Goal: Information Seeking & Learning: Learn about a topic

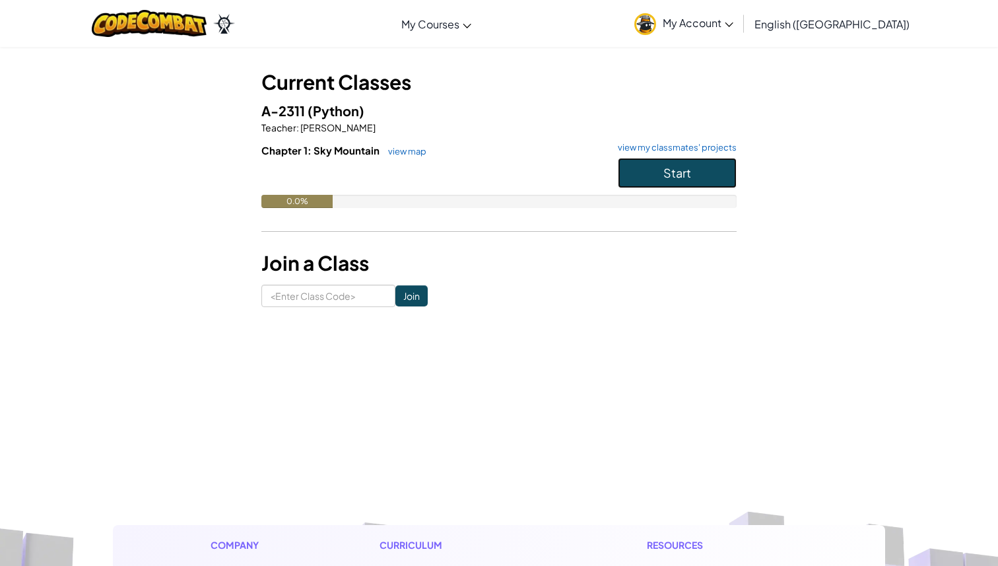
click at [680, 173] on span "Start" at bounding box center [677, 172] width 28 height 15
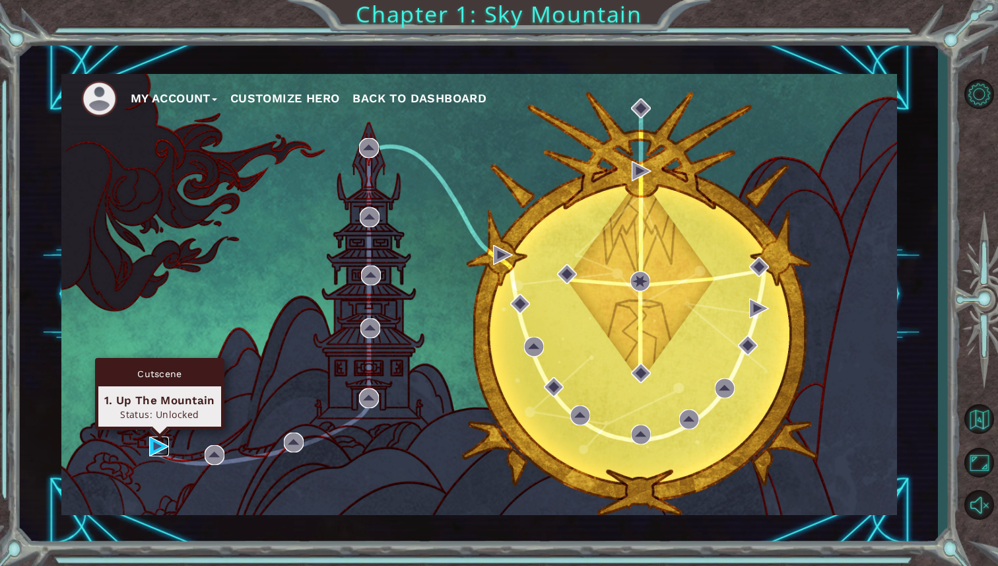
click at [156, 444] on img at bounding box center [159, 446] width 20 height 20
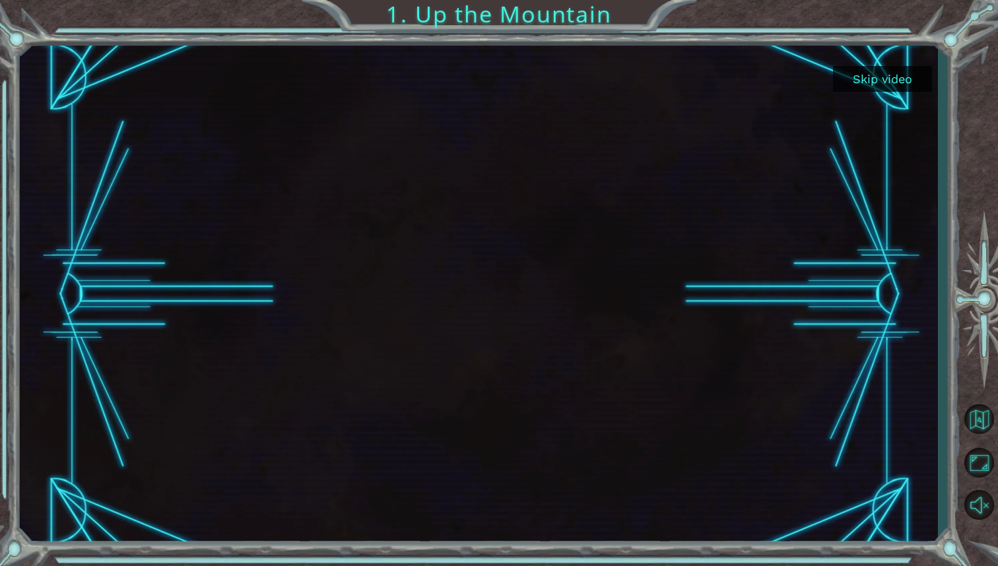
click at [892, 84] on button "Skip video" at bounding box center [882, 79] width 99 height 26
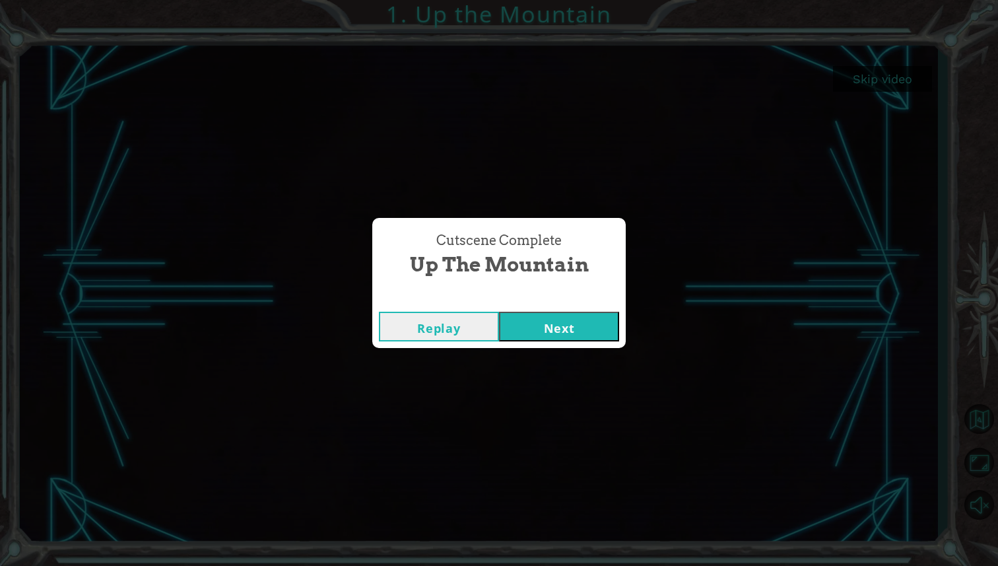
click at [595, 318] on button "Next" at bounding box center [559, 327] width 120 height 30
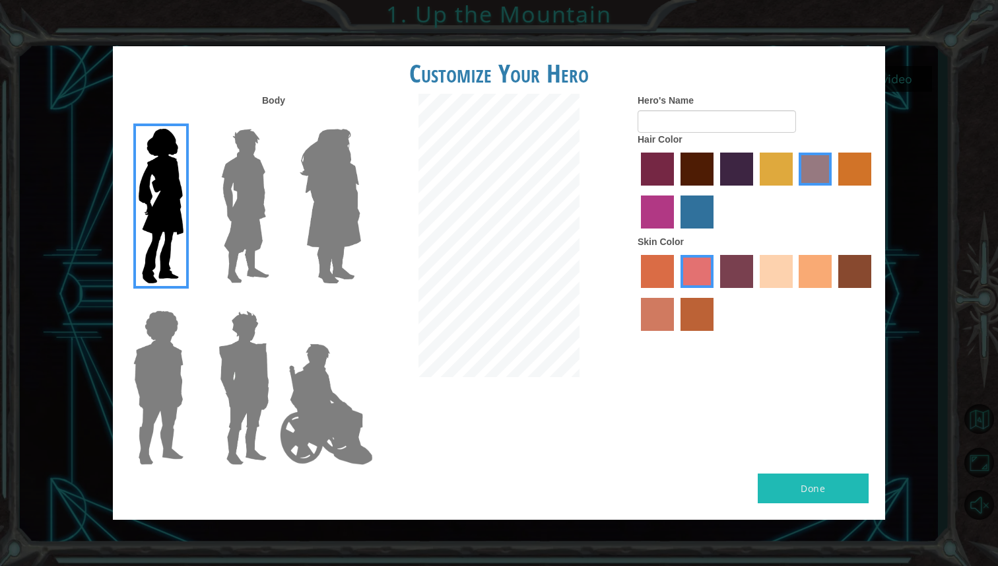
click at [341, 374] on img at bounding box center [327, 404] width 104 height 132
click at [360, 302] on input "Hero Jamie" at bounding box center [360, 302] width 0 height 0
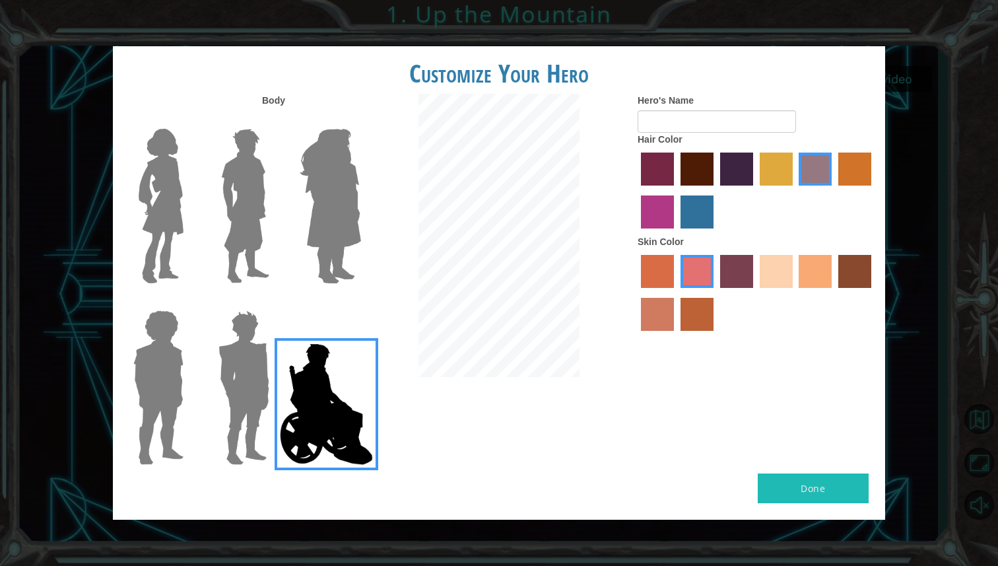
click at [348, 189] on img at bounding box center [330, 205] width 72 height 165
click at [360, 120] on input "Hero Amethyst" at bounding box center [360, 120] width 0 height 0
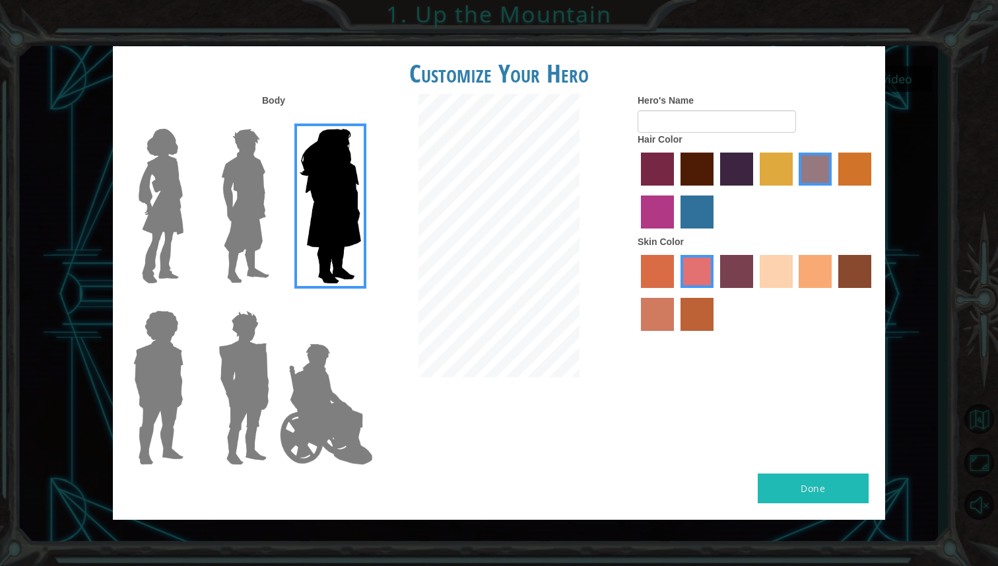
click at [251, 222] on img at bounding box center [245, 205] width 59 height 165
click at [275, 120] on input "Hero Lars" at bounding box center [275, 120] width 0 height 0
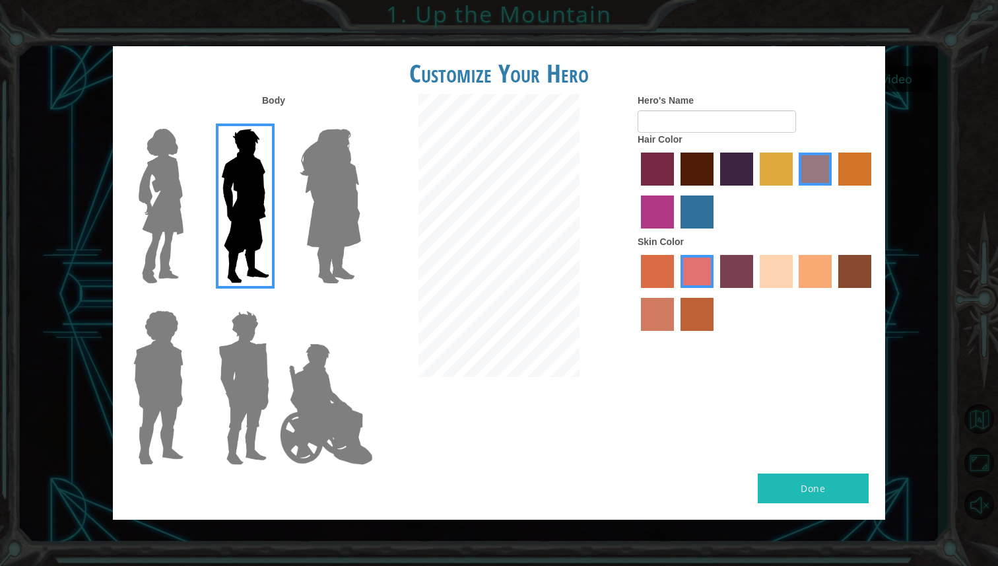
click at [222, 374] on img at bounding box center [243, 387] width 61 height 165
click at [275, 302] on input "Hero Garnet" at bounding box center [275, 302] width 0 height 0
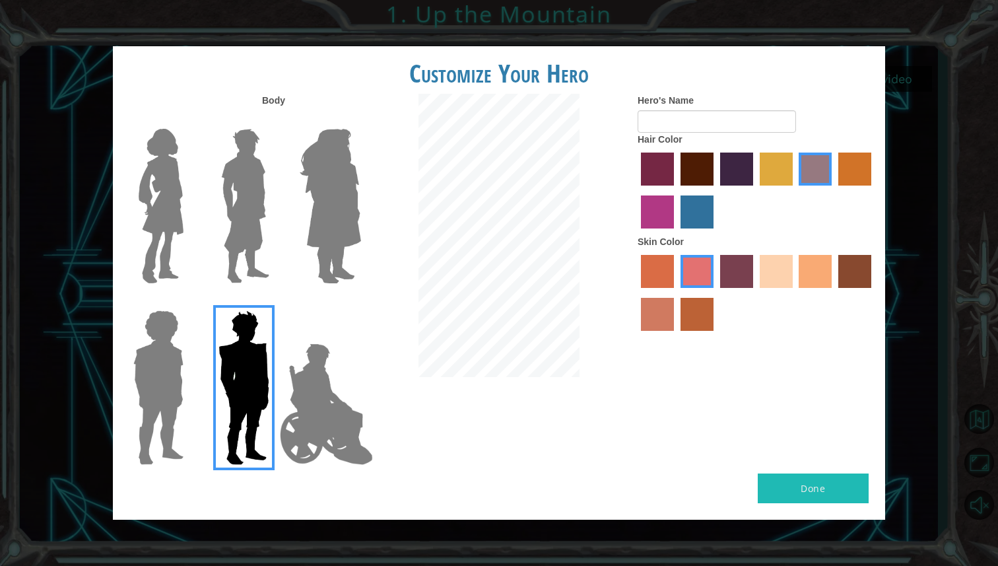
click at [144, 369] on img at bounding box center [158, 387] width 61 height 165
click at [189, 302] on input "Hero Steven" at bounding box center [189, 302] width 0 height 0
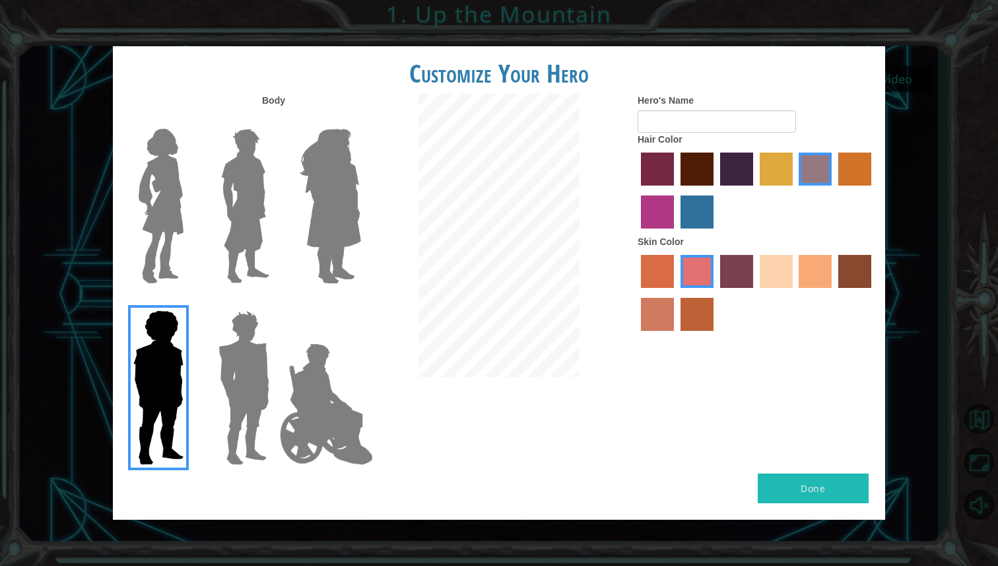
click at [151, 232] on img at bounding box center [160, 205] width 55 height 165
click at [189, 120] on input "Hero Connie" at bounding box center [189, 120] width 0 height 0
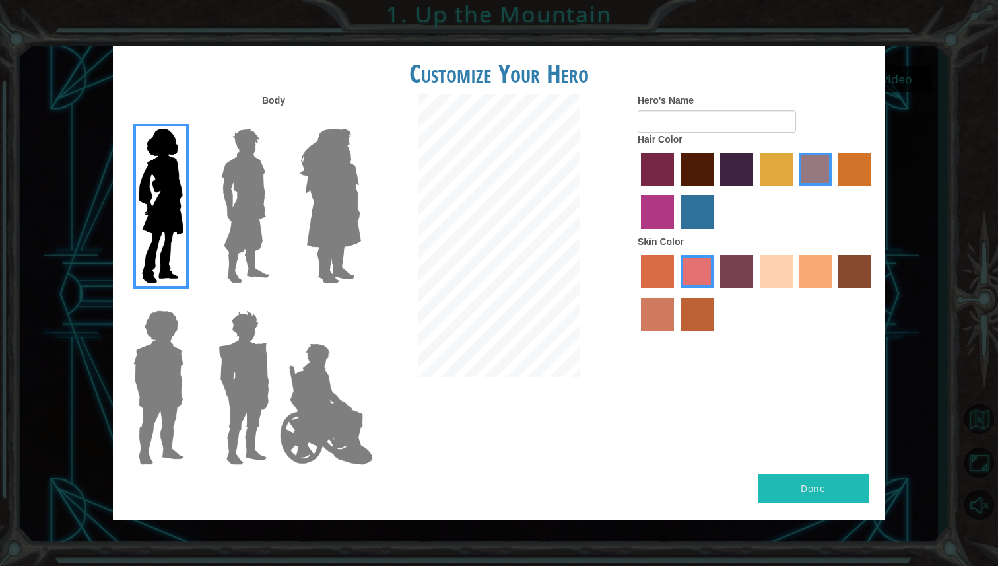
click at [235, 252] on img at bounding box center [245, 205] width 59 height 165
click at [275, 120] on input "Hero Lars" at bounding box center [275, 120] width 0 height 0
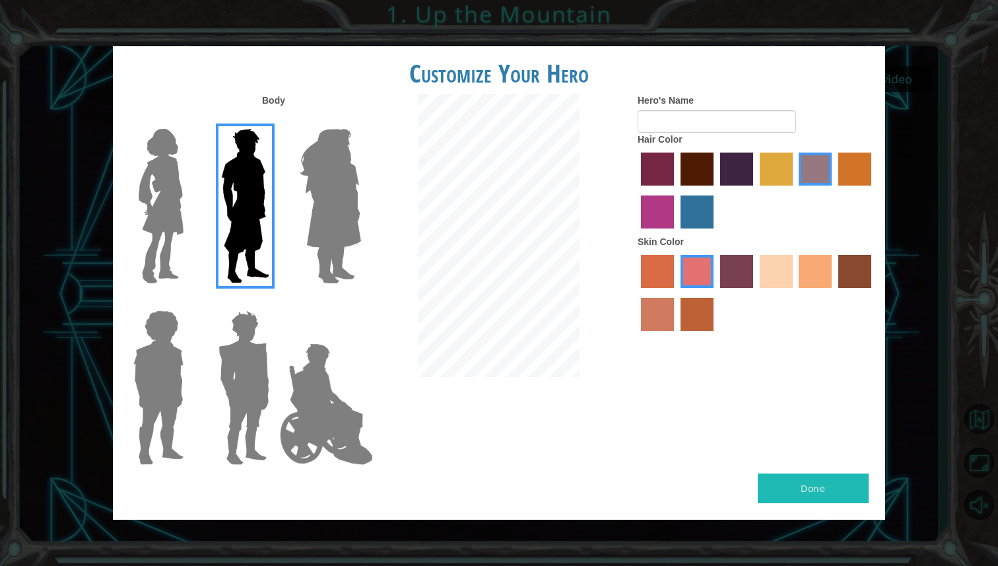
click at [770, 265] on label "sandy beach skin color" at bounding box center [776, 271] width 33 height 33
click at [755, 292] on input "sandy beach skin color" at bounding box center [755, 292] width 0 height 0
click at [817, 269] on label "tacao skin color" at bounding box center [815, 271] width 33 height 33
click at [795, 292] on input "tacao skin color" at bounding box center [795, 292] width 0 height 0
click at [796, 267] on div at bounding box center [757, 295] width 238 height 86
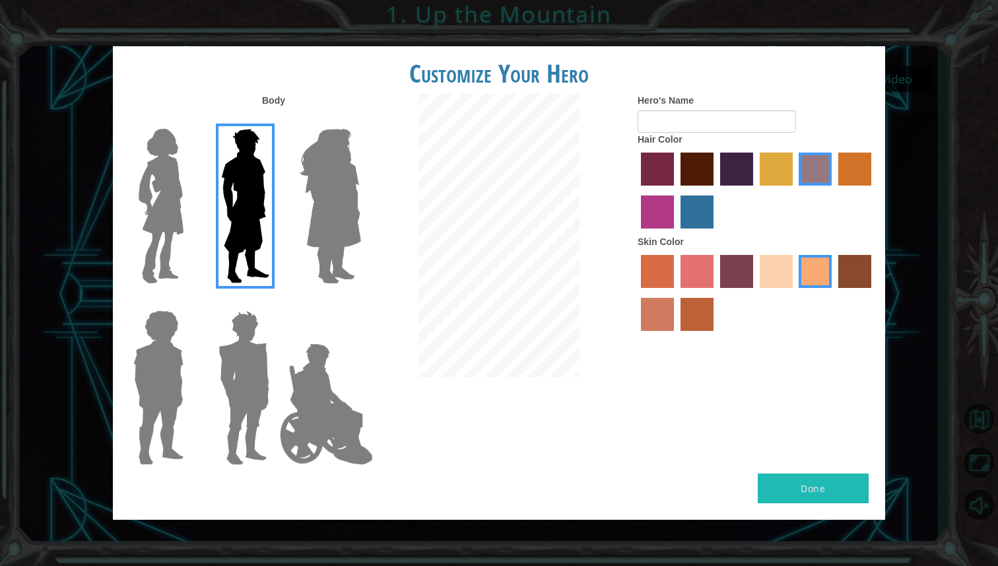
click at [784, 265] on label "sandy beach skin color" at bounding box center [776, 271] width 33 height 33
click at [755, 292] on input "sandy beach skin color" at bounding box center [755, 292] width 0 height 0
click at [693, 172] on label "maroon hair color" at bounding box center [697, 169] width 33 height 33
click at [676, 190] on input "maroon hair color" at bounding box center [676, 190] width 0 height 0
click at [779, 502] on button "Done" at bounding box center [813, 488] width 111 height 30
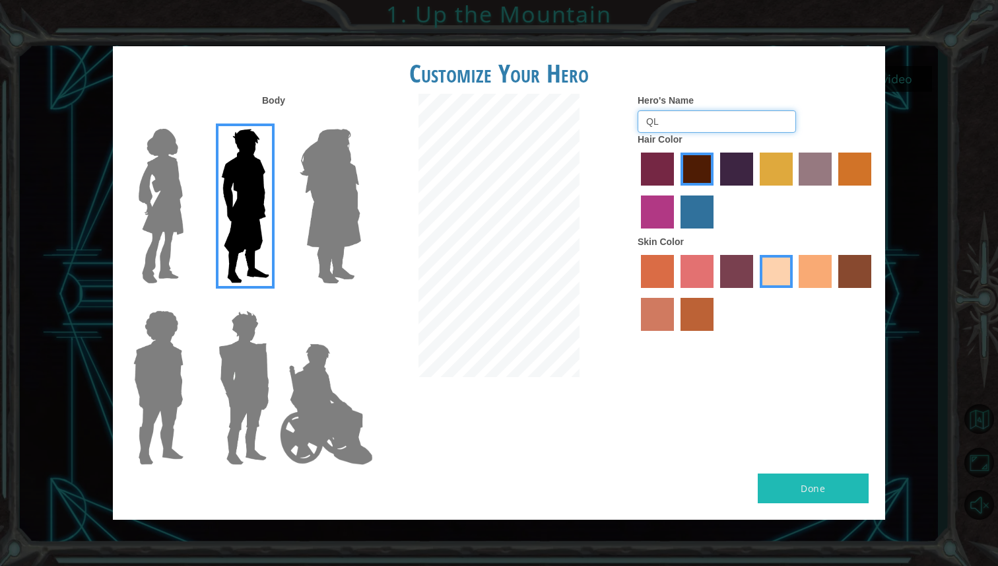
type input "Q"
type input "A"
type input "L"
type input "[PERSON_NAME]"
click at [815, 493] on button "Done" at bounding box center [813, 488] width 111 height 30
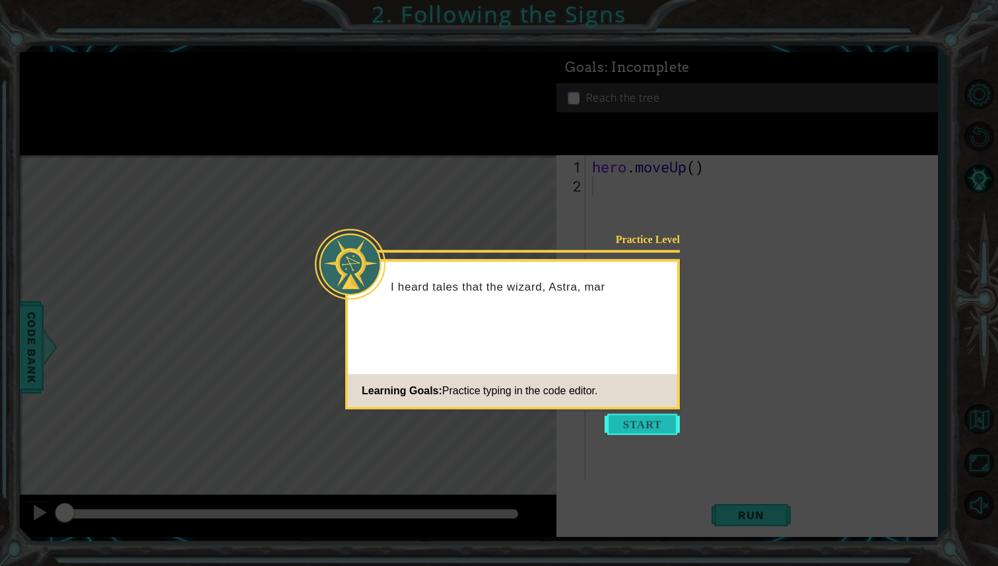
click at [652, 419] on button "Start" at bounding box center [642, 424] width 75 height 21
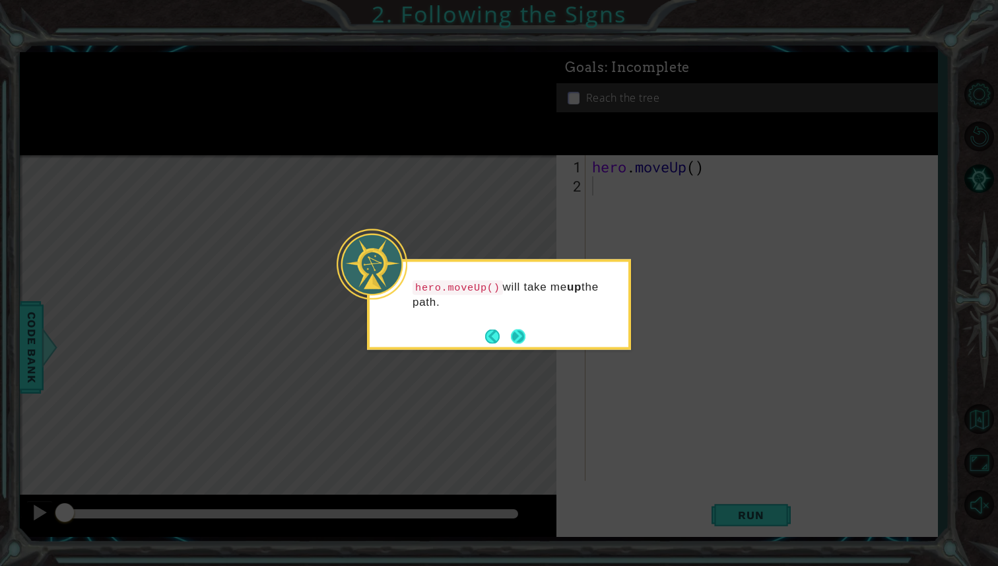
click at [518, 335] on button "Next" at bounding box center [518, 336] width 15 height 15
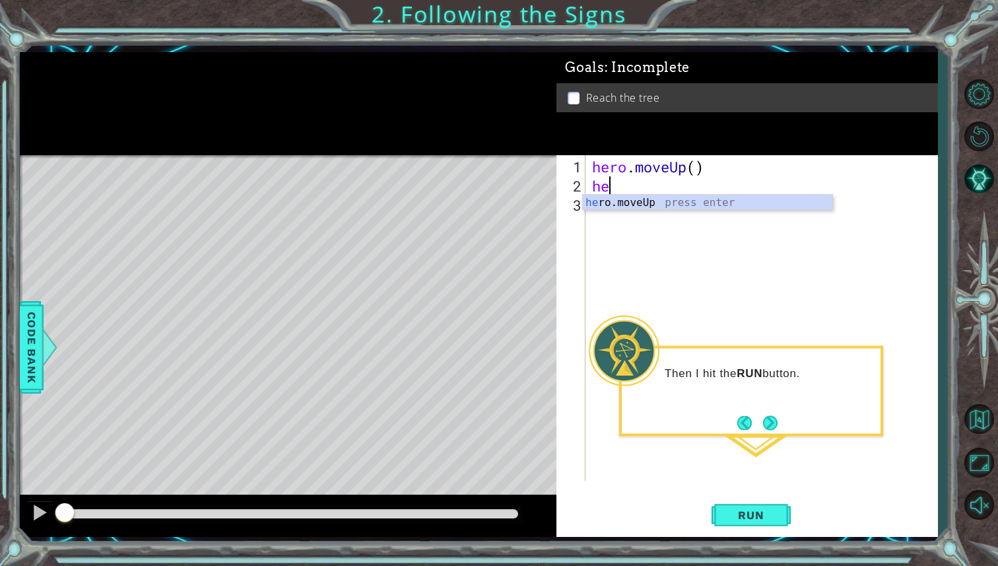
type textarea "hero"
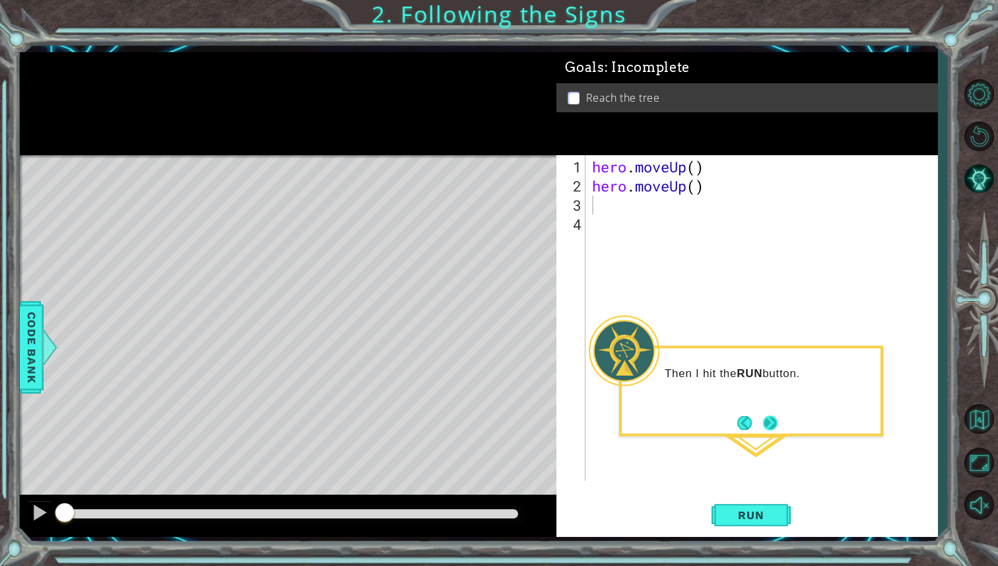
click at [773, 424] on button "Next" at bounding box center [771, 423] width 24 height 24
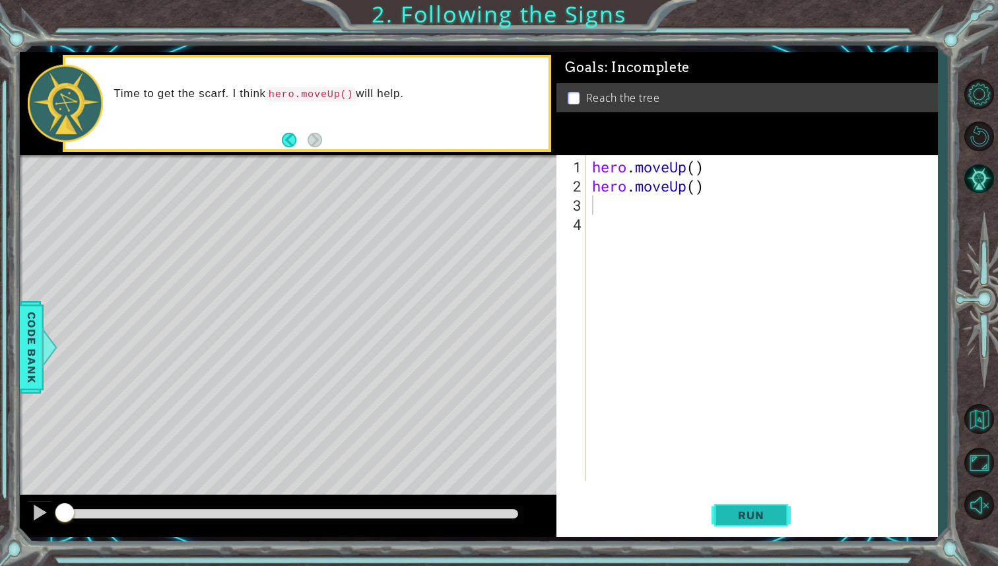
click at [747, 519] on span "Run" at bounding box center [751, 514] width 52 height 13
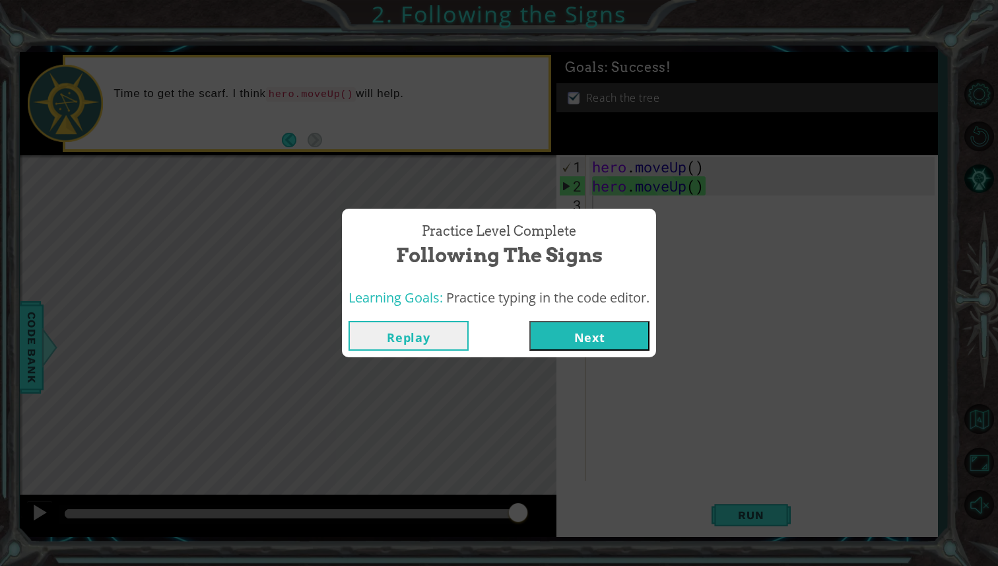
click at [588, 321] on button "Next" at bounding box center [589, 336] width 120 height 30
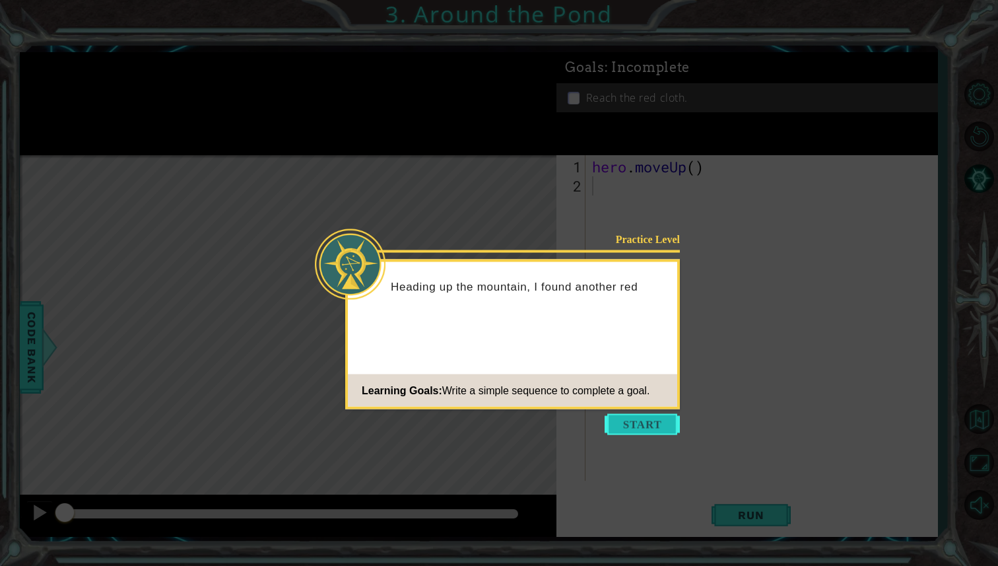
click at [648, 426] on button "Start" at bounding box center [642, 424] width 75 height 21
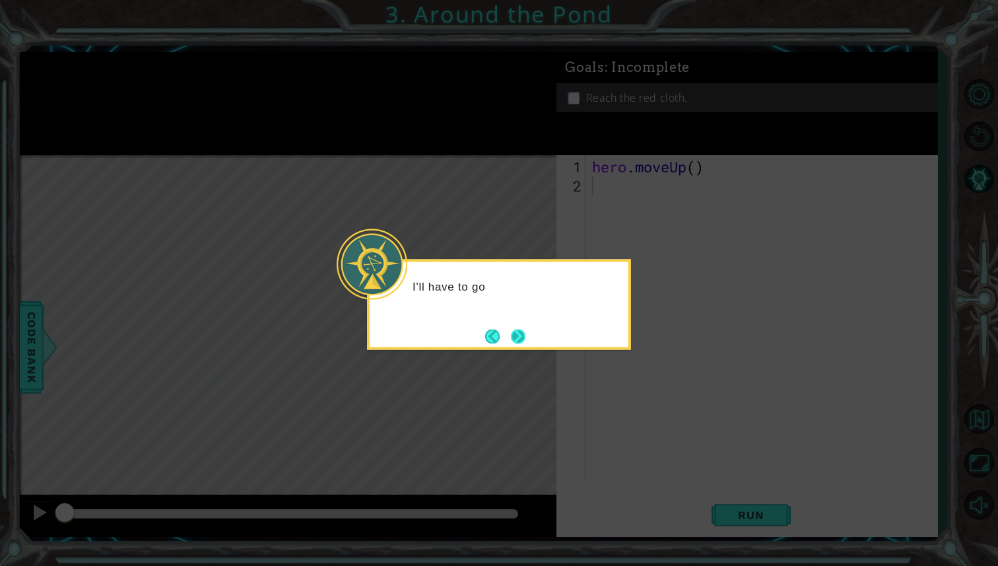
click at [518, 344] on button "Next" at bounding box center [518, 336] width 15 height 15
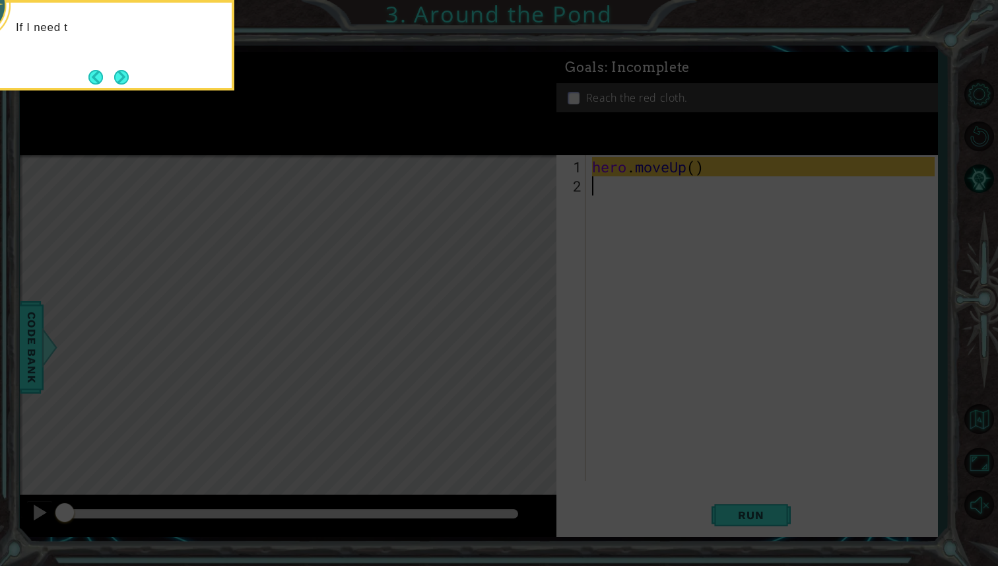
click at [545, 291] on icon at bounding box center [499, 93] width 998 height 943
click at [118, 75] on button "Next" at bounding box center [121, 76] width 15 height 15
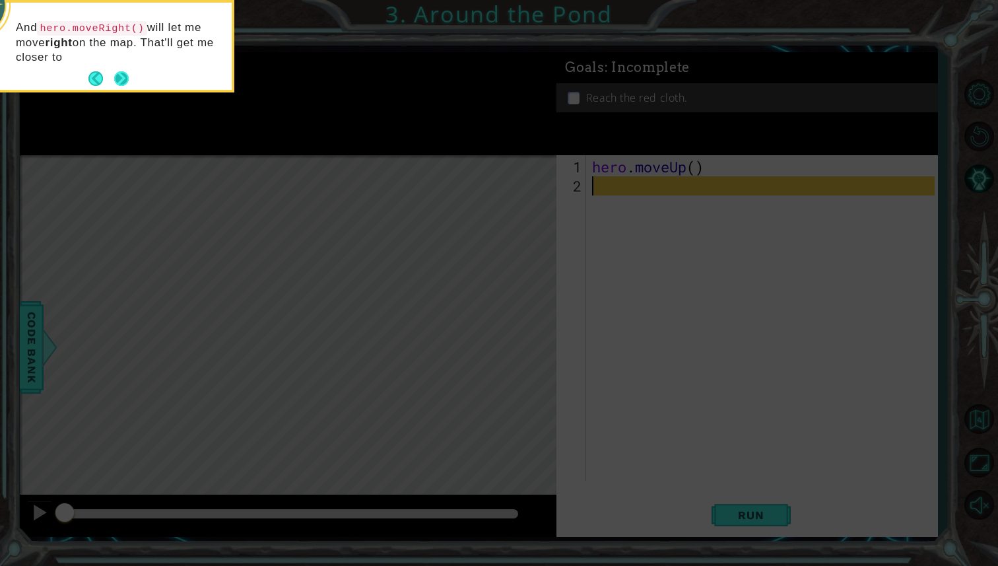
click at [125, 75] on button "Next" at bounding box center [121, 78] width 17 height 17
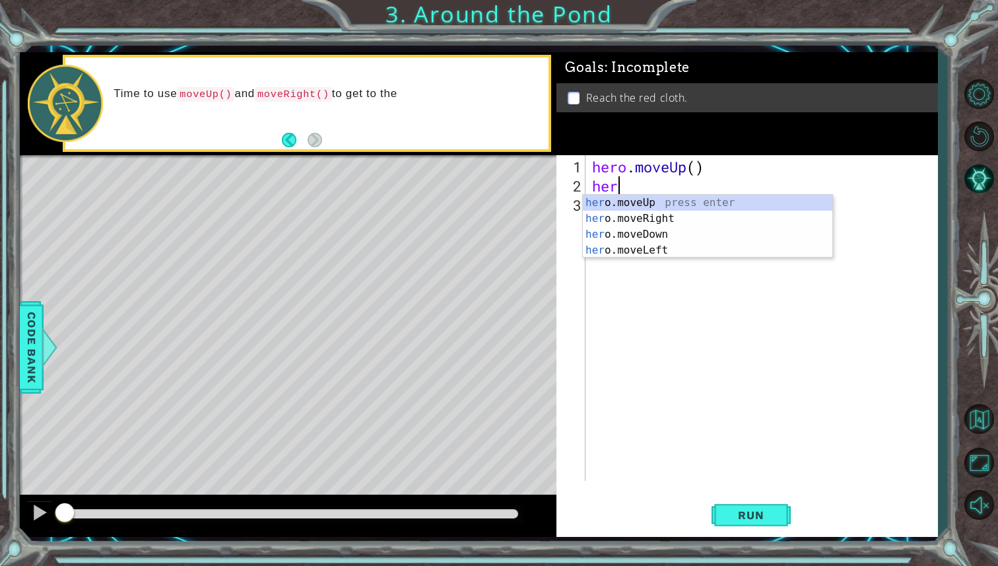
scroll to position [0, 1]
type textarea "hero"
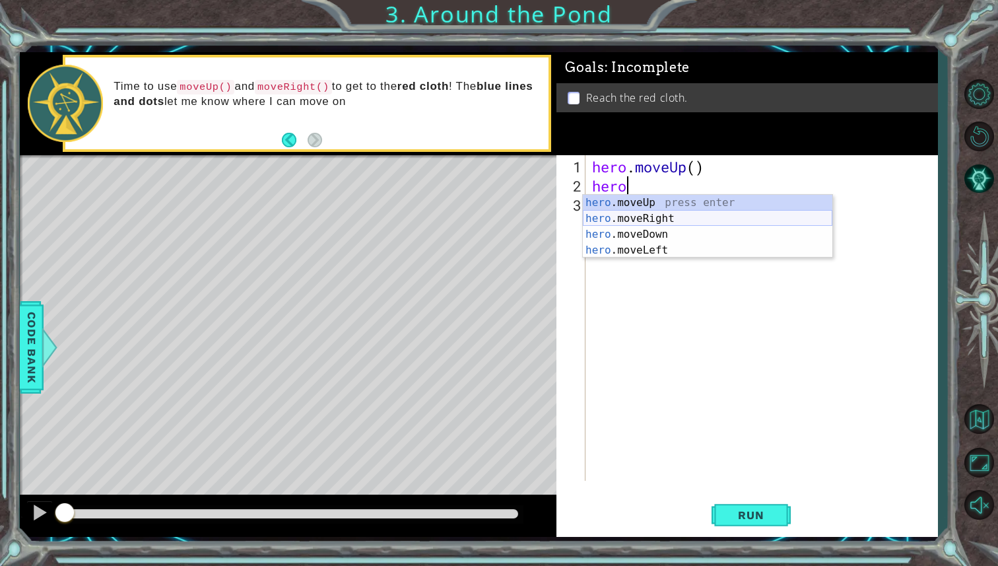
click at [637, 215] on div "hero .moveUp press enter hero .moveRight press enter hero .moveDown press enter…" at bounding box center [708, 242] width 250 height 95
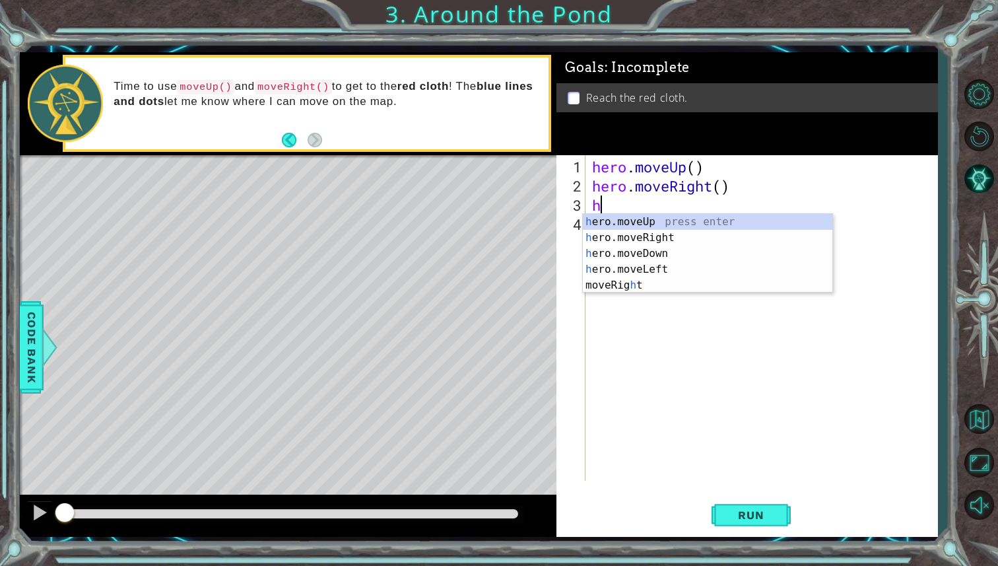
type textarea "he"
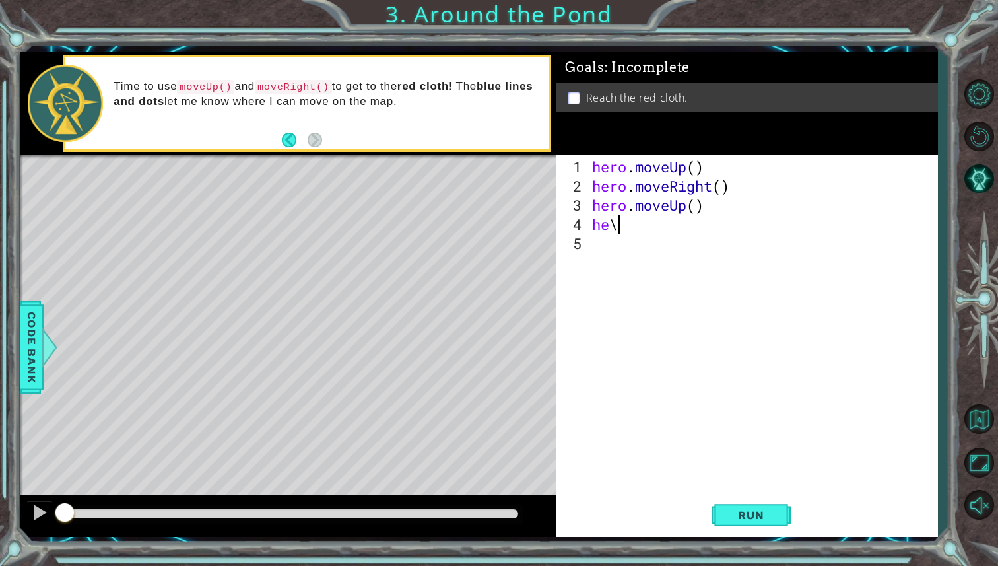
type textarea "he"
click at [763, 512] on span "Run" at bounding box center [751, 514] width 52 height 13
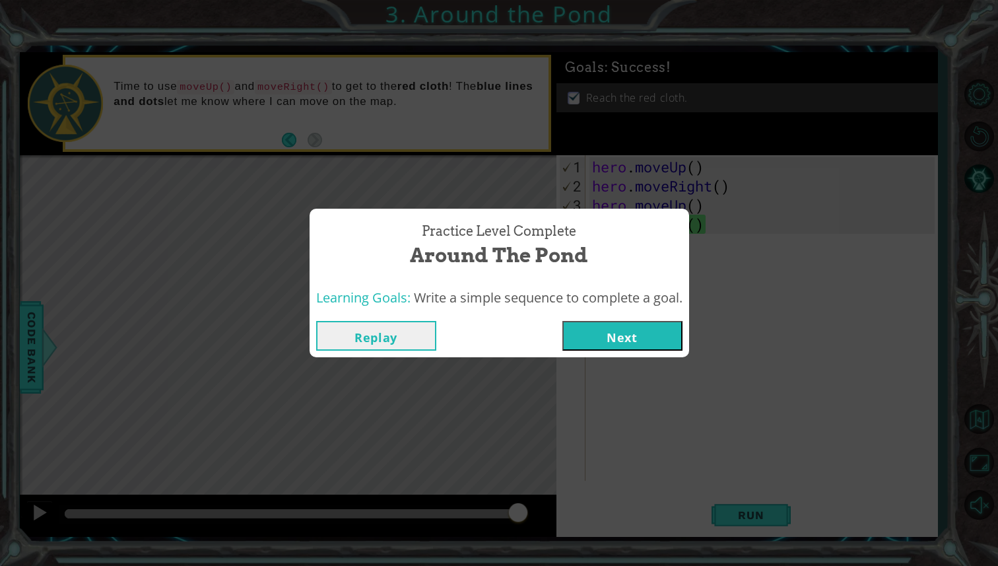
click at [613, 331] on button "Next" at bounding box center [622, 336] width 120 height 30
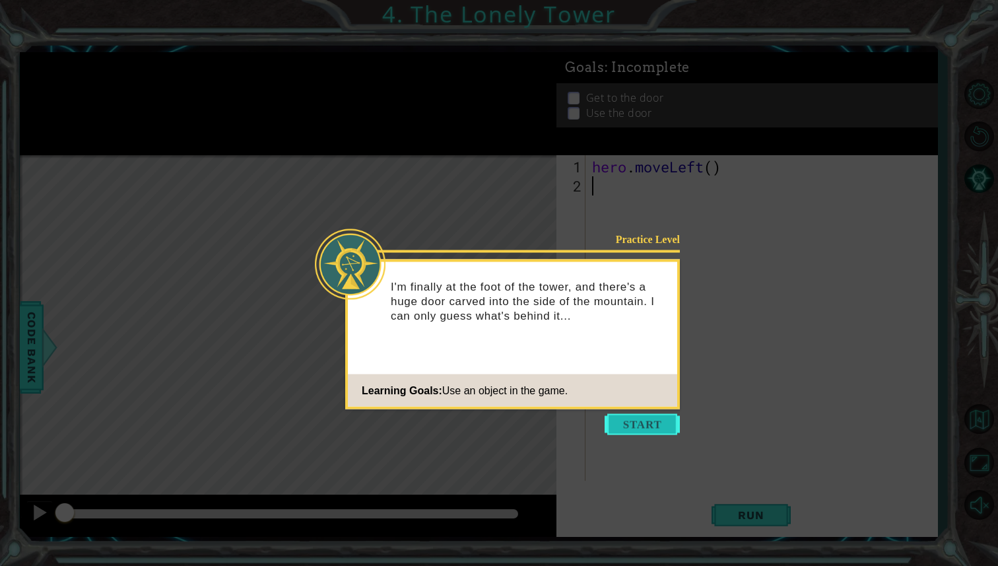
click at [623, 421] on button "Start" at bounding box center [642, 424] width 75 height 21
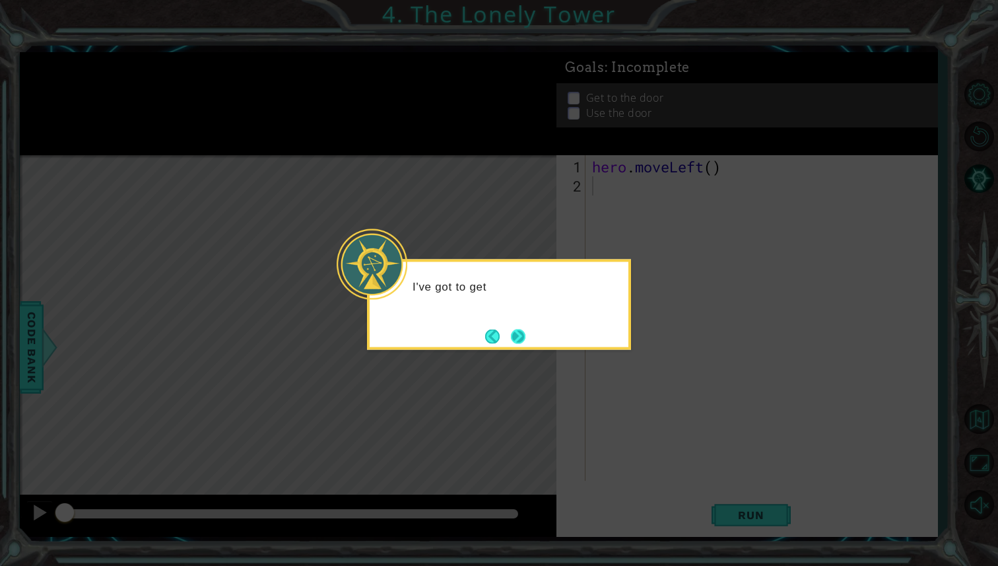
click at [519, 332] on button "Next" at bounding box center [518, 336] width 24 height 24
click at [519, 332] on button "Next" at bounding box center [518, 336] width 15 height 15
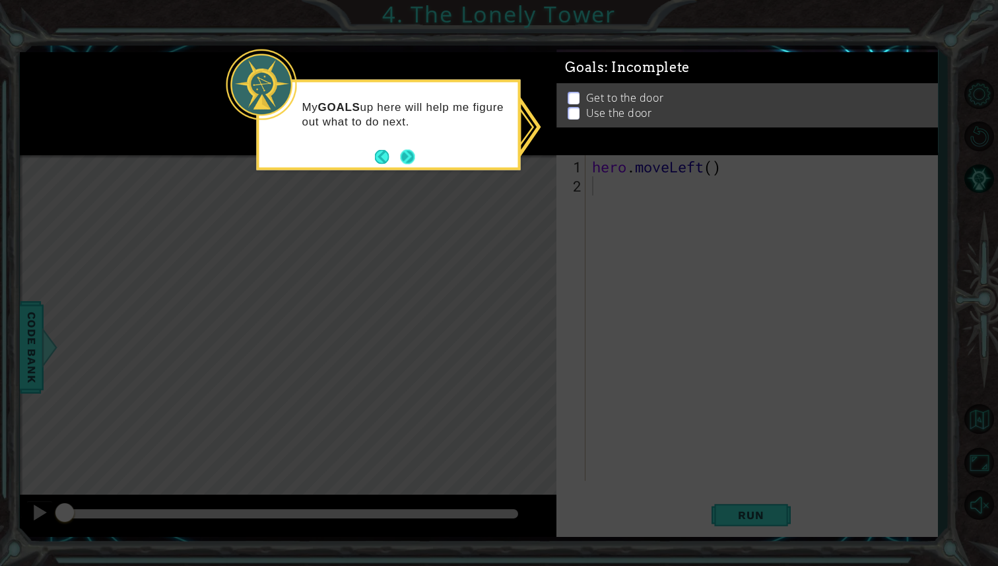
click at [407, 150] on button "Next" at bounding box center [407, 156] width 19 height 19
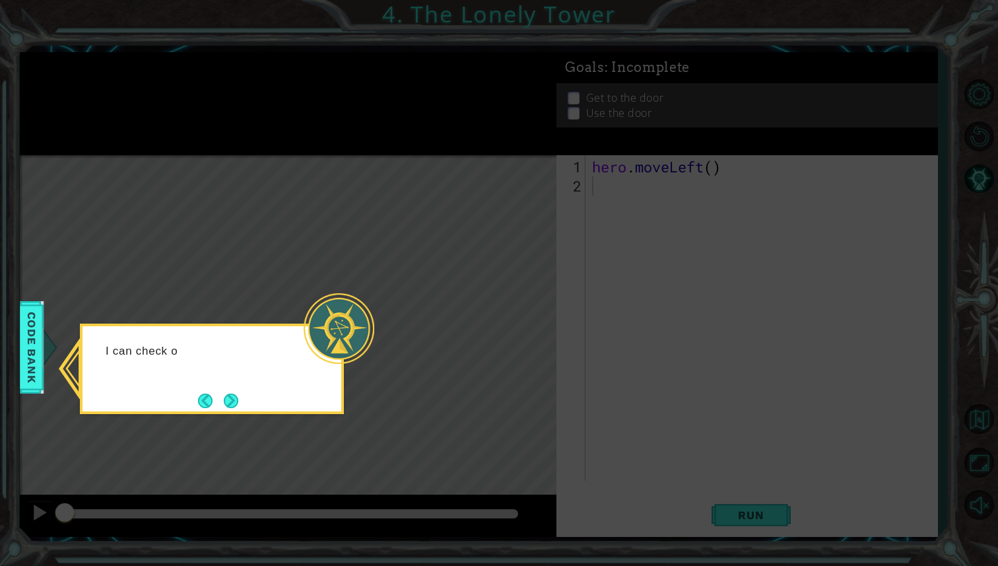
click at [318, 362] on div at bounding box center [339, 328] width 71 height 71
click at [238, 401] on button "Next" at bounding box center [230, 400] width 15 height 15
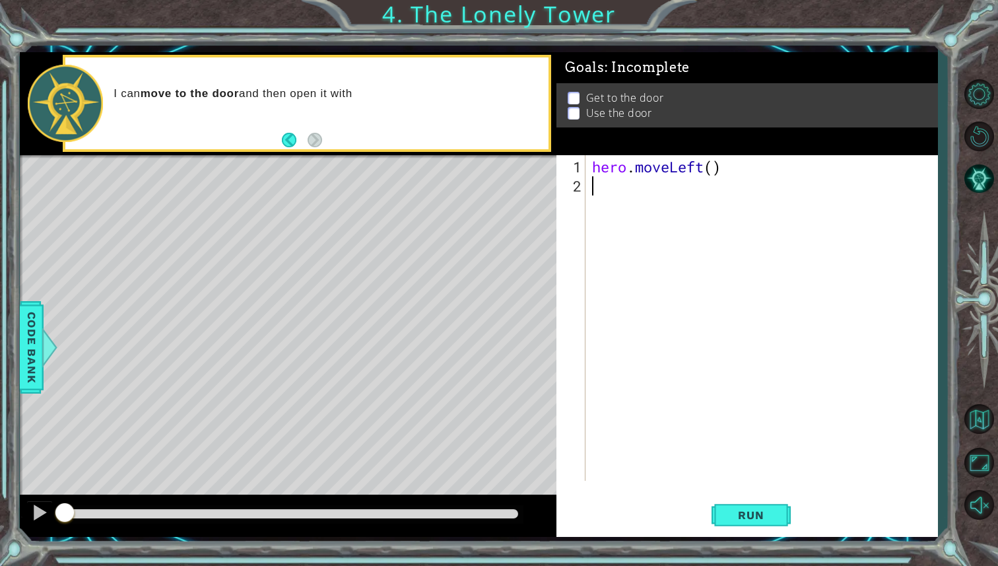
type textarea "h"
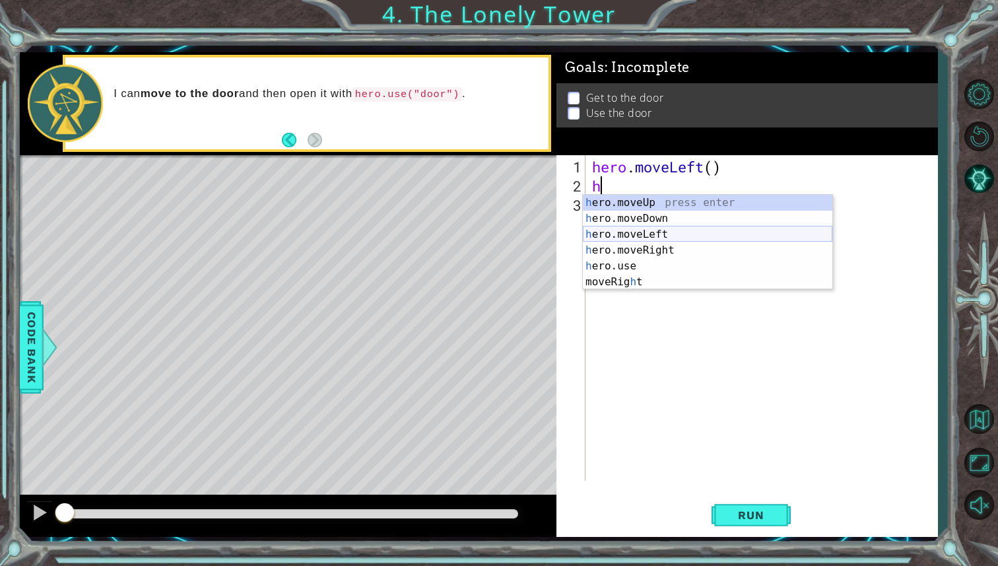
click at [680, 231] on div "h ero.moveUp press enter h ero.moveDown press enter h ero.moveLeft press enter …" at bounding box center [708, 258] width 250 height 127
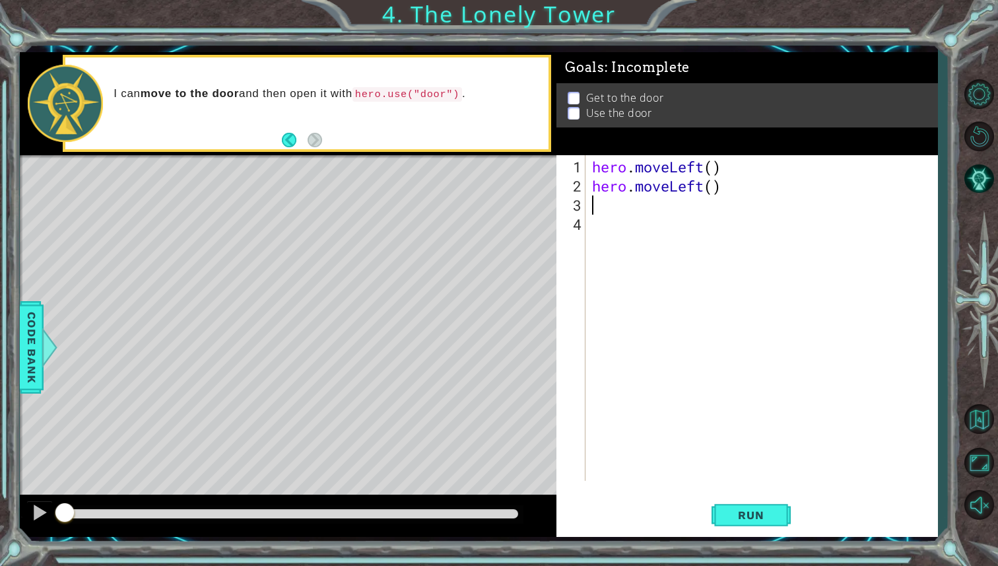
type textarea "h"
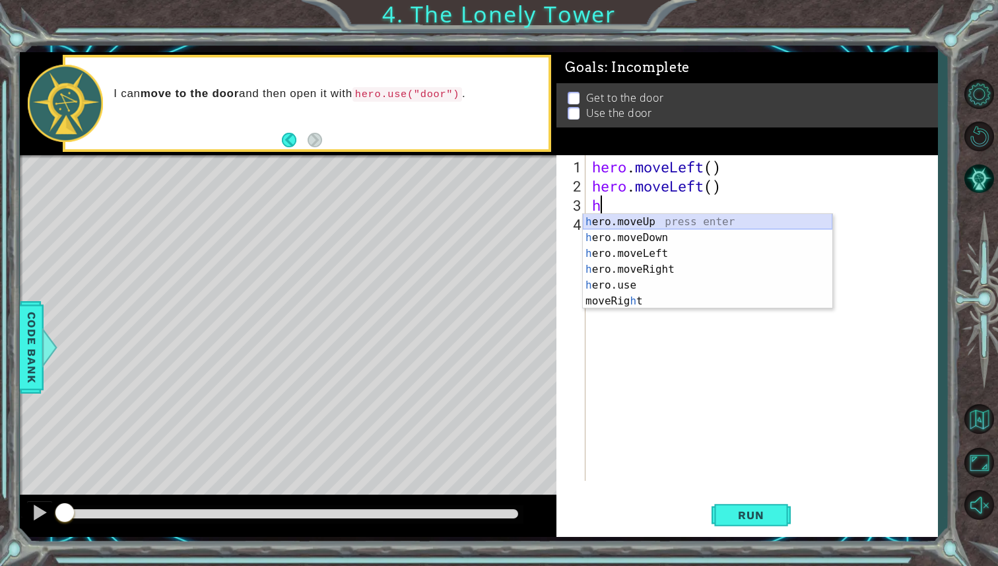
click at [661, 222] on div "h ero.moveUp press enter h ero.moveDown press enter h ero.moveLeft press enter …" at bounding box center [708, 277] width 250 height 127
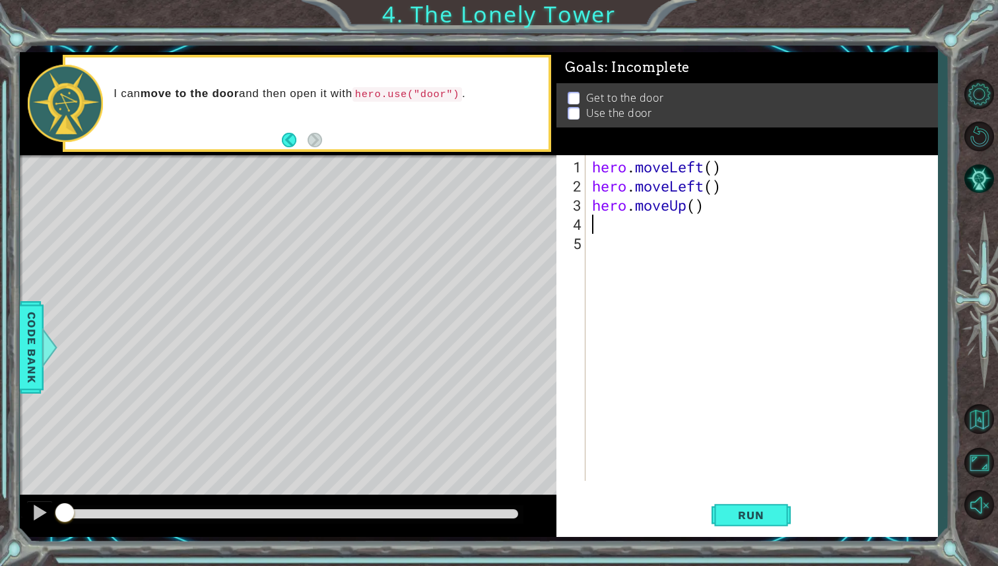
type textarea "h"
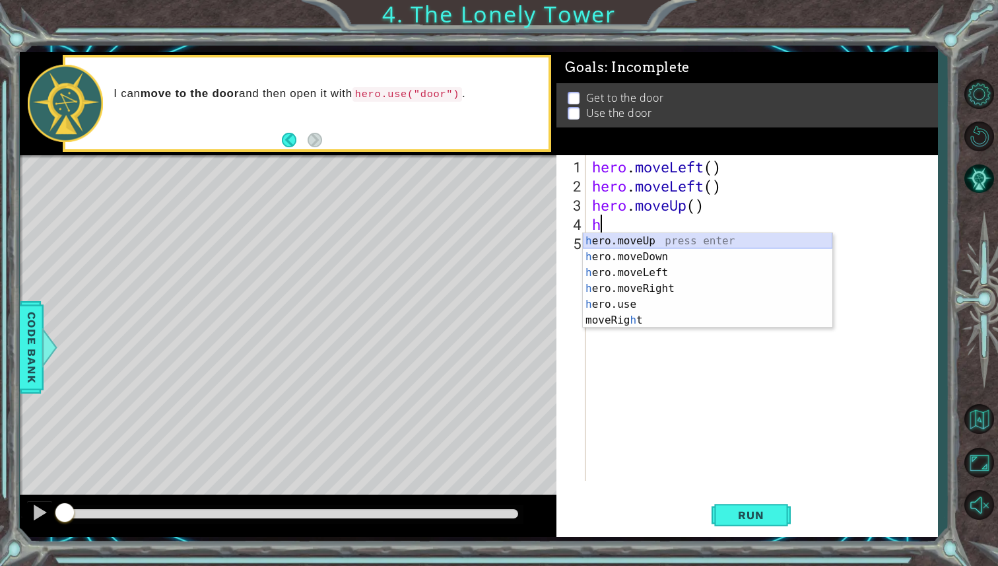
click at [655, 243] on div "h ero.moveUp press enter h ero.moveDown press enter h ero.moveLeft press enter …" at bounding box center [708, 296] width 250 height 127
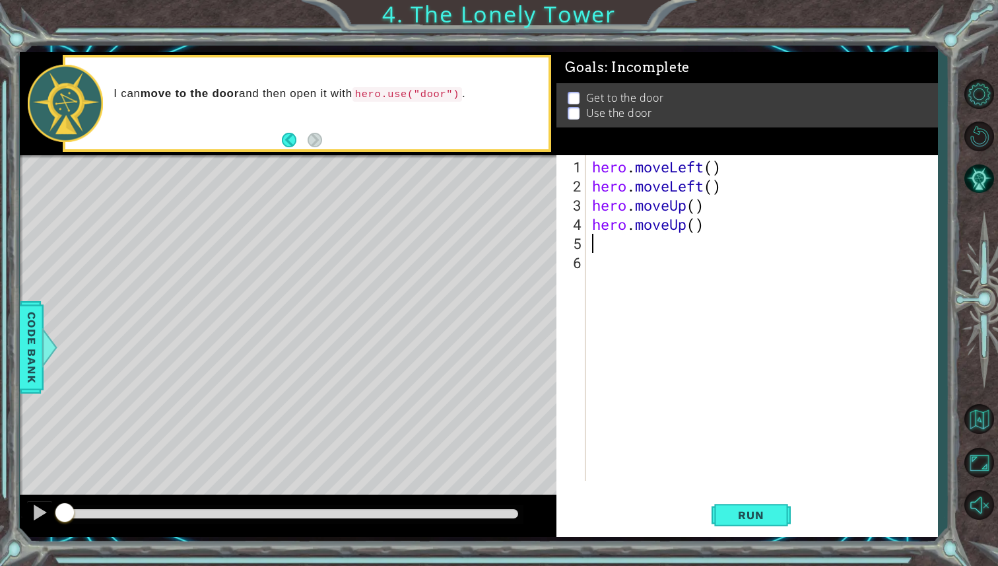
type textarea "h"
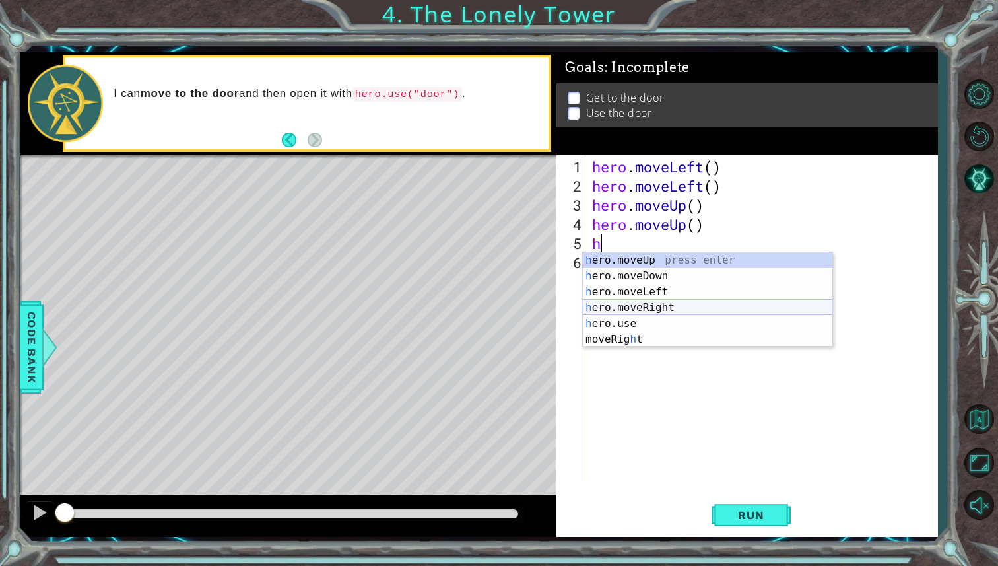
click at [670, 308] on div "h ero.moveUp press enter h ero.moveDown press enter h ero.moveLeft press enter …" at bounding box center [708, 315] width 250 height 127
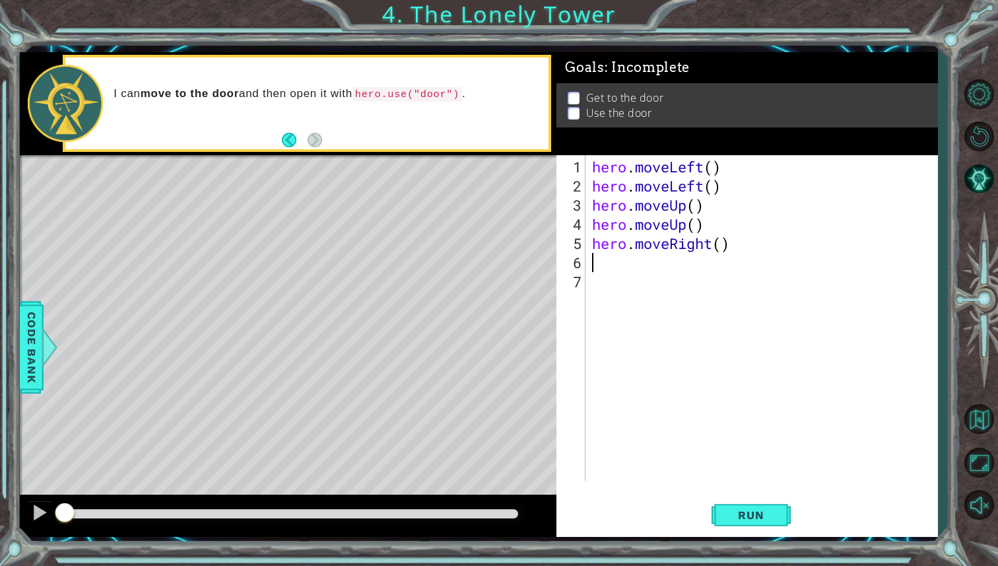
type textarea "h"
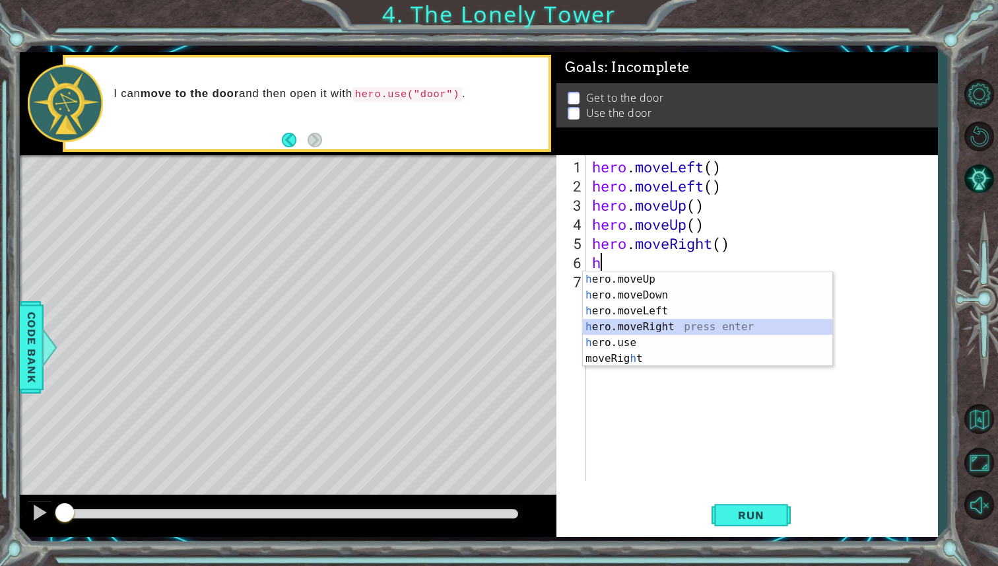
click at [673, 327] on div "h ero.moveUp press enter h ero.moveDown press enter h ero.moveLeft press enter …" at bounding box center [708, 334] width 250 height 127
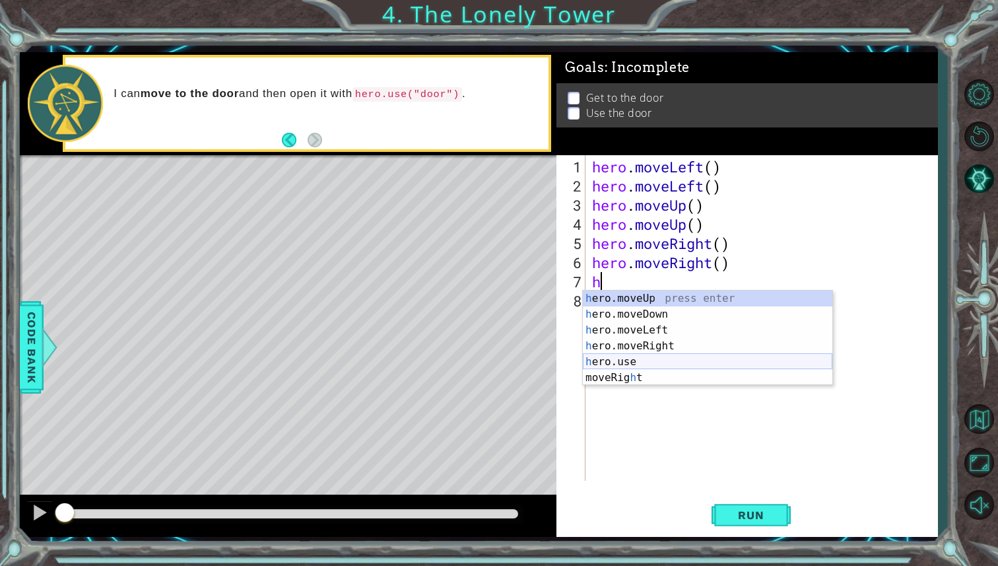
click at [650, 364] on div "h ero.moveUp press enter h ero.moveDown press enter h ero.moveLeft press enter …" at bounding box center [708, 353] width 250 height 127
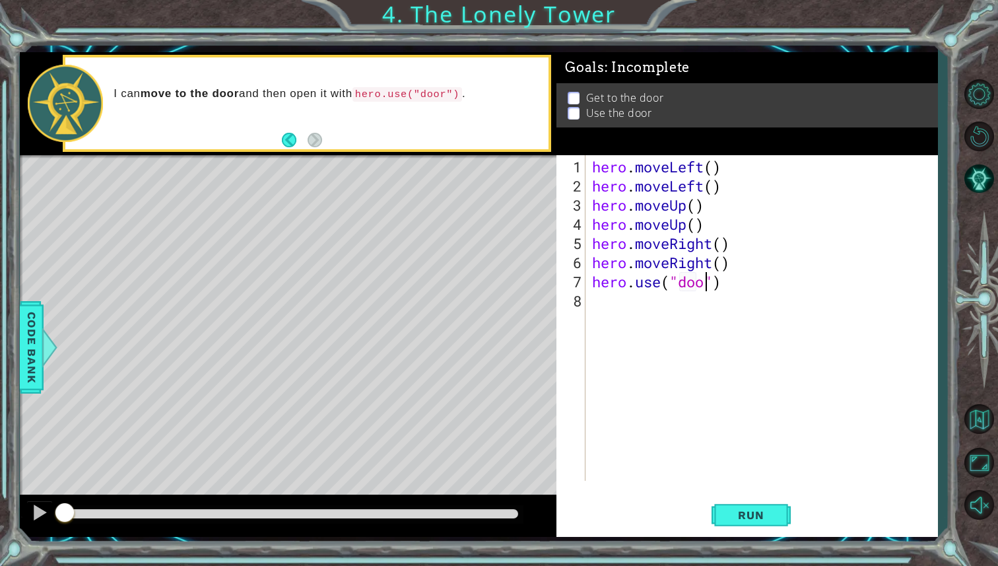
scroll to position [0, 5]
type textarea "hero.use("door")"
click at [784, 503] on button "Run" at bounding box center [751, 515] width 79 height 38
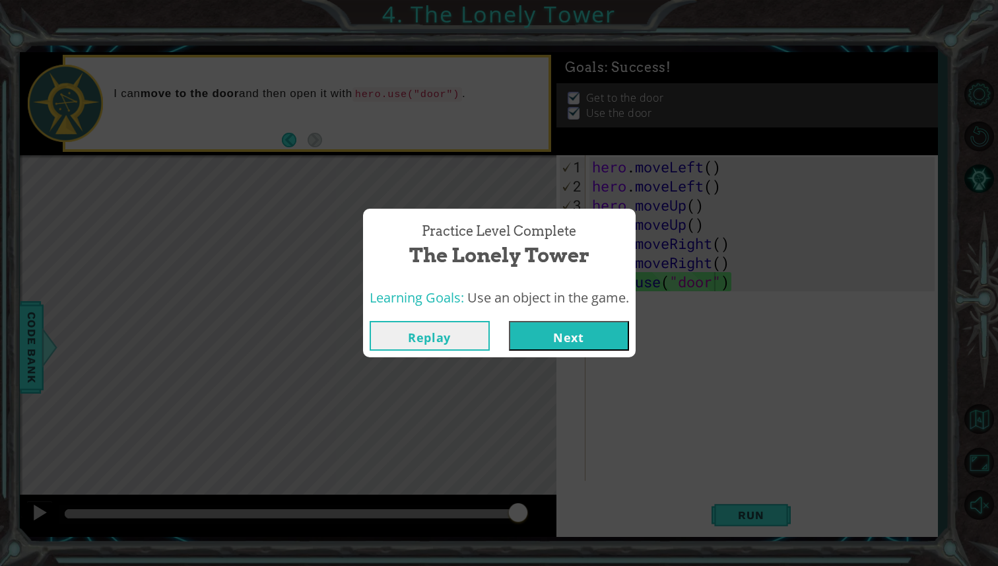
click at [535, 329] on button "Next" at bounding box center [569, 336] width 120 height 30
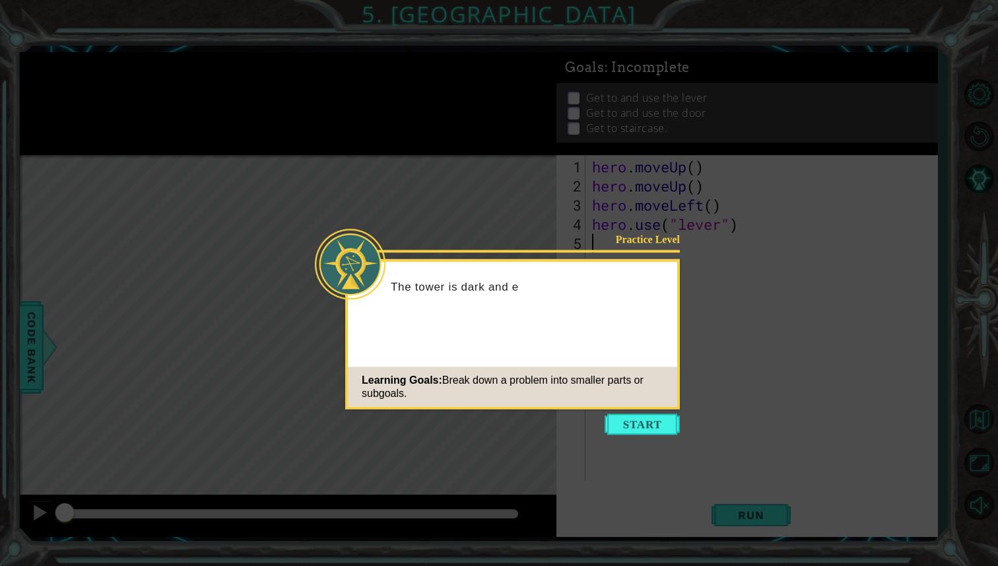
click at [535, 329] on div "Practice Level The tower is dark and e Learning Goals: Break down a problem int…" at bounding box center [512, 334] width 335 height 150
click at [637, 419] on button "Start" at bounding box center [642, 424] width 75 height 21
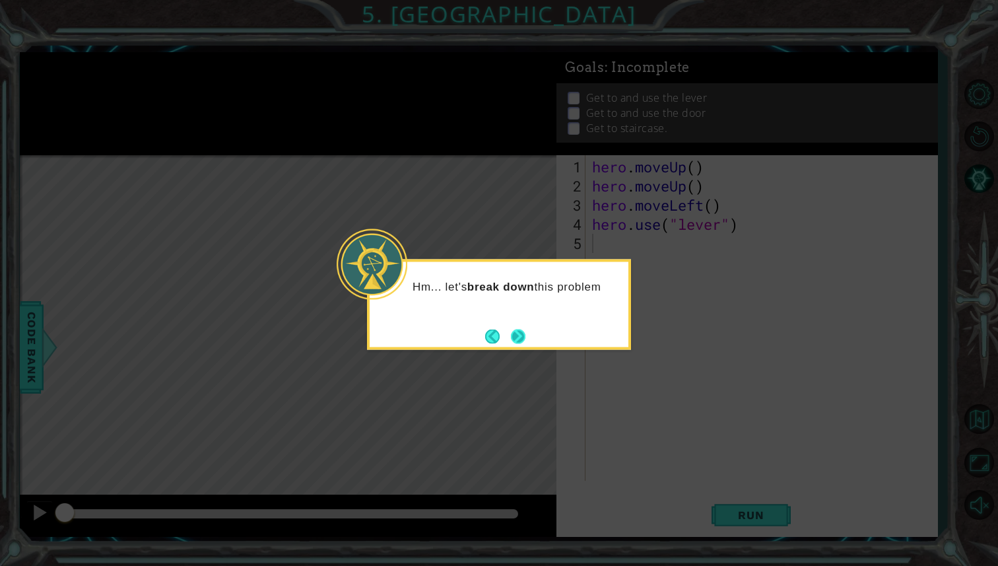
click at [521, 333] on button "Next" at bounding box center [518, 336] width 16 height 16
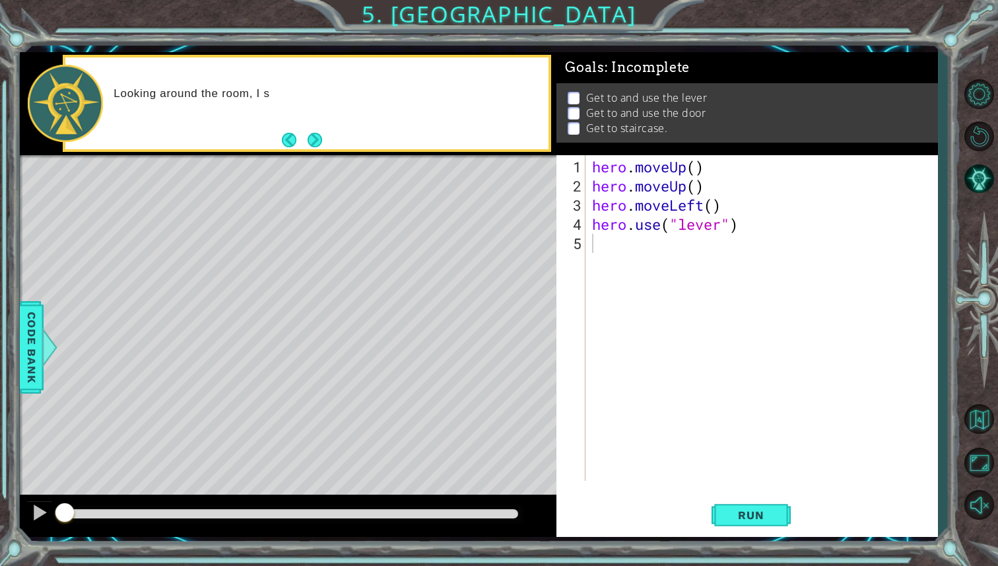
click at [211, 86] on p "Looking around the room, I s" at bounding box center [327, 93] width 426 height 15
click at [315, 141] on button "Next" at bounding box center [314, 140] width 17 height 17
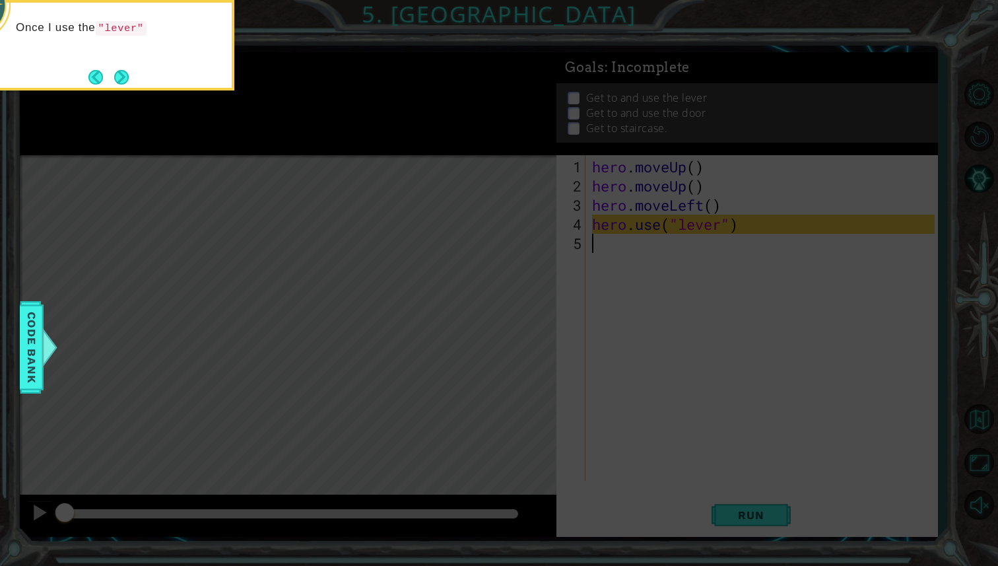
click at [137, 69] on div "Once I use the "lever"" at bounding box center [102, 45] width 264 height 90
click at [121, 76] on button "Next" at bounding box center [121, 78] width 15 height 15
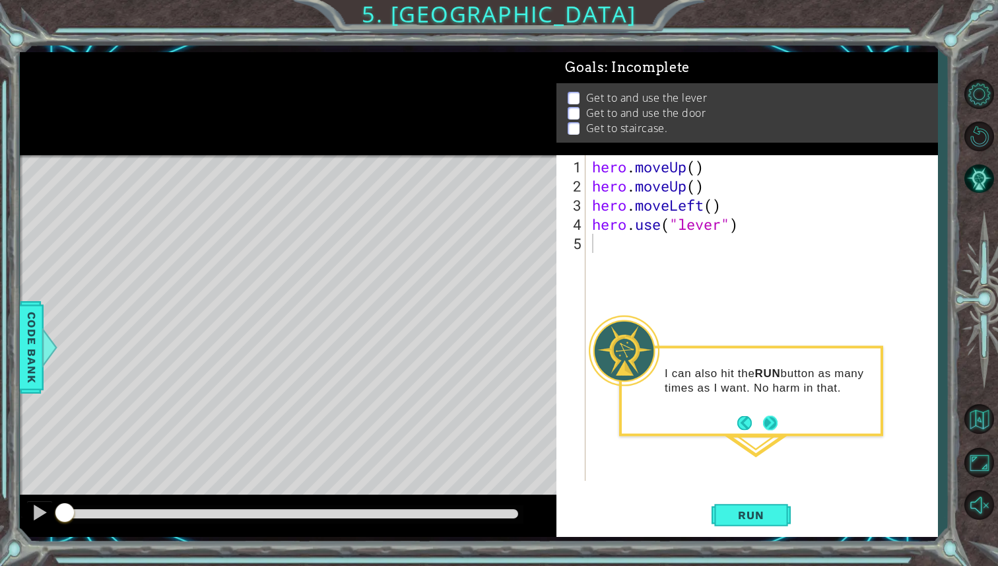
click at [768, 421] on button "Next" at bounding box center [770, 422] width 15 height 15
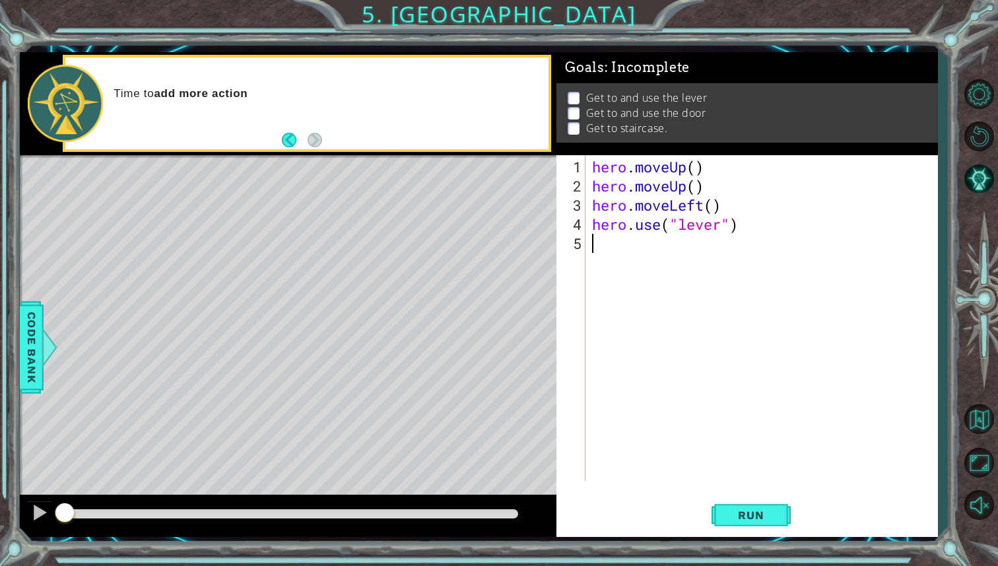
click at [323, 79] on div "Time to add more action" at bounding box center [306, 103] width 483 height 92
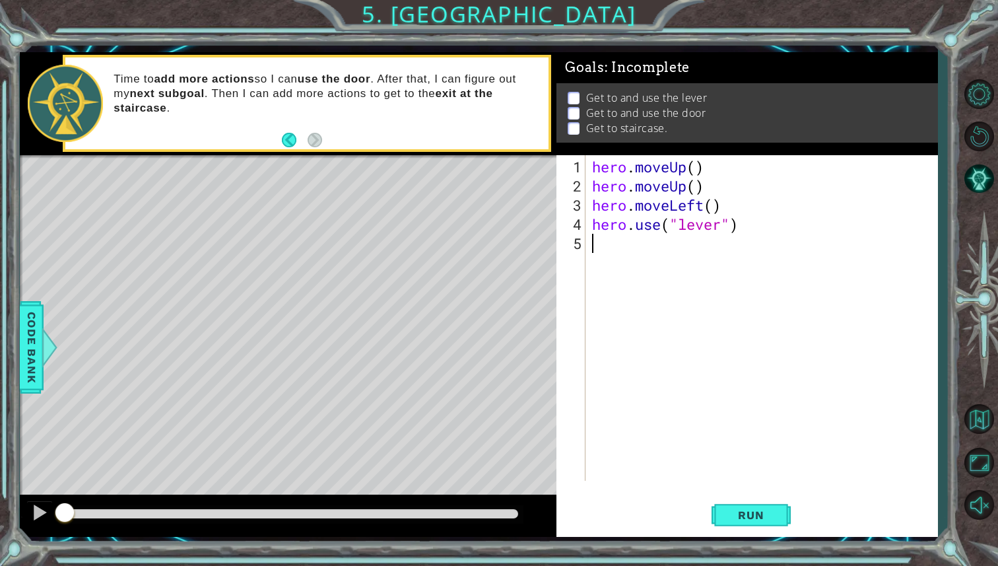
click at [679, 251] on div "hero . moveUp ( ) hero . moveUp ( ) hero . moveLeft ( ) hero . use ( "lever" )" at bounding box center [765, 339] width 351 height 364
type textarea "h"
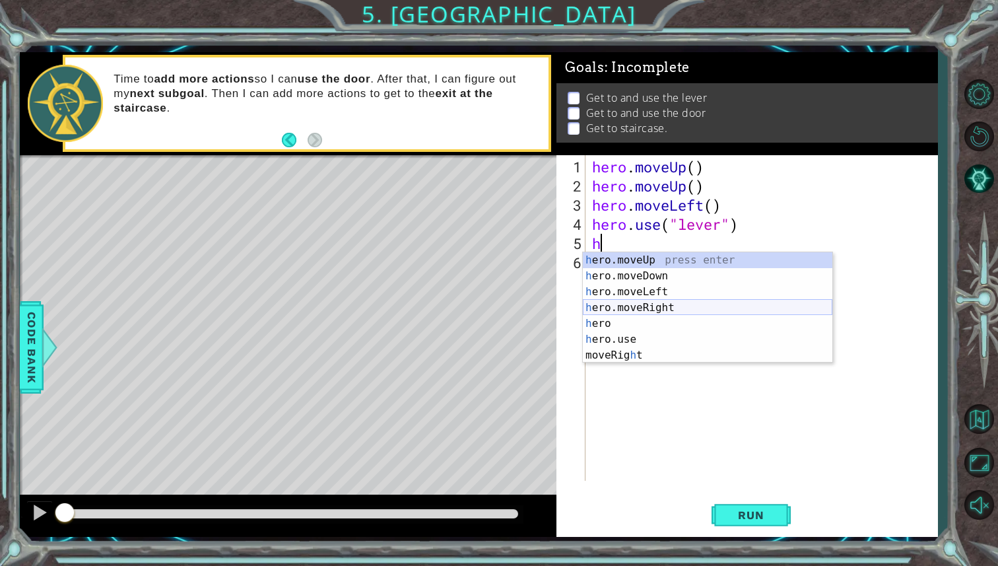
click at [685, 306] on div "h ero.moveUp press enter h ero.moveDown press enter h ero.moveLeft press enter …" at bounding box center [708, 323] width 250 height 143
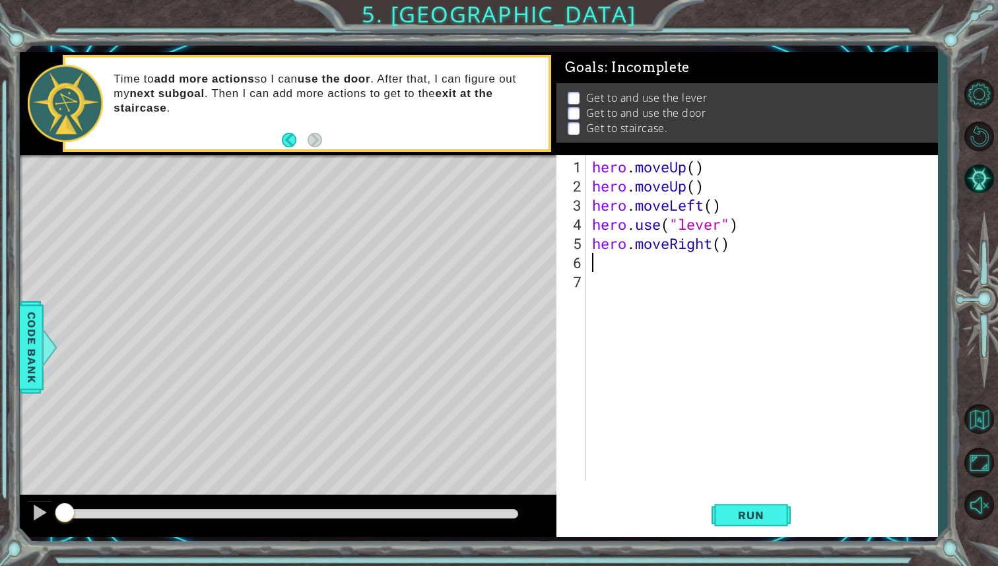
type textarea "h"
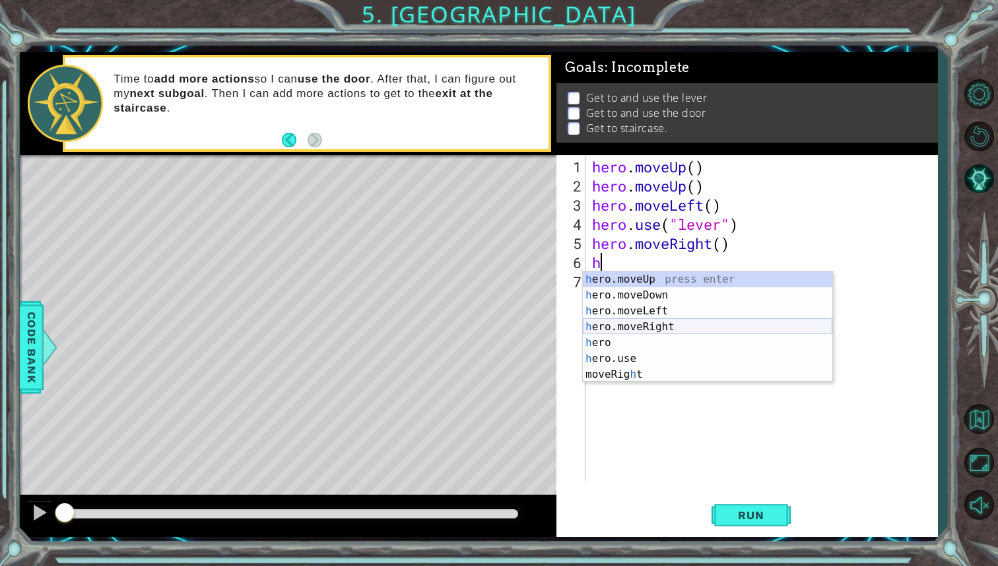
click at [669, 329] on div "h ero.moveUp press enter h ero.moveDown press enter h ero.moveLeft press enter …" at bounding box center [708, 342] width 250 height 143
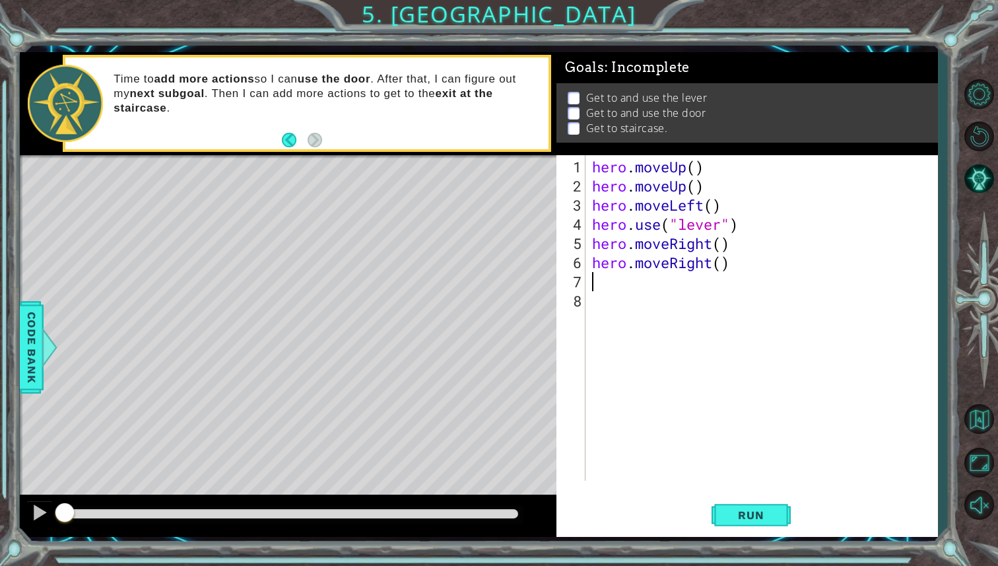
type textarea "h"
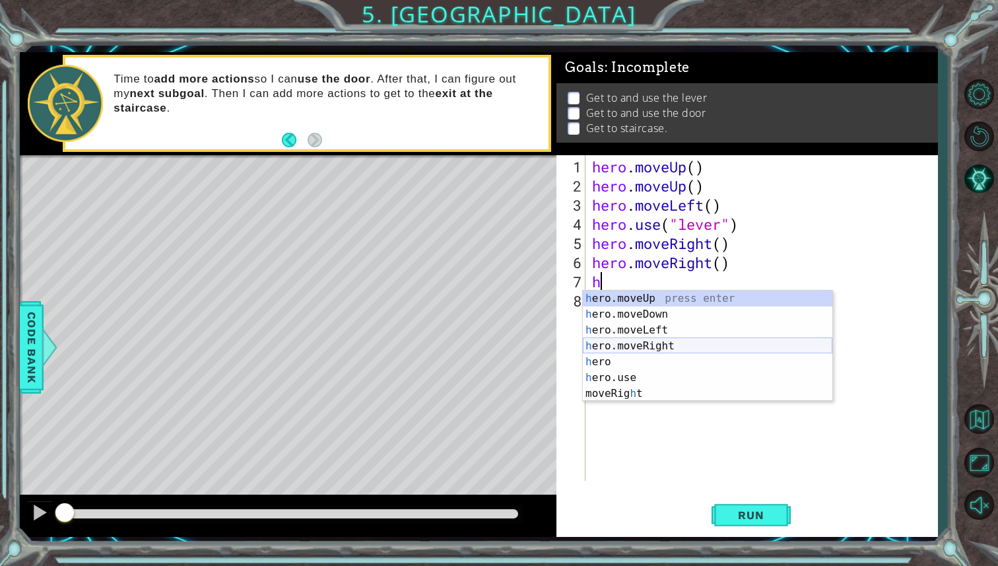
click at [661, 350] on div "h ero.moveUp press enter h ero.moveDown press enter h ero.moveLeft press enter …" at bounding box center [708, 361] width 250 height 143
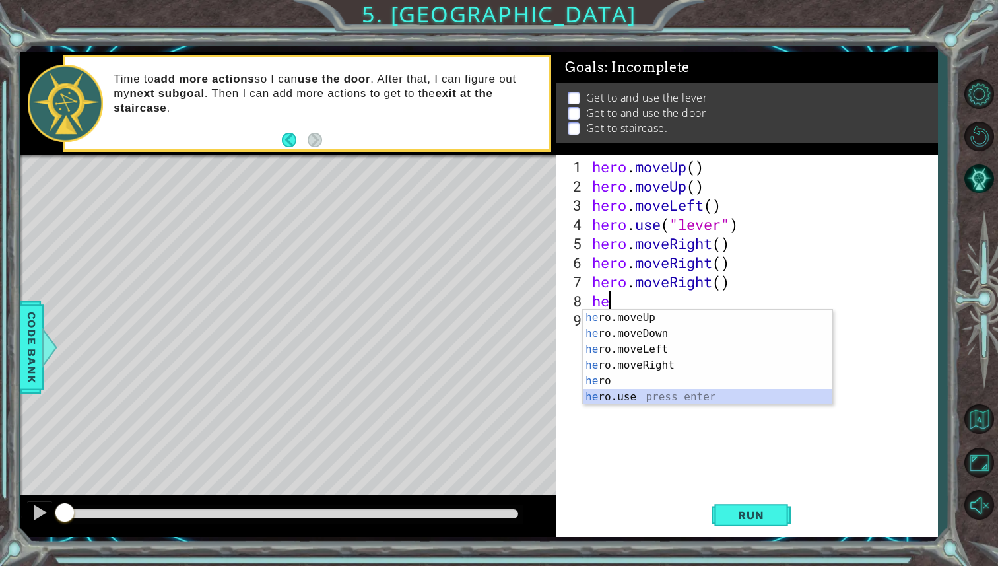
click at [689, 391] on div "he ro.moveUp press enter he ro.moveDown press enter he ro.moveLeft press enter …" at bounding box center [708, 373] width 250 height 127
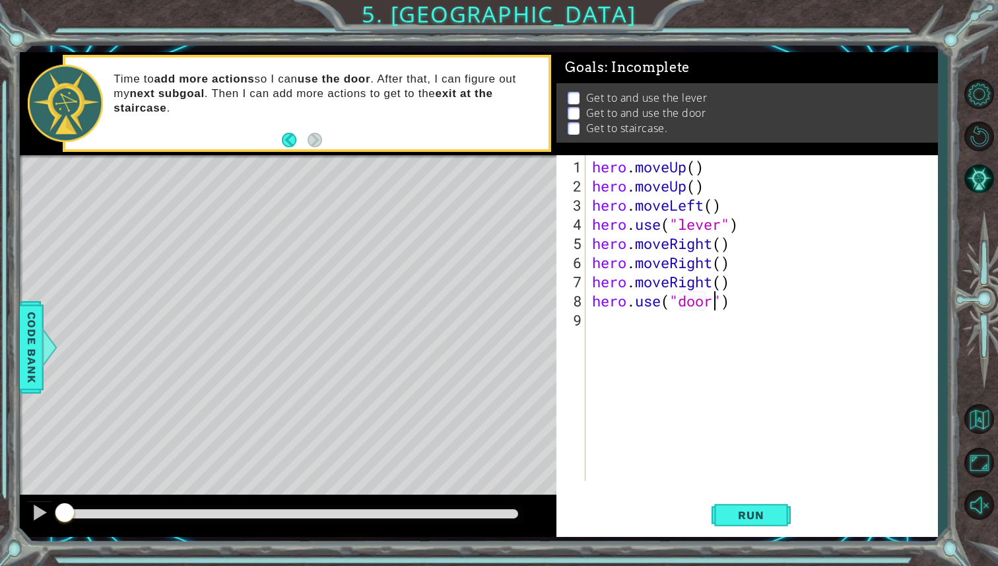
scroll to position [0, 5]
type textarea "hero.use("door")"
click at [745, 508] on span "Run" at bounding box center [751, 514] width 52 height 13
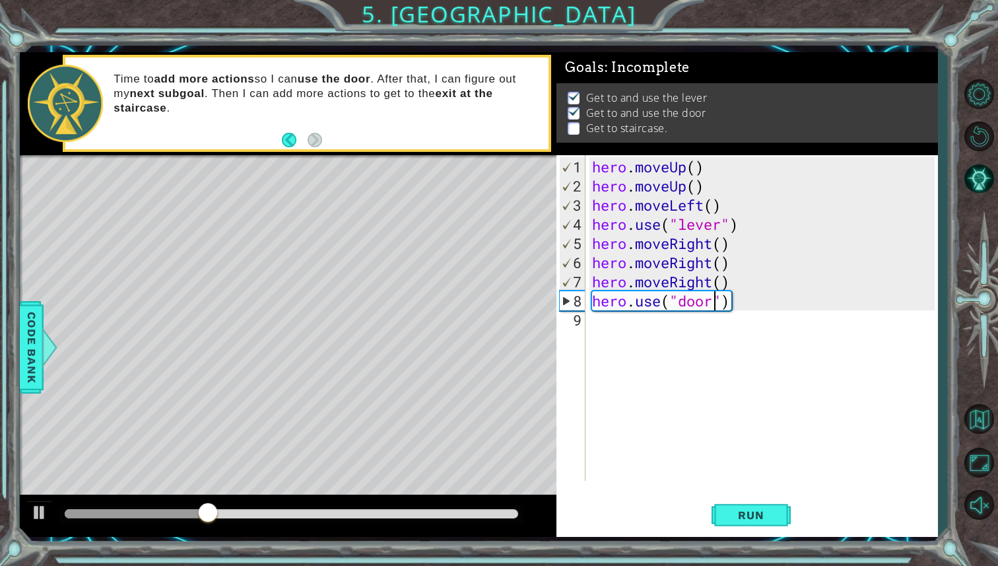
click at [658, 326] on div "hero . moveUp ( ) hero . moveUp ( ) hero . moveLeft ( ) hero . use ( "lever" ) …" at bounding box center [765, 339] width 351 height 364
type textarea "he"
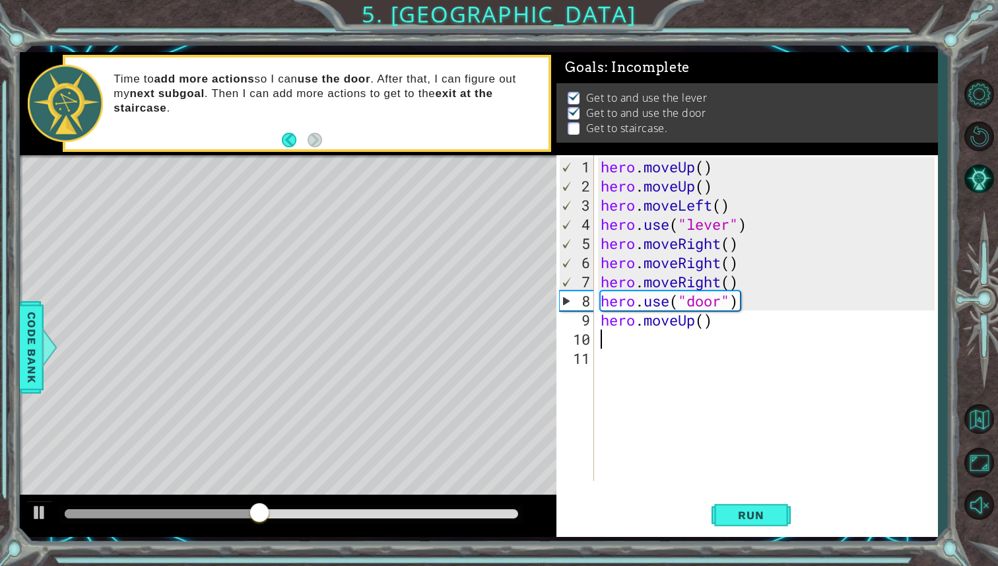
type textarea "h"
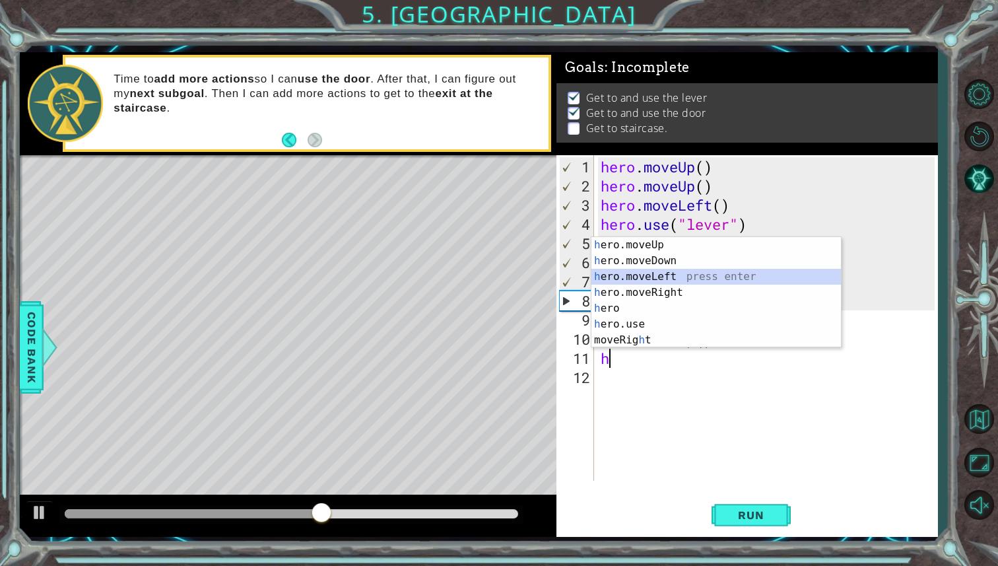
click at [673, 278] on div "h ero.moveUp press enter h ero.moveDown press enter h ero.moveLeft press enter …" at bounding box center [717, 308] width 250 height 143
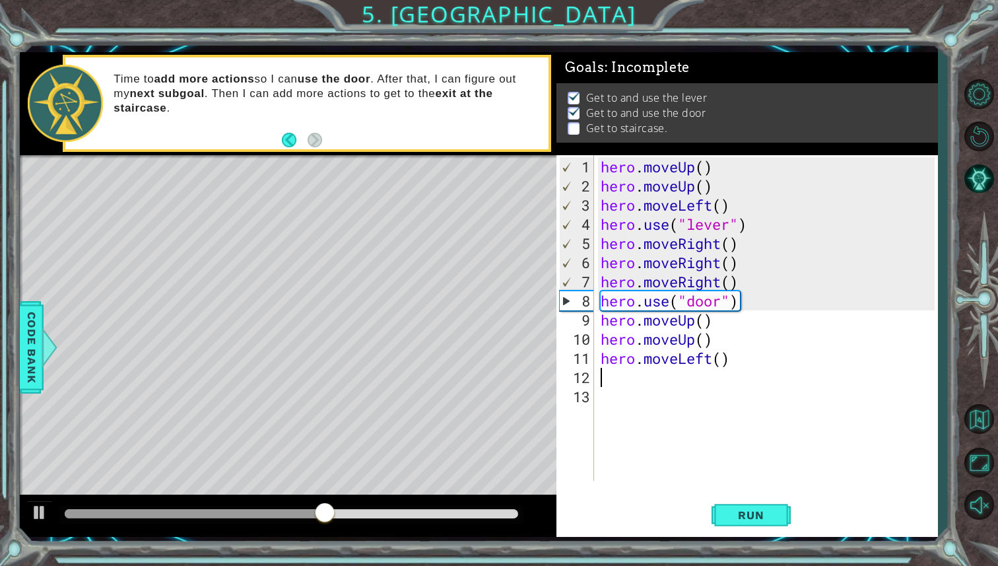
type textarea "h"
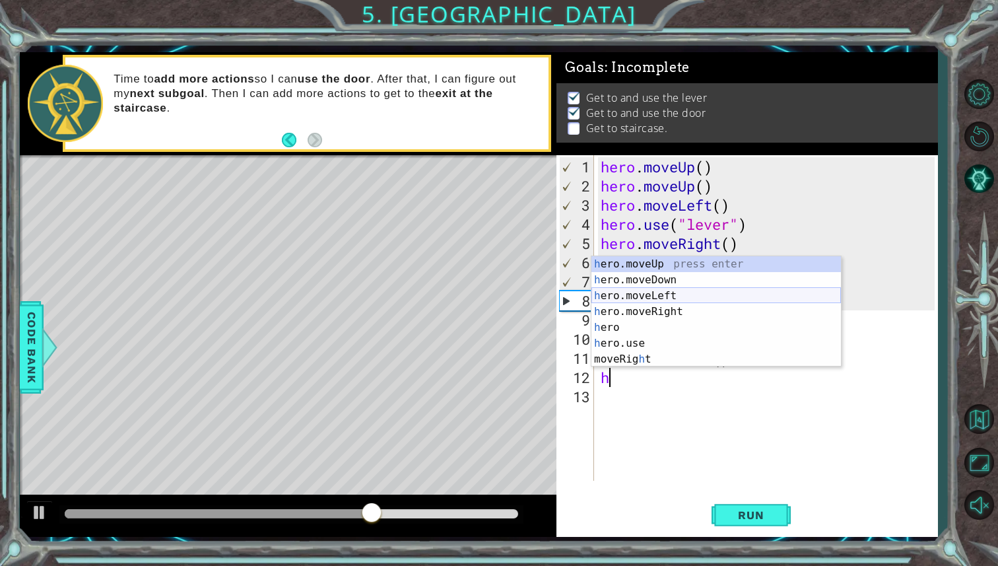
click at [667, 294] on div "h ero.moveUp press enter h ero.moveDown press enter h ero.moveLeft press enter …" at bounding box center [717, 327] width 250 height 143
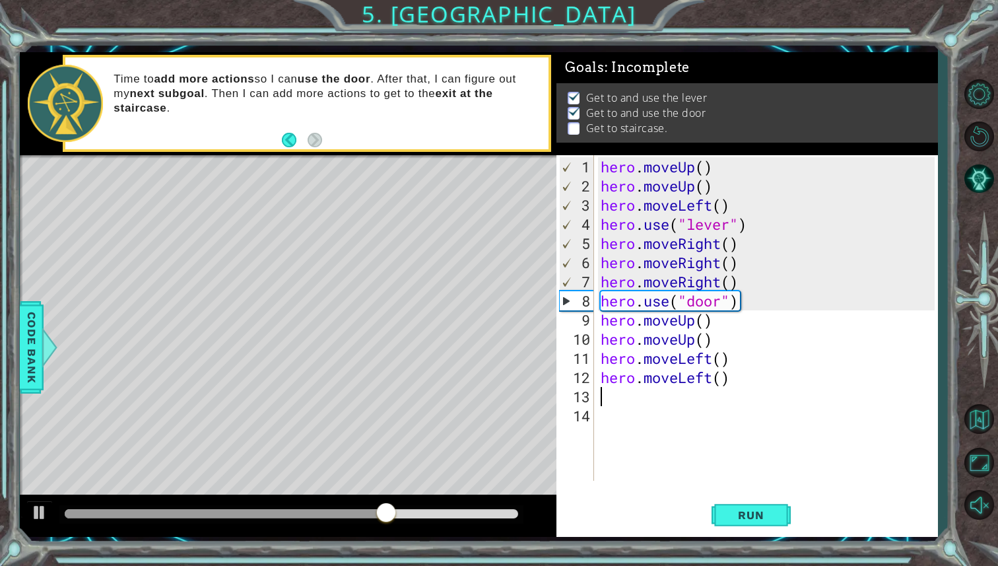
type textarea "h"
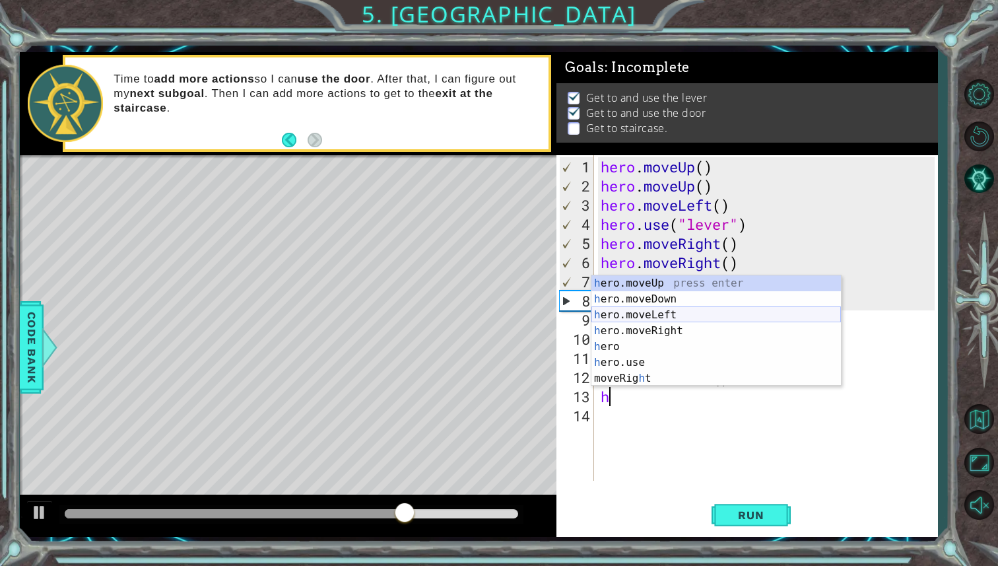
click at [667, 312] on div "h ero.moveUp press enter h ero.moveDown press enter h ero.moveLeft press enter …" at bounding box center [717, 346] width 250 height 143
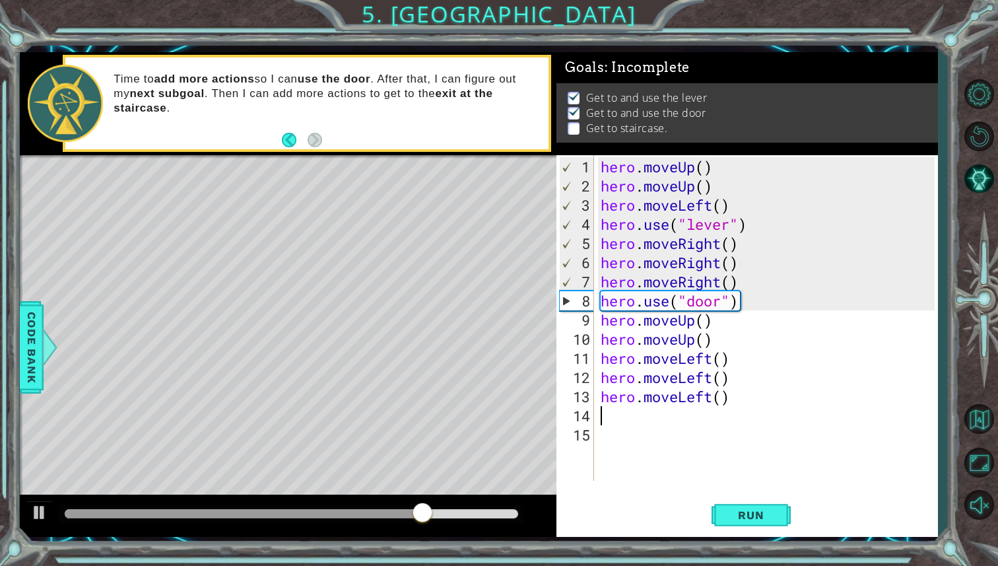
type textarea "h"
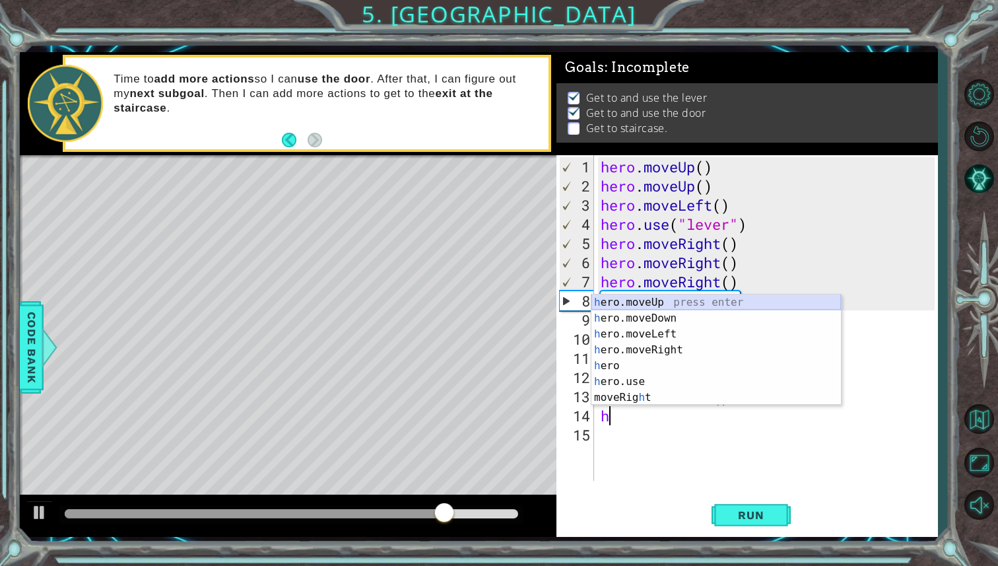
click at [658, 302] on div "h ero.moveUp press enter h ero.moveDown press enter h ero.moveLeft press enter …" at bounding box center [717, 365] width 250 height 143
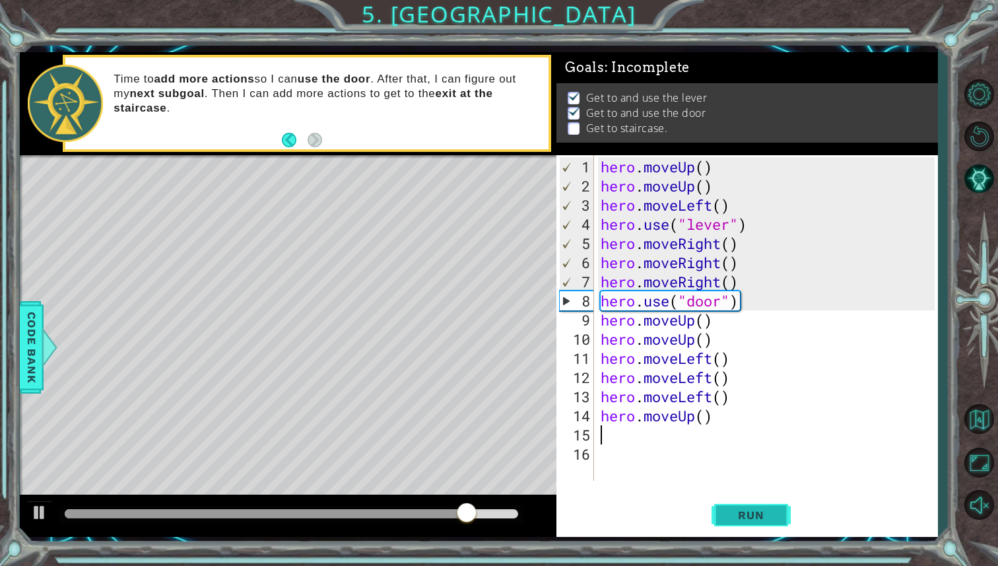
click at [749, 517] on span "Run" at bounding box center [751, 514] width 52 height 13
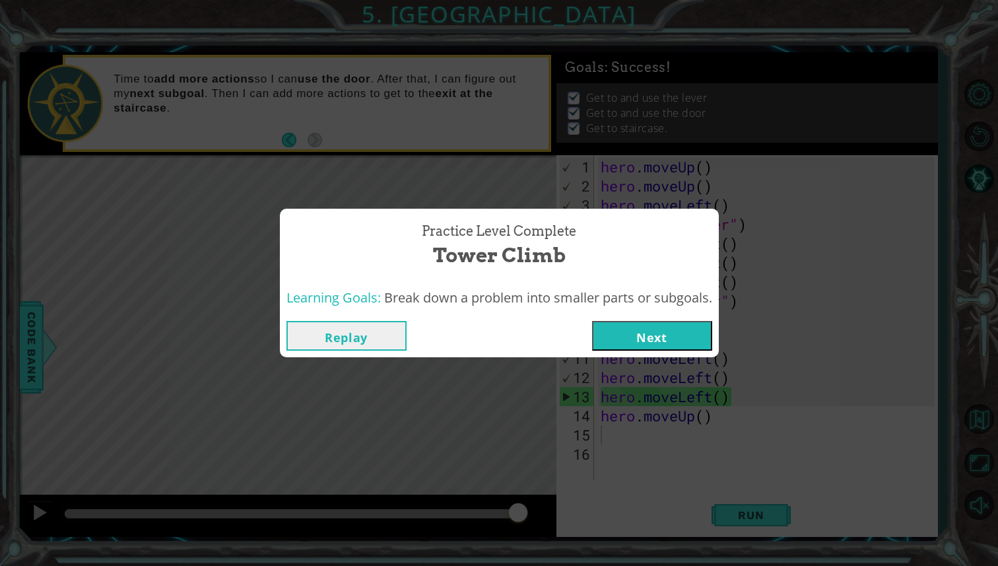
click at [619, 339] on button "Next" at bounding box center [652, 336] width 120 height 30
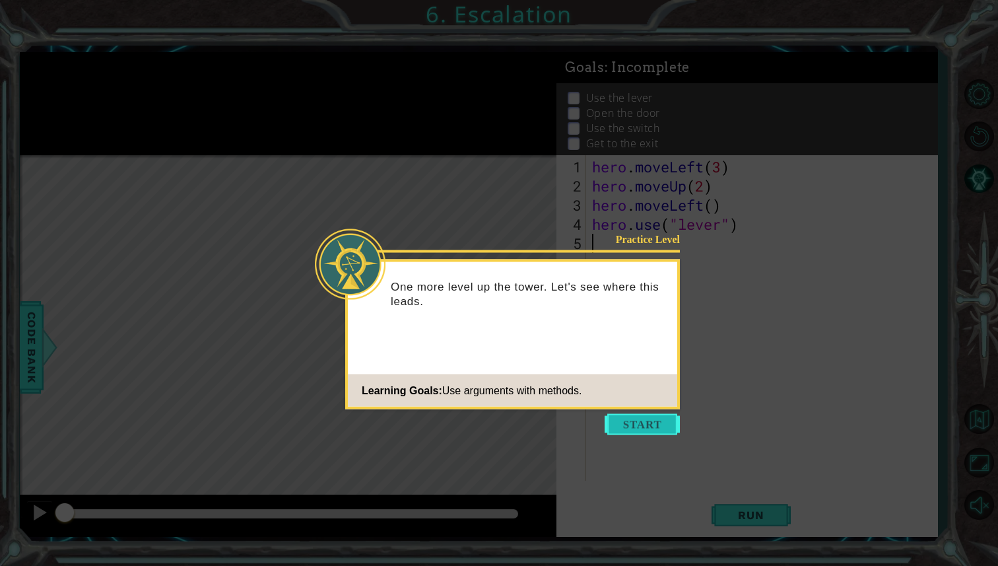
click at [629, 421] on button "Start" at bounding box center [642, 424] width 75 height 21
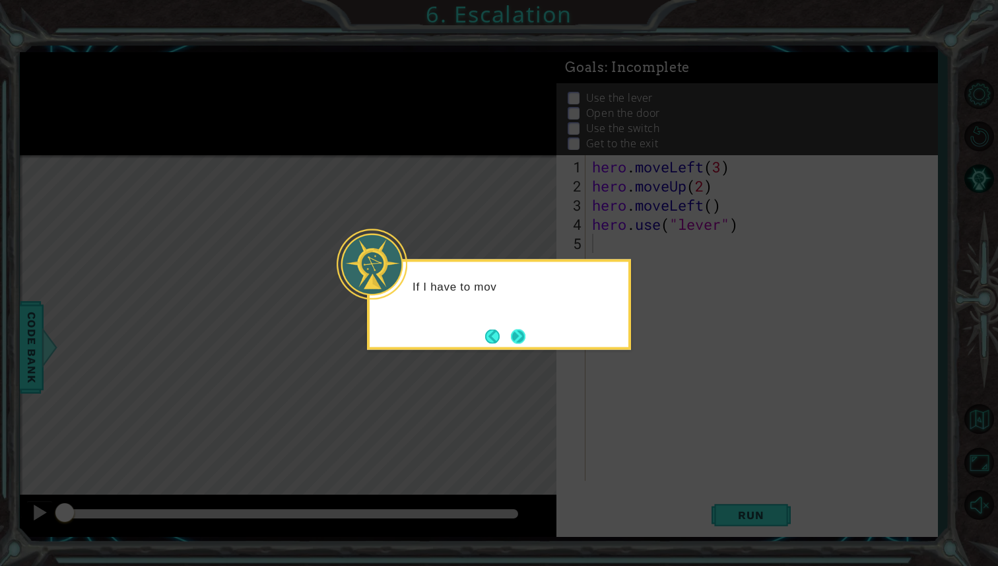
click at [518, 337] on button "Next" at bounding box center [518, 336] width 24 height 24
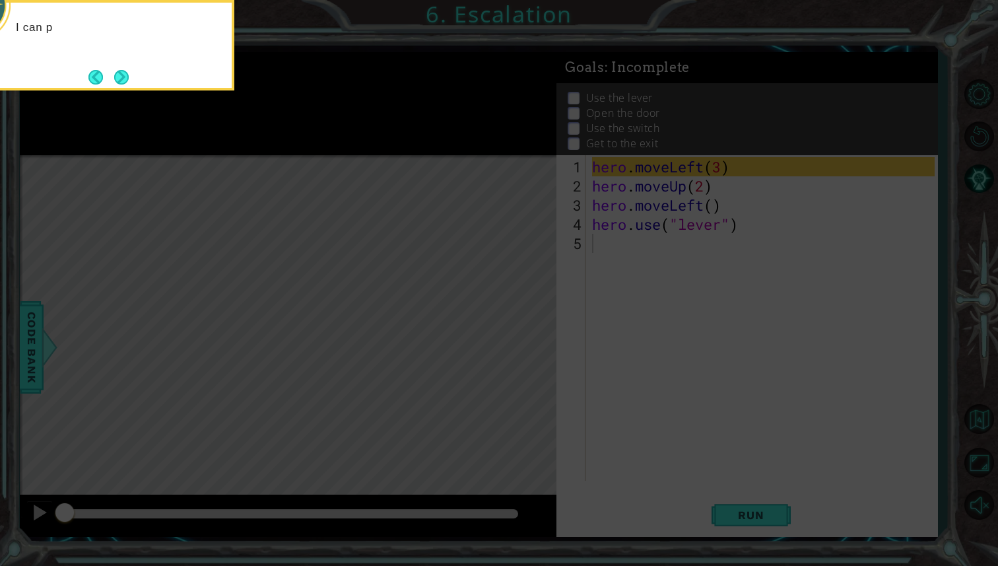
click at [519, 336] on icon at bounding box center [499, 93] width 998 height 943
click at [122, 78] on button "Next" at bounding box center [121, 77] width 15 height 15
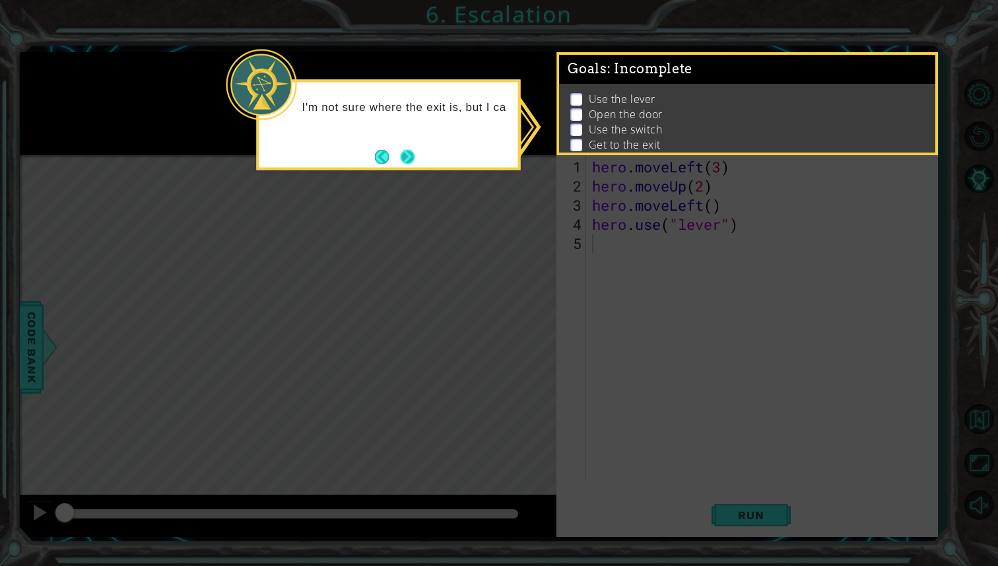
click at [411, 158] on button "Next" at bounding box center [407, 156] width 15 height 15
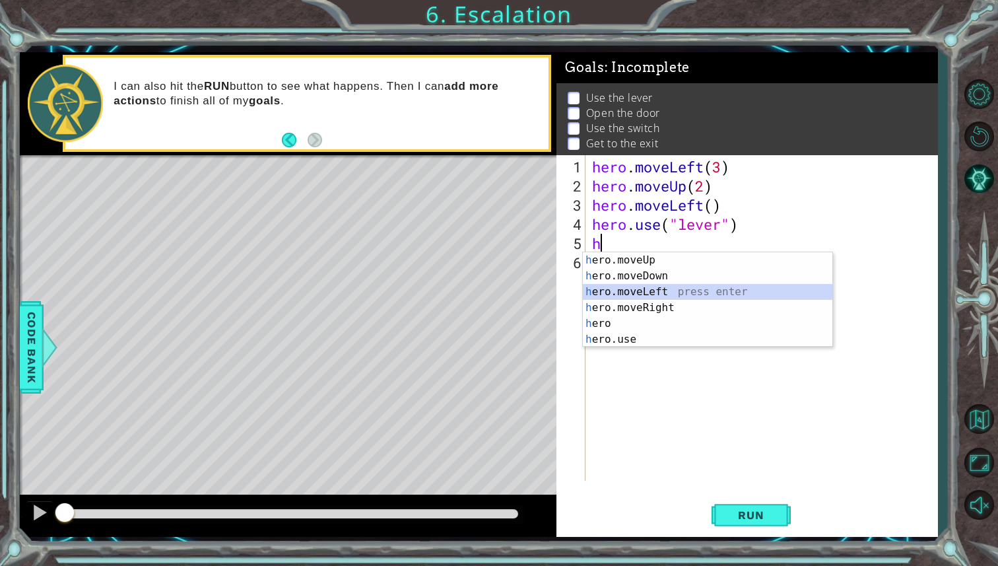
click at [658, 292] on div "h ero.moveUp press enter h ero.moveDown press enter h ero.moveLeft press enter …" at bounding box center [708, 315] width 250 height 127
type textarea "hero.moveLeft(1)"
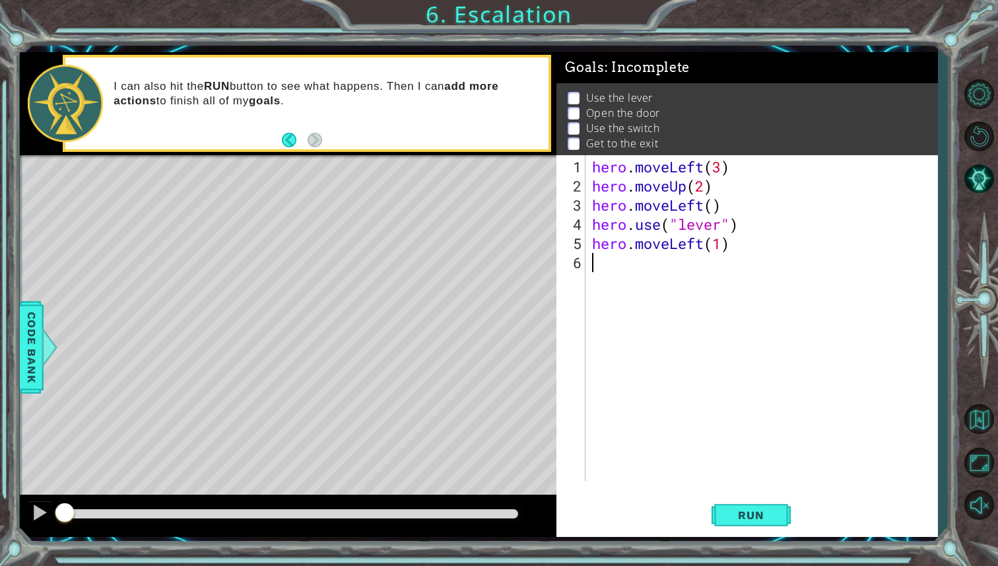
click at [634, 264] on div "hero . moveLeft ( 3 ) hero . moveUp ( 2 ) hero . moveLeft ( ) hero . use ( "lev…" at bounding box center [765, 339] width 351 height 364
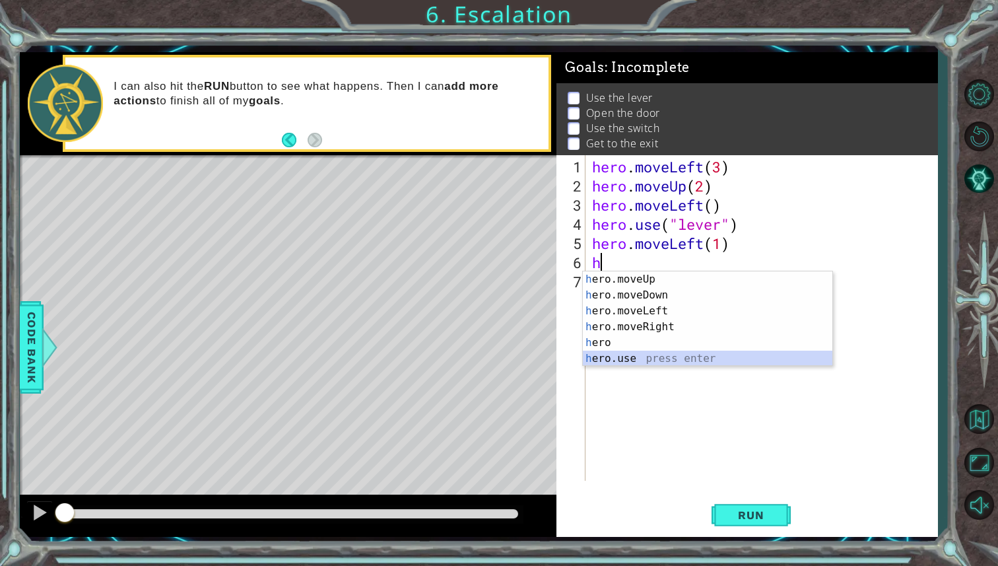
click at [652, 358] on div "h ero.moveUp press enter h ero.moveDown press enter h ero.moveLeft press enter …" at bounding box center [708, 334] width 250 height 127
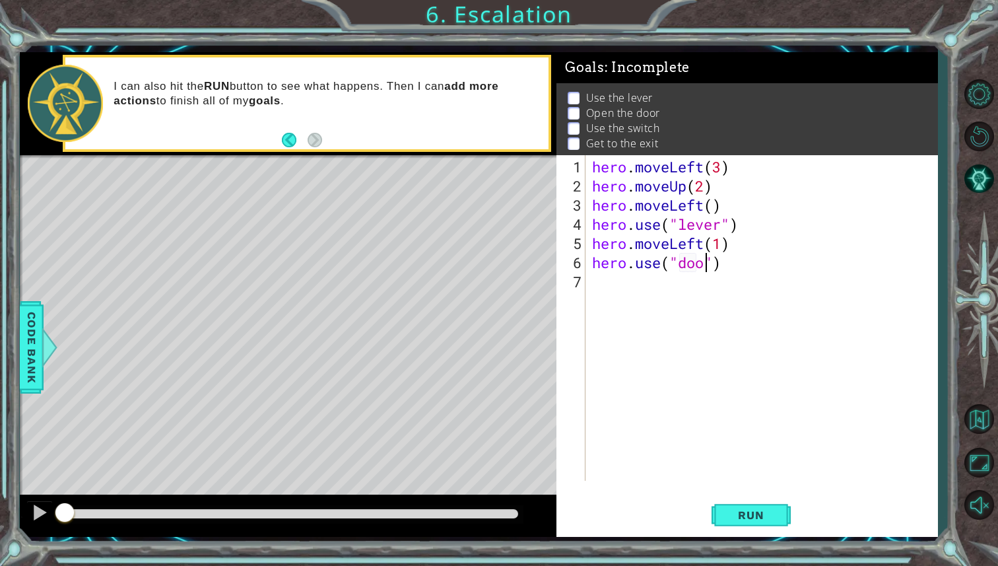
scroll to position [0, 5]
type textarea "hero.use("door")"
click at [659, 292] on div "hero . moveLeft ( 3 ) hero . moveUp ( 2 ) hero . moveLeft ( ) hero . use ( "lev…" at bounding box center [765, 339] width 351 height 364
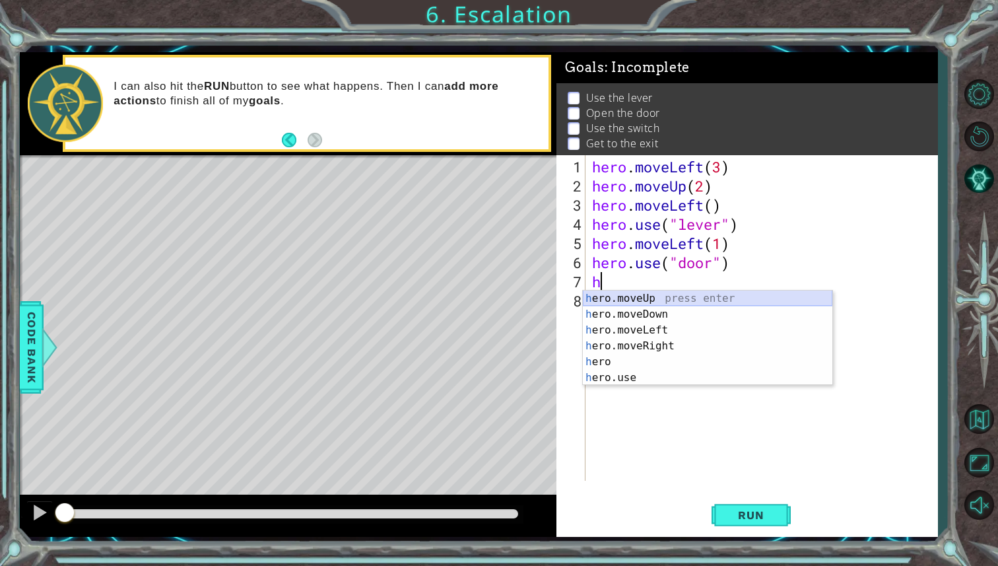
click at [648, 300] on div "h ero.moveUp press enter h ero.moveDown press enter h ero.moveLeft press enter …" at bounding box center [708, 353] width 250 height 127
type textarea "hero.moveUp(1)"
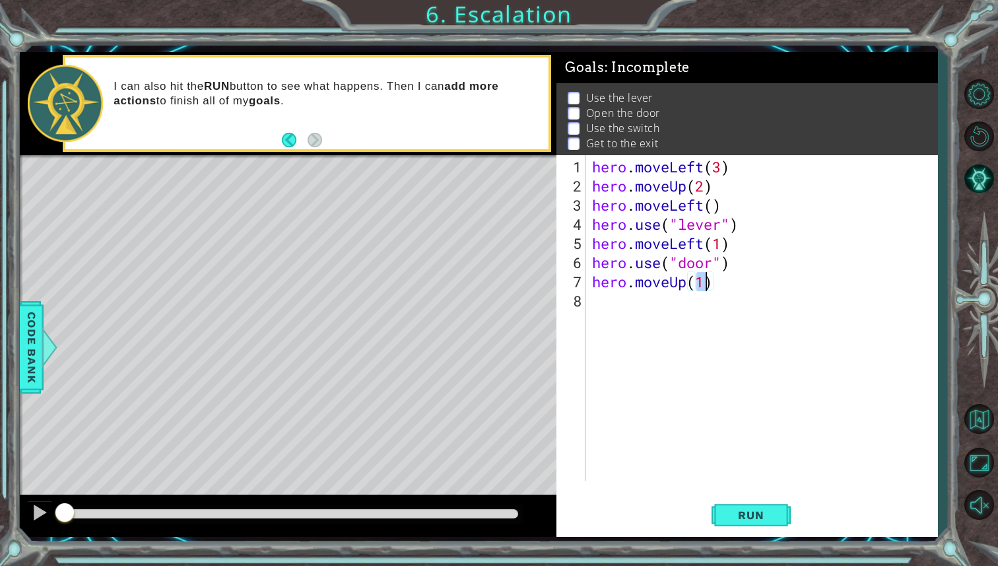
click at [658, 302] on div "hero . moveLeft ( 3 ) hero . moveUp ( 2 ) hero . moveLeft ( ) hero . use ( "lev…" at bounding box center [765, 339] width 351 height 364
click at [706, 280] on div "hero . moveLeft ( 3 ) hero . moveUp ( 2 ) hero . moveLeft ( ) hero . use ( "lev…" at bounding box center [765, 339] width 351 height 364
type textarea "hero.moveUp(2)"
click at [637, 302] on div "hero . moveLeft ( 3 ) hero . moveUp ( 2 ) hero . moveLeft ( ) hero . use ( "lev…" at bounding box center [765, 339] width 351 height 364
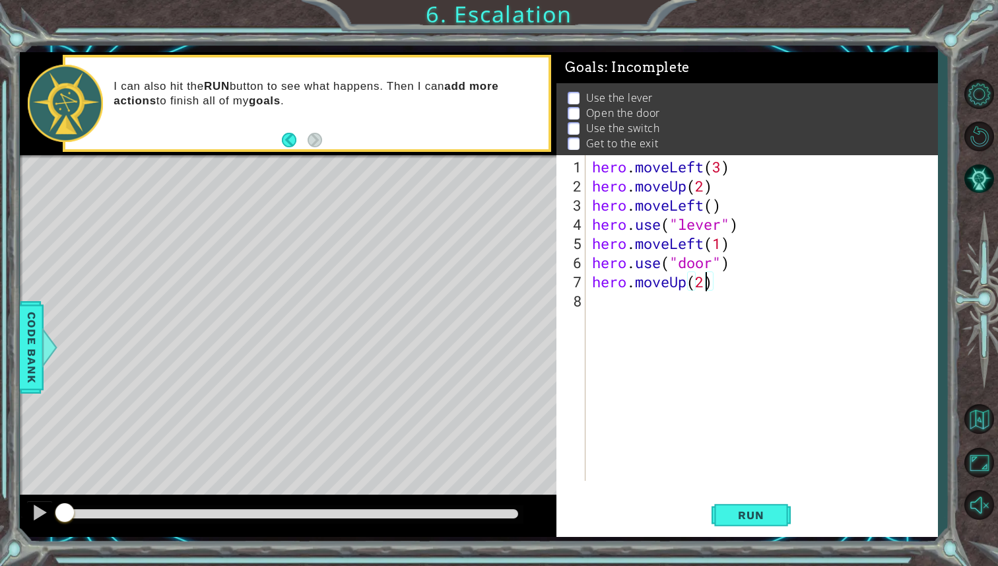
scroll to position [0, 0]
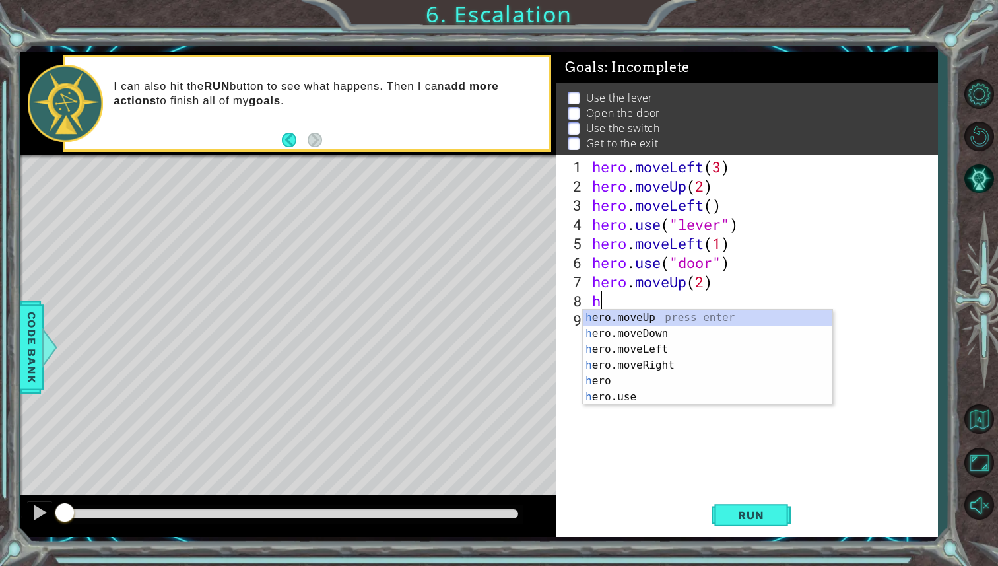
click at [708, 283] on div "hero . moveLeft ( 3 ) hero . moveUp ( 2 ) hero . moveLeft ( ) hero . use ( "lev…" at bounding box center [765, 339] width 351 height 364
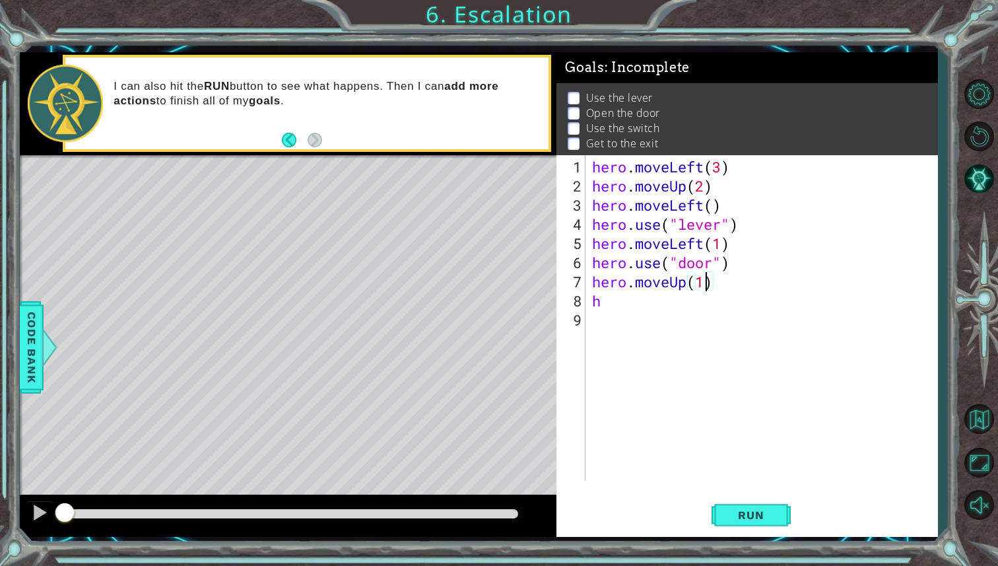
scroll to position [0, 5]
click at [652, 302] on div "hero . moveLeft ( 3 ) hero . moveUp ( 2 ) hero . moveLeft ( ) hero . use ( "lev…" at bounding box center [765, 339] width 351 height 364
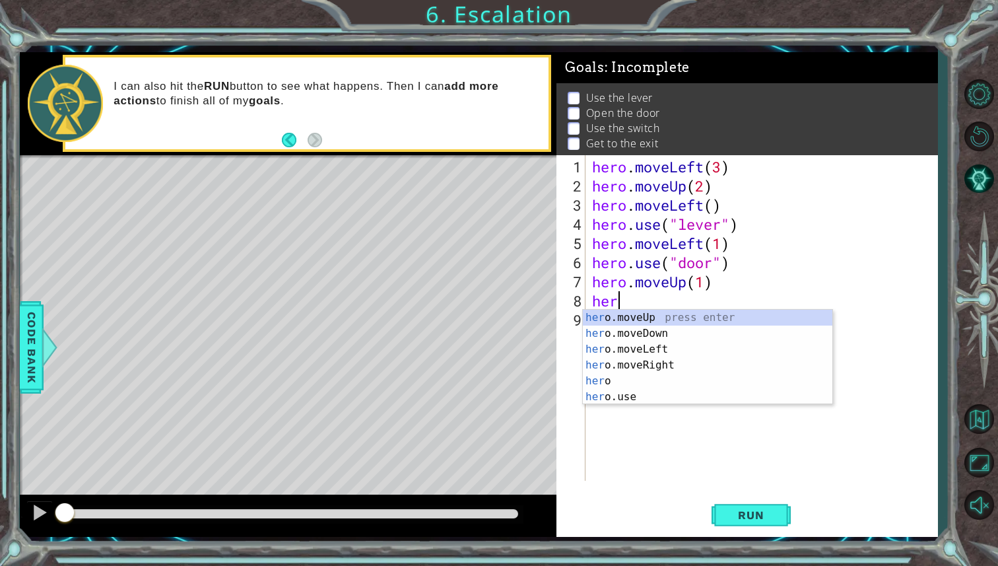
scroll to position [0, 1]
click at [685, 377] on div "hero press enter hero .moveUp press enter hero .moveDown press enter hero .move…" at bounding box center [708, 373] width 250 height 127
type textarea "hero.moveRight(1)"
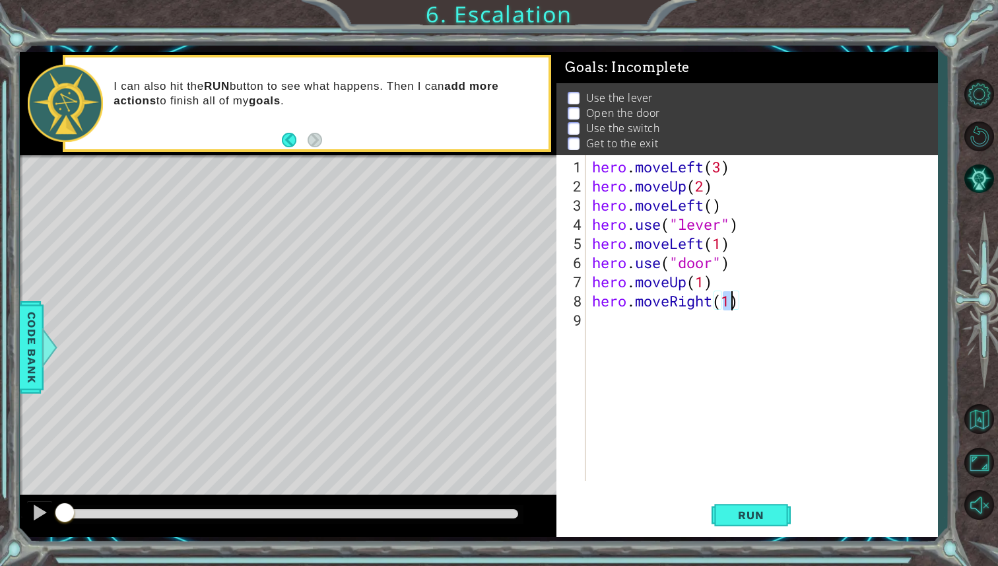
click at [657, 333] on div "hero . moveLeft ( 3 ) hero . moveUp ( 2 ) hero . moveLeft ( ) hero . use ( "lev…" at bounding box center [765, 339] width 351 height 364
click at [731, 300] on div "hero . moveLeft ( 3 ) hero . moveUp ( 2 ) hero . moveLeft ( ) hero . use ( "lev…" at bounding box center [765, 339] width 351 height 364
click at [715, 510] on button "Run" at bounding box center [751, 515] width 79 height 38
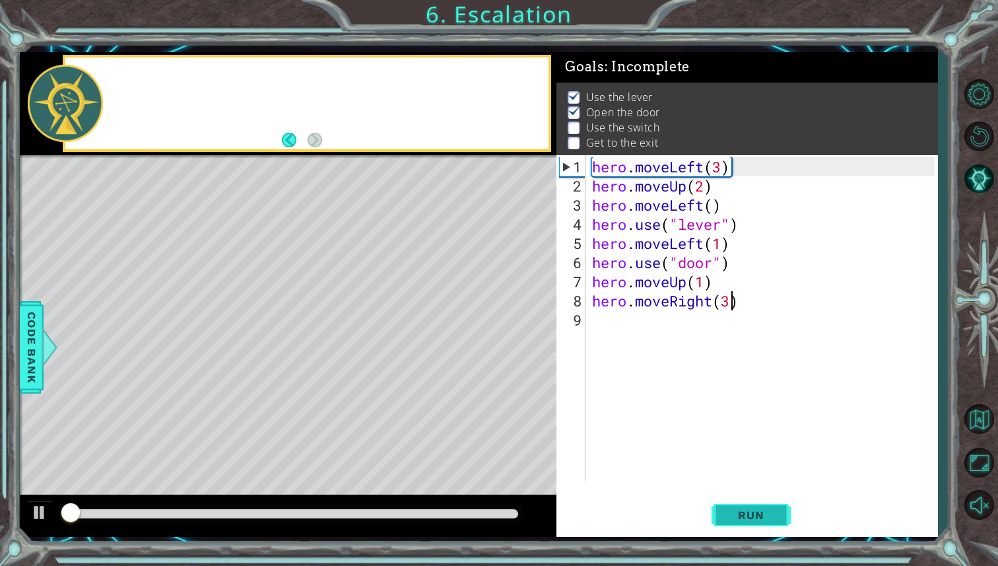
scroll to position [1, 0]
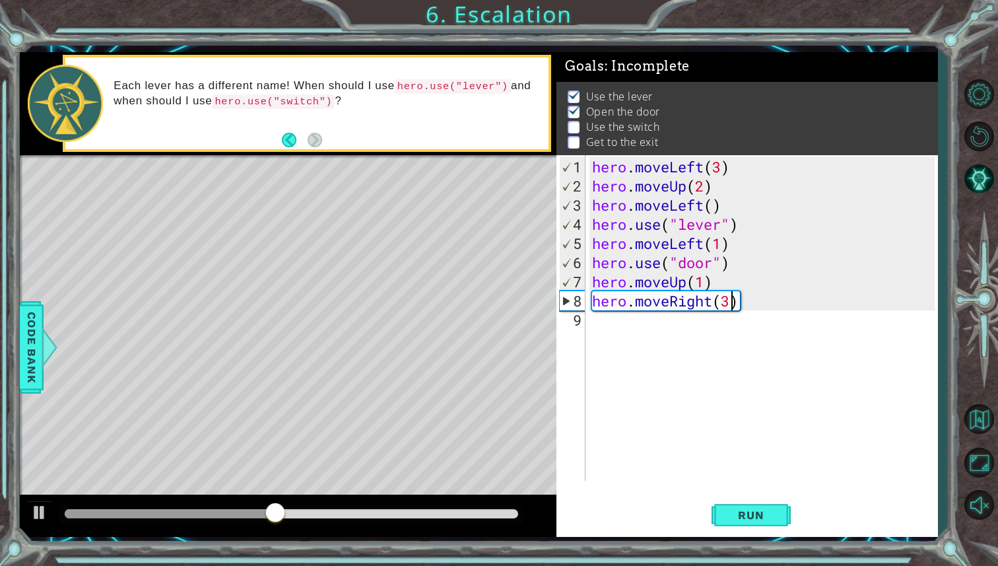
click at [705, 279] on div "hero . moveLeft ( 3 ) hero . moveUp ( 2 ) hero . moveLeft ( ) hero . use ( "lev…" at bounding box center [765, 339] width 351 height 364
click at [729, 307] on div "hero . moveLeft ( 3 ) hero . moveUp ( 2 ) hero . moveLeft ( ) hero . use ( "lev…" at bounding box center [765, 339] width 351 height 364
type textarea "hero.moveRight(2)"
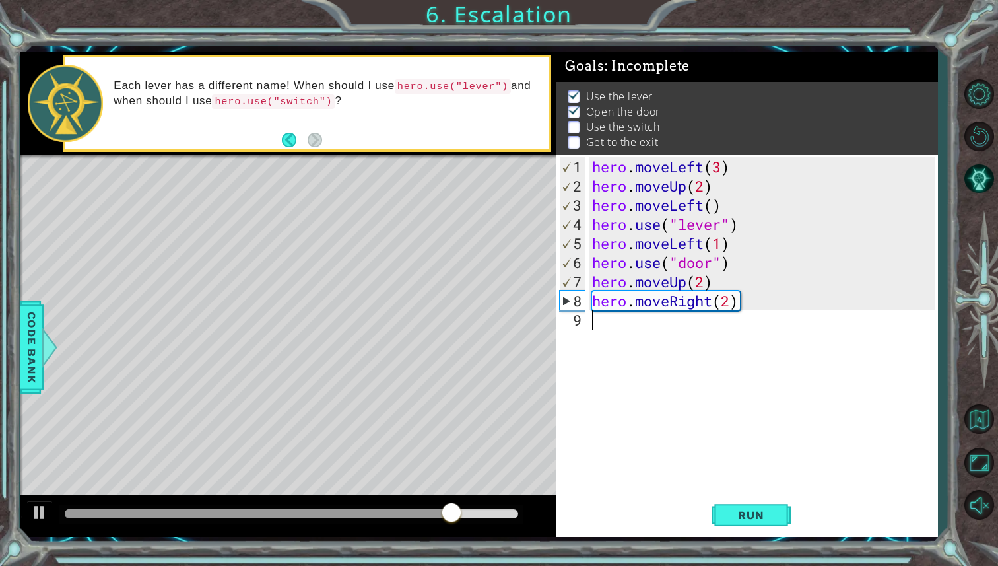
click at [644, 316] on div "hero . moveLeft ( 3 ) hero . moveUp ( 2 ) hero . moveLeft ( ) hero . use ( "lev…" at bounding box center [765, 339] width 351 height 364
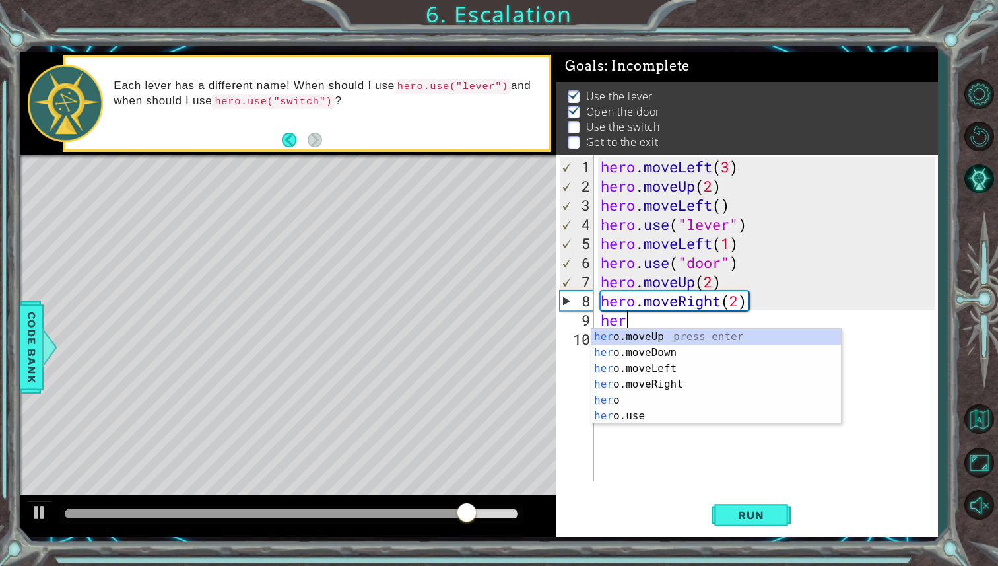
scroll to position [0, 1]
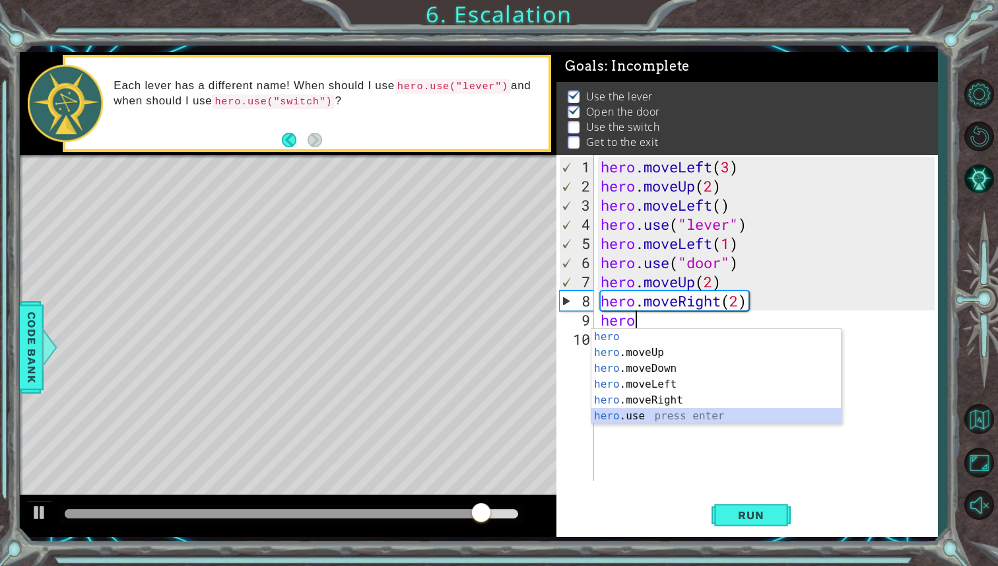
click at [640, 415] on div "hero press enter hero .moveUp press enter hero .moveDown press enter hero .move…" at bounding box center [717, 392] width 250 height 127
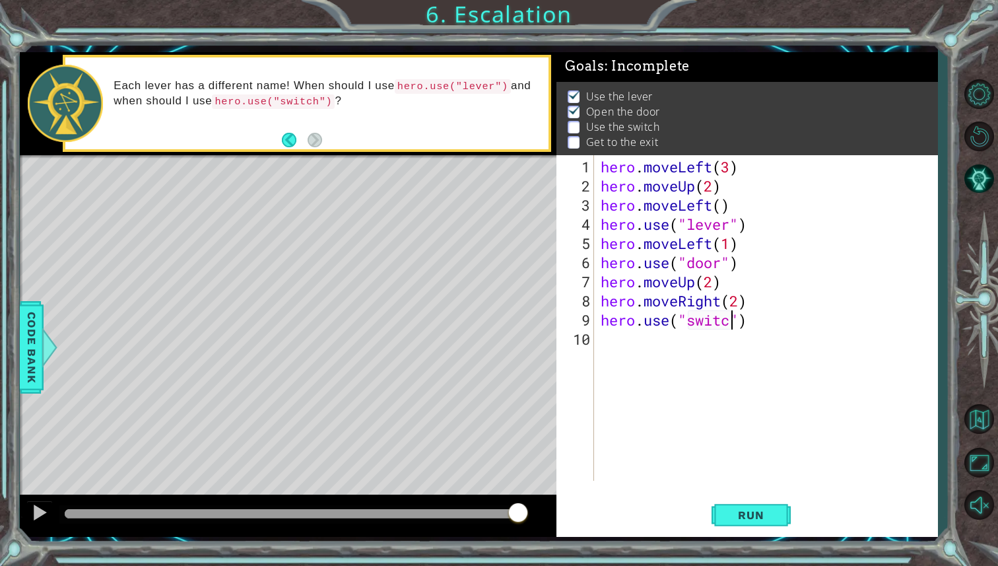
scroll to position [0, 6]
type textarea "hero.use("switch")"
click at [747, 514] on span "Run" at bounding box center [751, 514] width 52 height 13
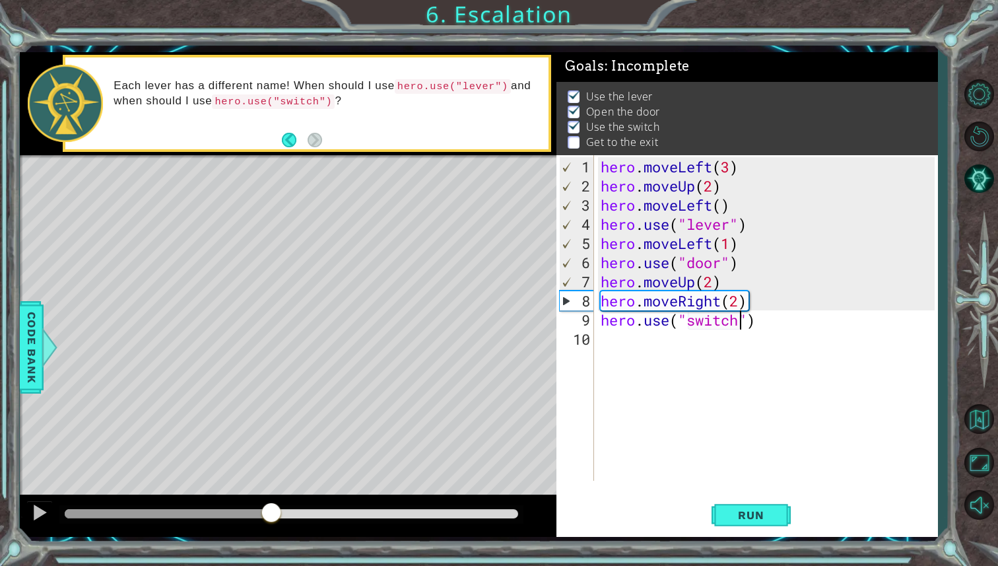
drag, startPoint x: 102, startPoint y: 514, endPoint x: 274, endPoint y: 517, distance: 172.3
click at [273, 517] on div at bounding box center [271, 514] width 24 height 24
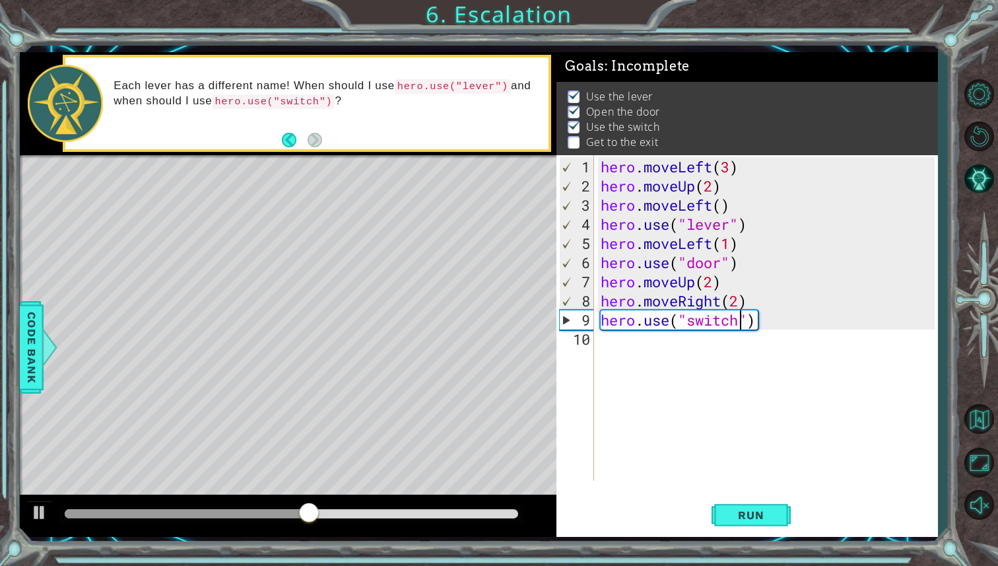
click at [612, 348] on div "hero . moveLeft ( 3 ) hero . moveUp ( 2 ) hero . moveLeft ( ) hero . use ( "lev…" at bounding box center [769, 339] width 343 height 364
type textarea "b"
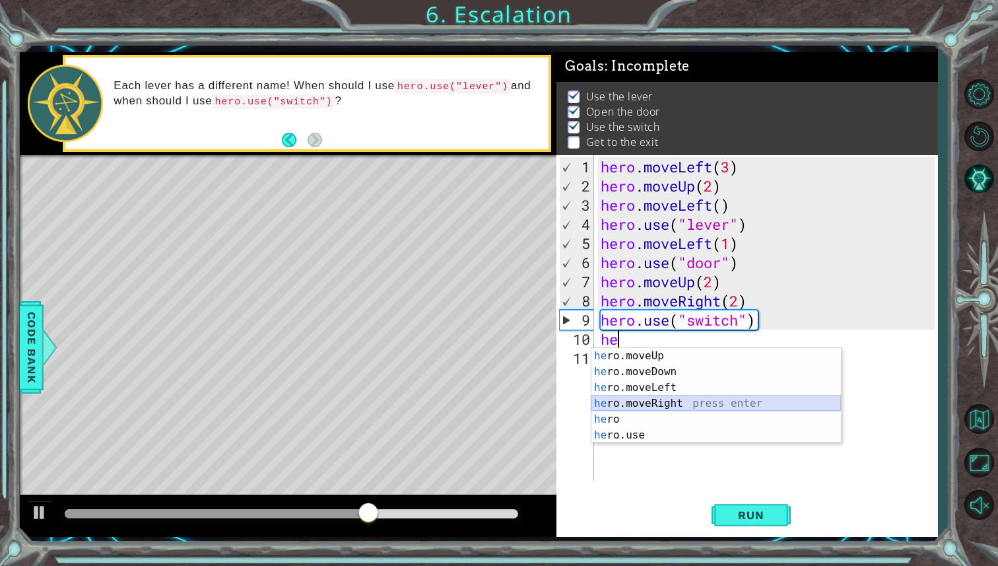
click at [669, 402] on div "he ro.moveUp press enter he ro.moveDown press enter he ro.moveLeft press enter …" at bounding box center [717, 411] width 250 height 127
type textarea "hero.moveRight(1)"
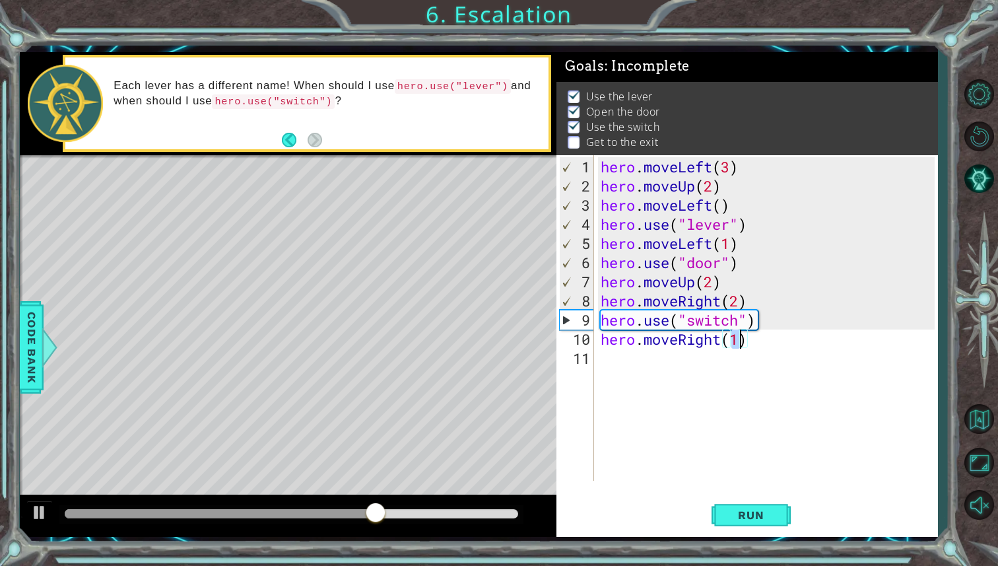
click at [648, 355] on div "hero . moveLeft ( 3 ) hero . moveUp ( 2 ) hero . moveLeft ( ) hero . use ( "lev…" at bounding box center [769, 339] width 343 height 364
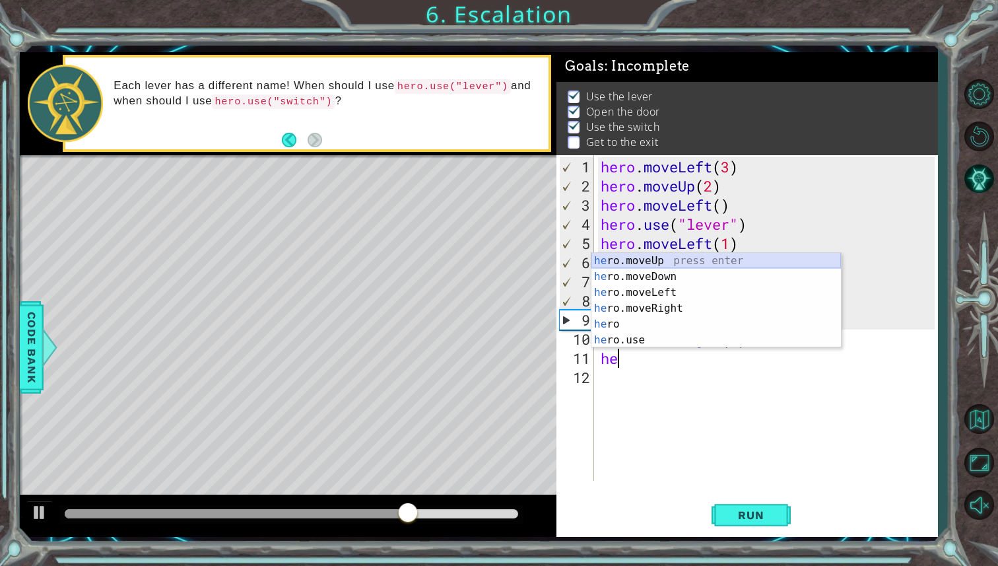
click at [654, 259] on div "he ro.moveUp press enter he ro.moveDown press enter he ro.moveLeft press enter …" at bounding box center [717, 316] width 250 height 127
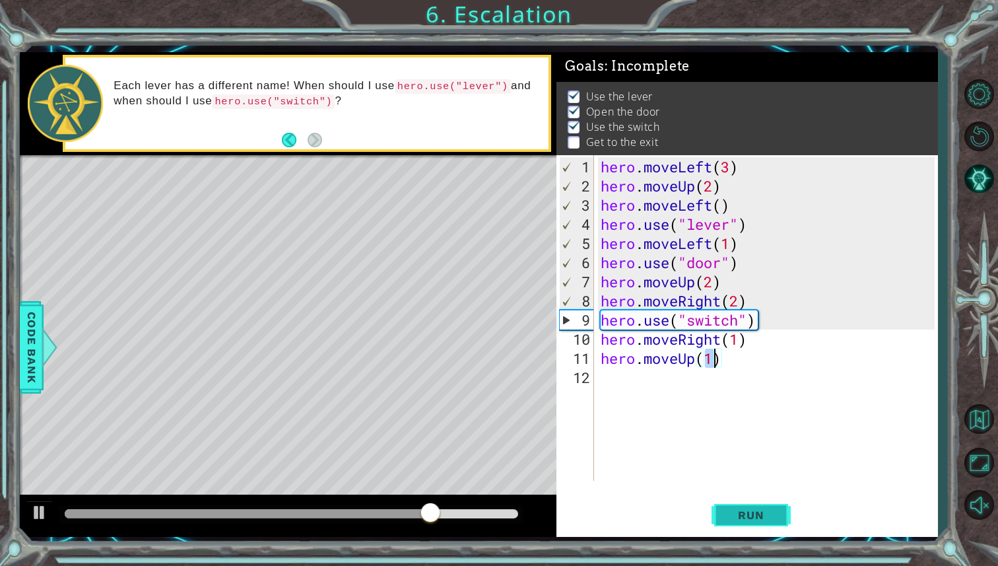
type textarea "hero.moveUp(1)"
click at [748, 510] on span "Run" at bounding box center [751, 514] width 52 height 13
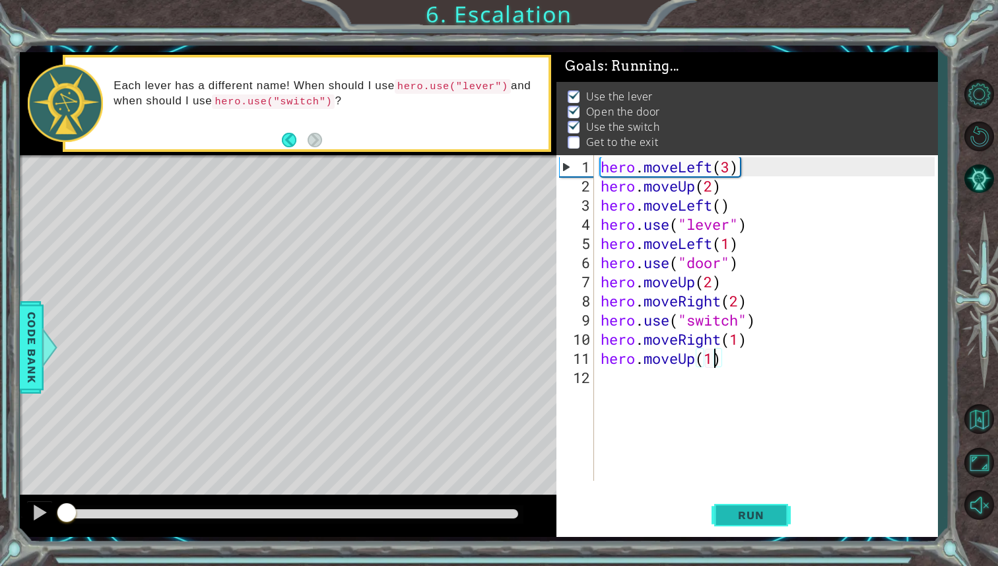
click at [748, 510] on span "Run" at bounding box center [751, 514] width 52 height 13
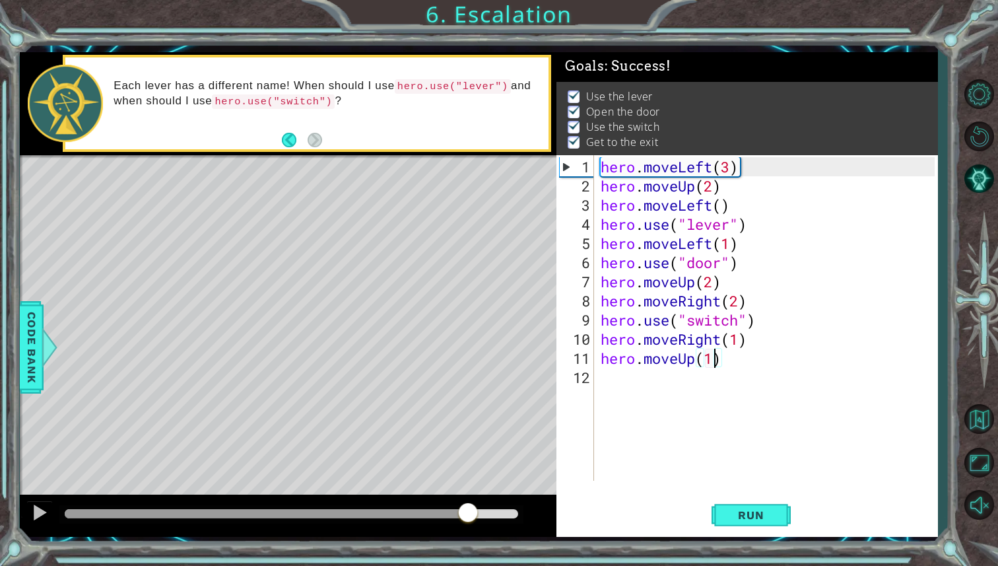
click at [468, 517] on div at bounding box center [292, 513] width 454 height 9
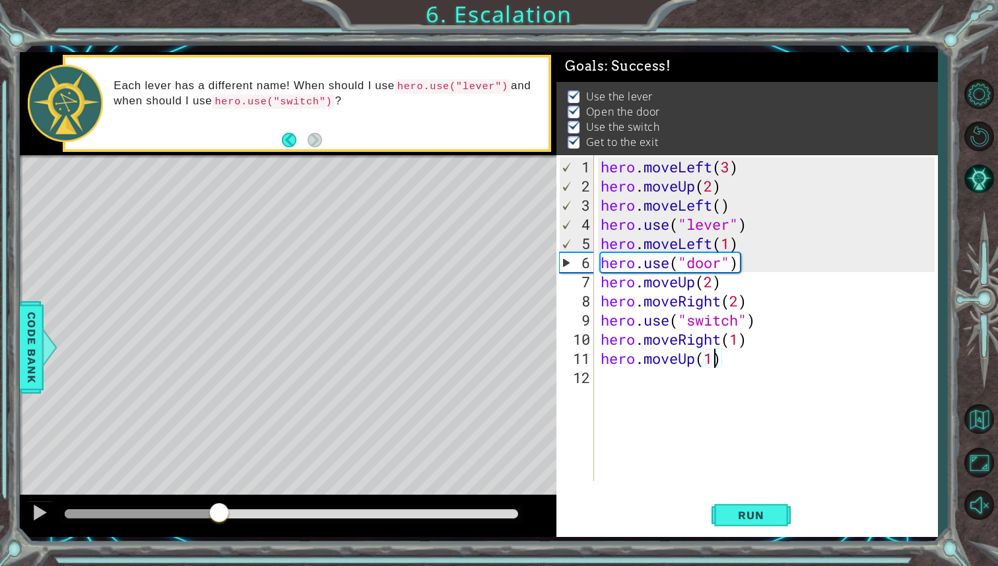
drag, startPoint x: 468, startPoint y: 517, endPoint x: 156, endPoint y: 501, distance: 312.0
click at [207, 502] on div at bounding box center [219, 514] width 24 height 24
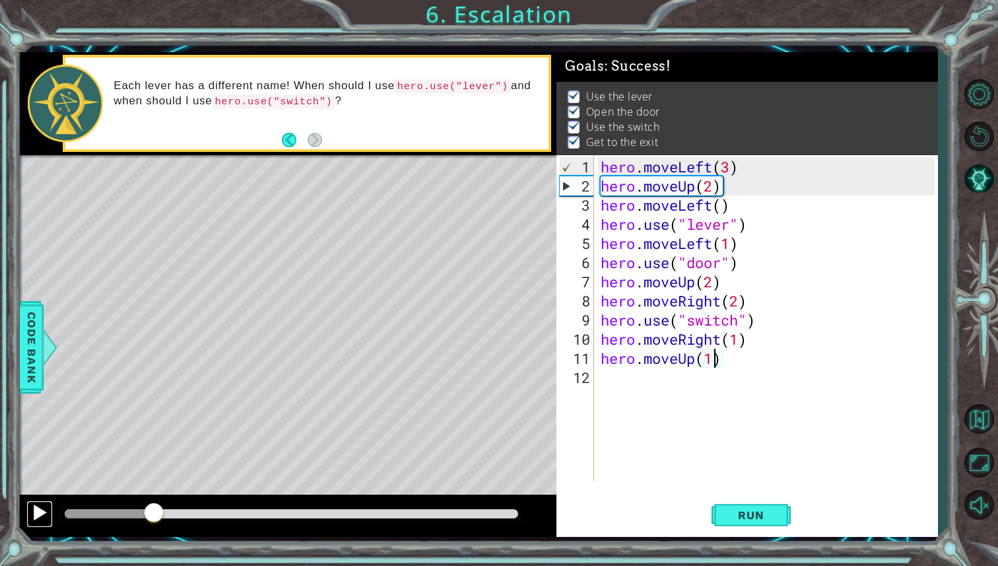
click at [41, 513] on div at bounding box center [39, 512] width 17 height 17
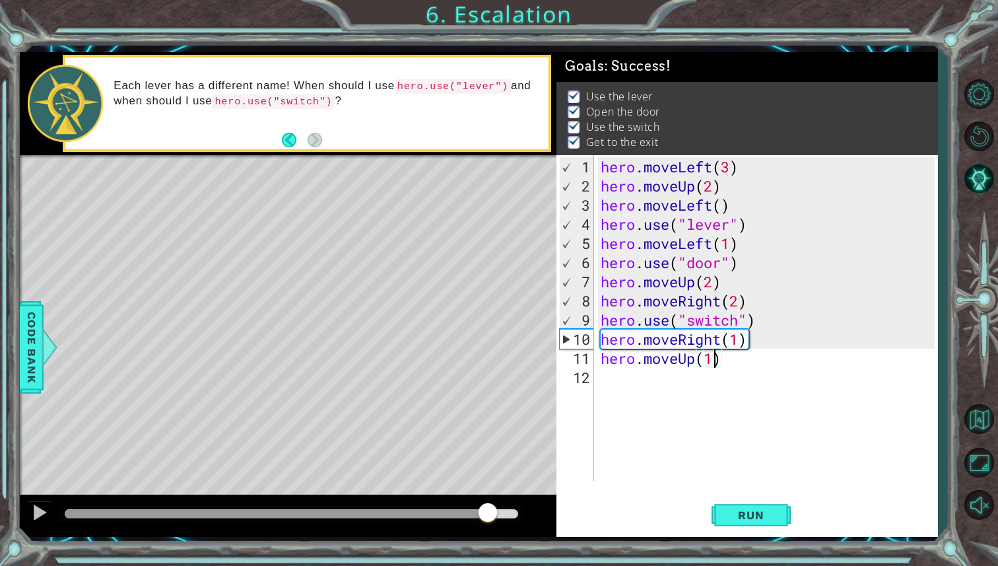
drag, startPoint x: 251, startPoint y: 511, endPoint x: 505, endPoint y: 528, distance: 254.7
click at [503, 528] on div at bounding box center [288, 515] width 537 height 42
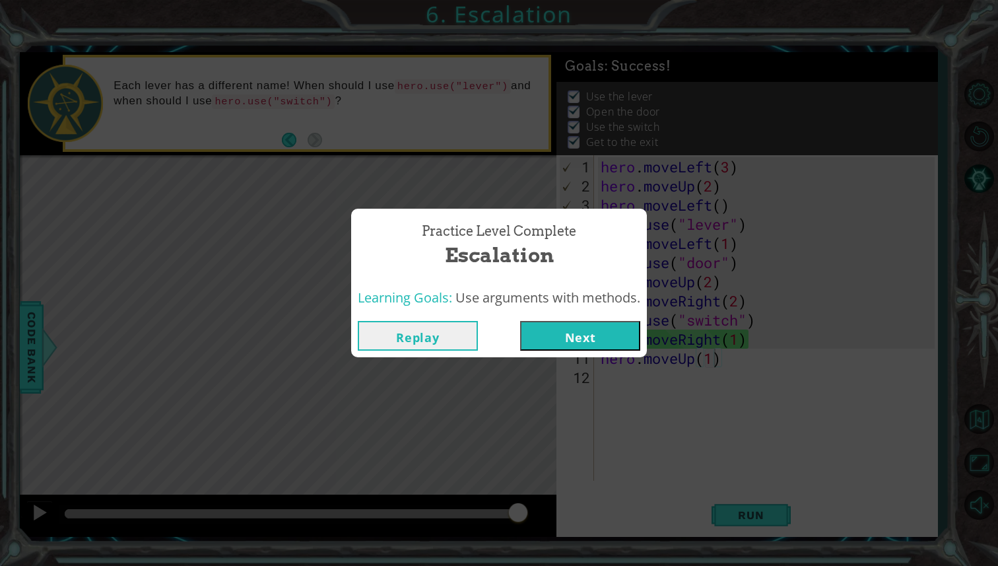
click at [566, 339] on button "Next" at bounding box center [580, 336] width 120 height 30
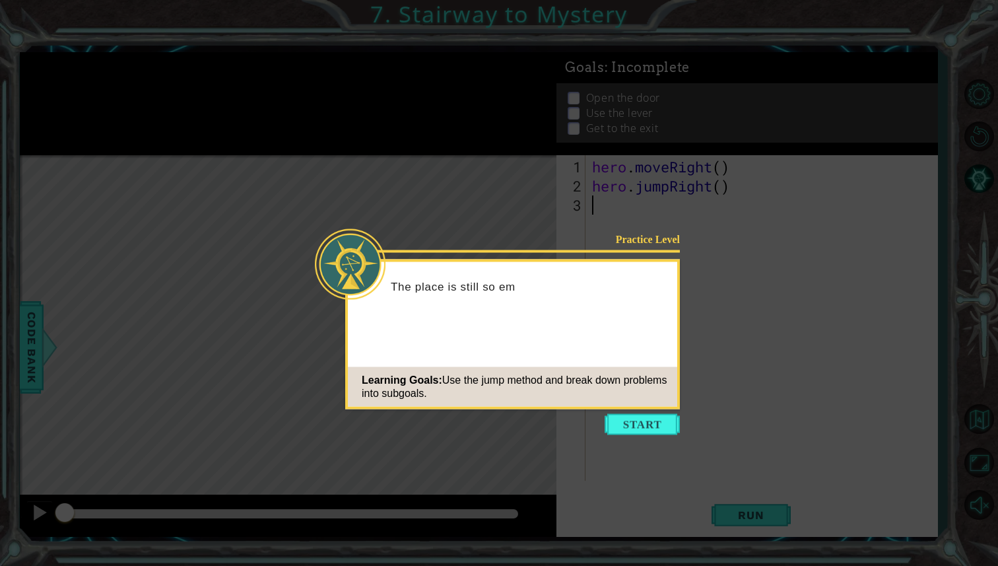
click at [520, 367] on div "Learning Goals: Use the jump method and break down problems into subgoals." at bounding box center [512, 387] width 329 height 40
click at [625, 424] on button "Start" at bounding box center [642, 424] width 75 height 21
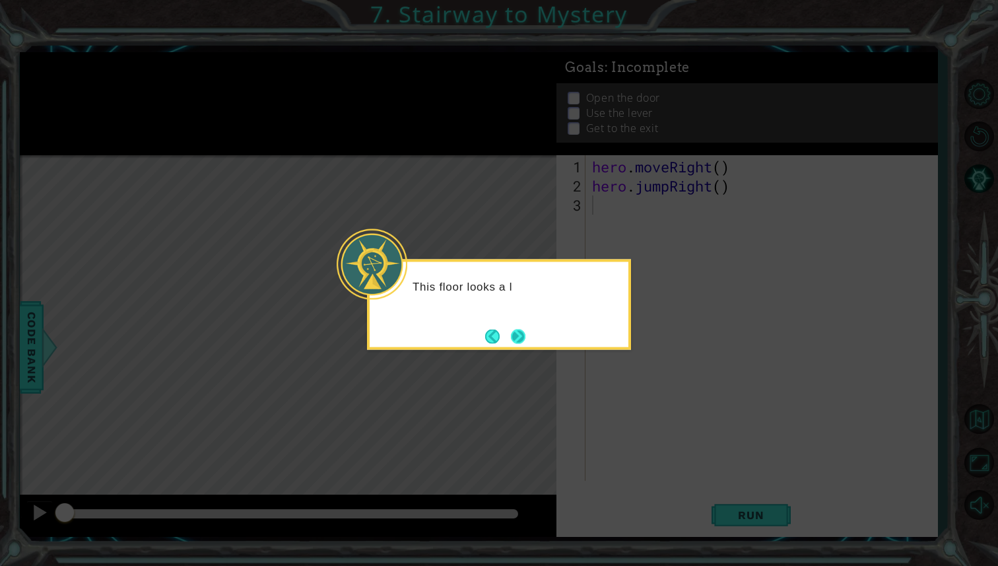
click at [524, 331] on button "Next" at bounding box center [518, 336] width 15 height 15
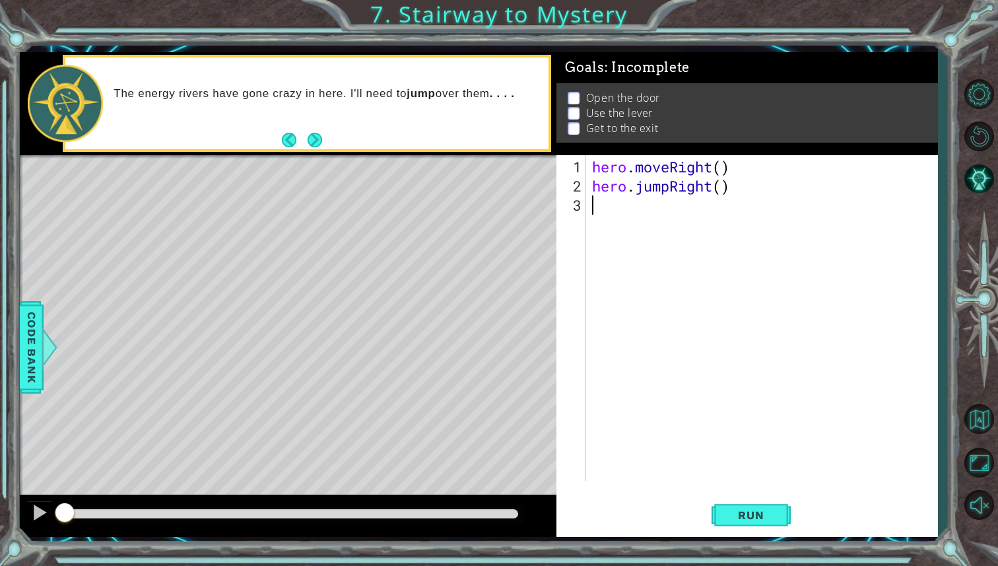
click at [312, 133] on button "Next" at bounding box center [314, 140] width 15 height 15
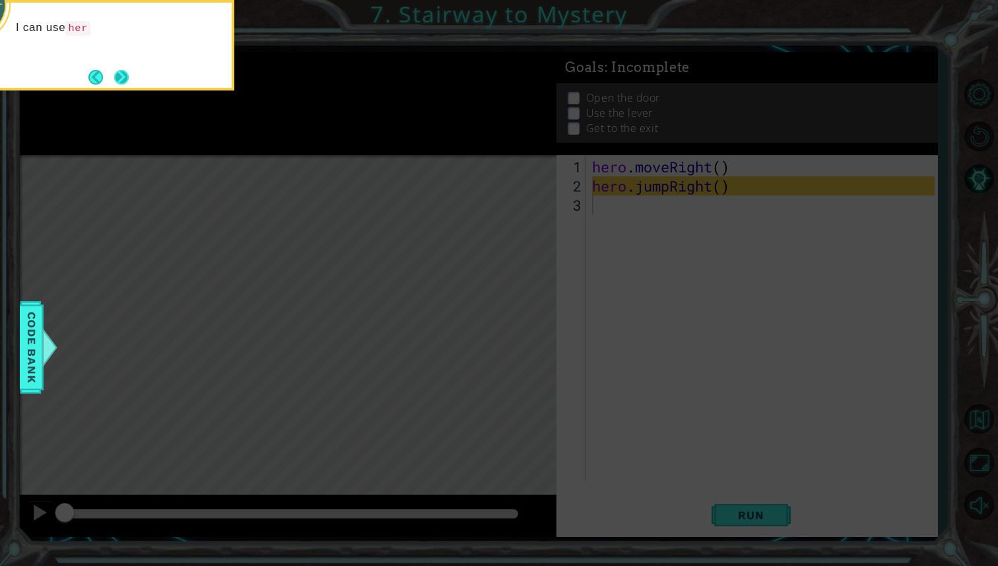
click at [125, 73] on button "Next" at bounding box center [121, 76] width 15 height 15
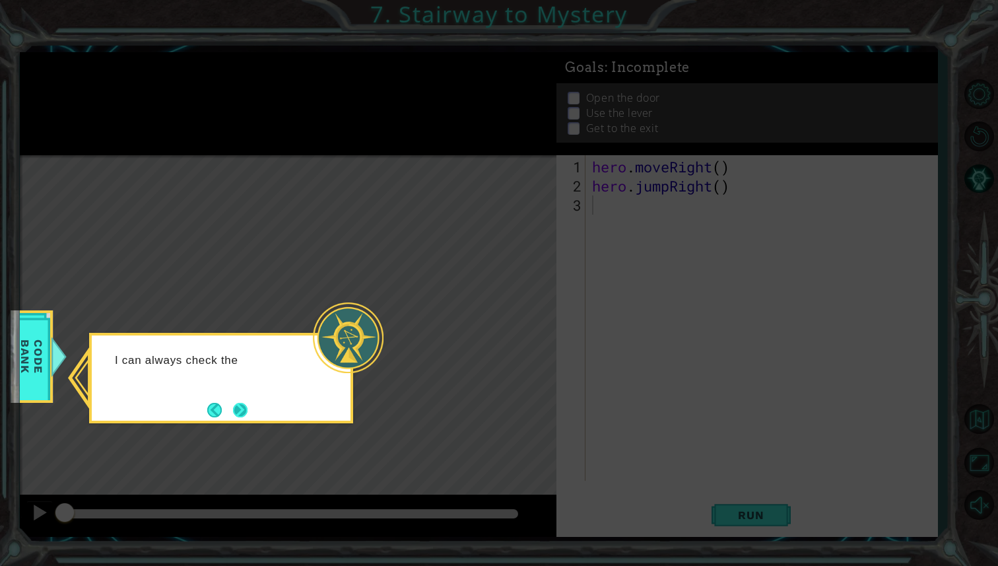
click at [240, 409] on button "Next" at bounding box center [240, 410] width 16 height 16
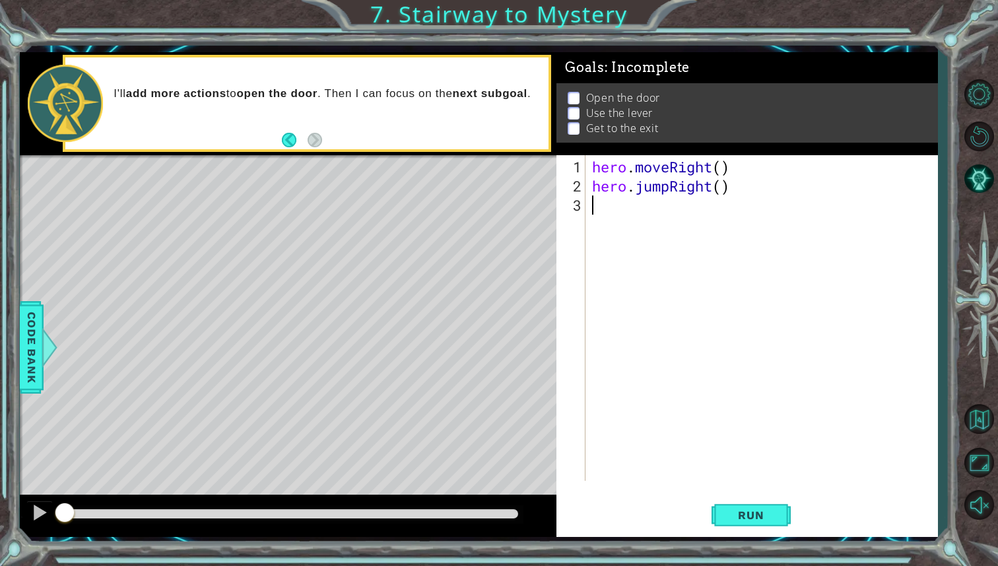
click at [318, 118] on div "I'll add more actions to open the door . Then I can focus on the next subgoal ." at bounding box center [326, 103] width 444 height 47
click at [456, 150] on div "I'll add more actions to open the door . Then I can focus on the next subgoal ." at bounding box center [307, 103] width 489 height 97
click at [630, 213] on div "hero . moveRight ( ) hero . jumpRight ( )" at bounding box center [765, 339] width 351 height 364
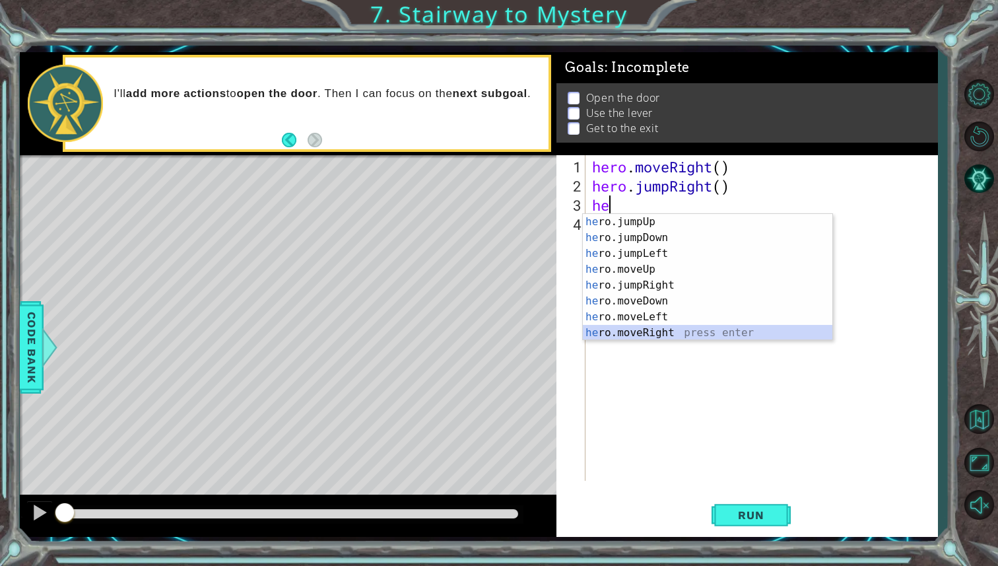
click at [671, 332] on div "he ro.jumpUp press enter he ro.jumpDown press enter he ro.jumpLeft press enter …" at bounding box center [708, 293] width 250 height 158
type textarea "hero.moveRight(1)"
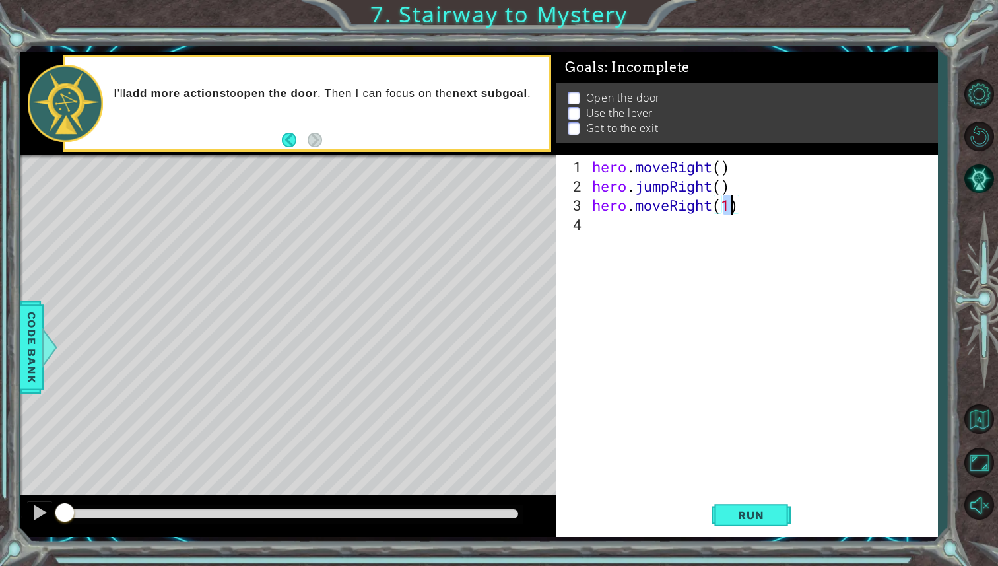
click at [640, 229] on div "hero . moveRight ( ) hero . jumpRight ( ) hero . moveRight ( 1 )" at bounding box center [765, 339] width 351 height 364
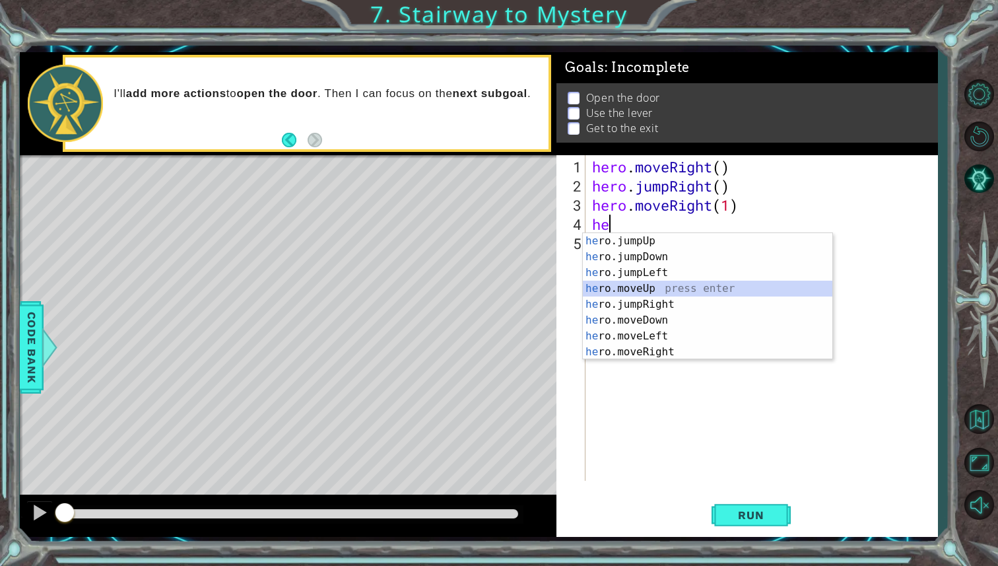
click at [663, 290] on div "he ro.jumpUp press enter he ro.jumpDown press enter he ro.jumpLeft press enter …" at bounding box center [708, 312] width 250 height 158
type textarea "hero.moveUp(1)"
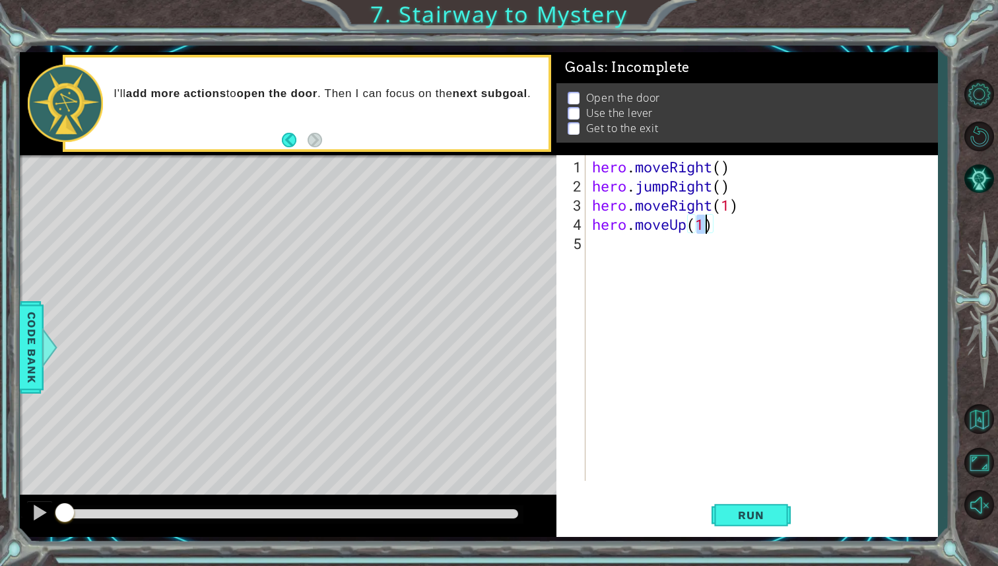
click at [666, 250] on div "hero . moveRight ( ) hero . jumpRight ( ) hero . moveRight ( 1 ) hero . moveUp …" at bounding box center [765, 339] width 351 height 364
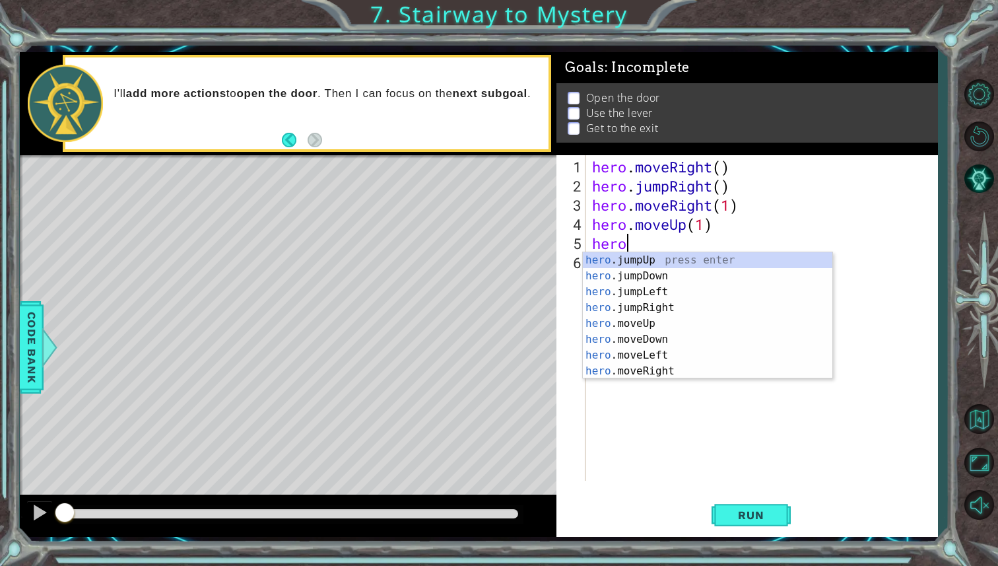
scroll to position [0, 1]
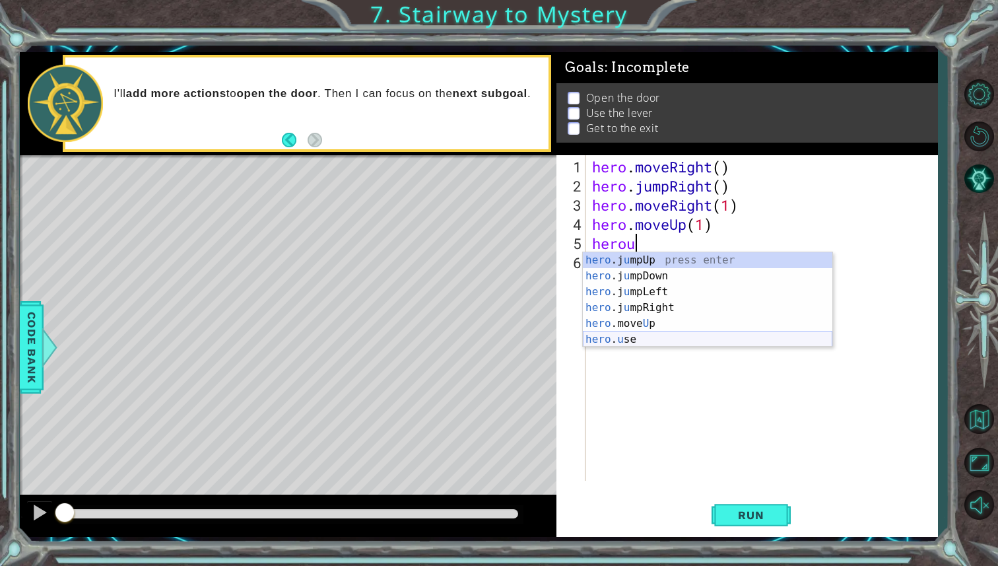
click at [650, 341] on div "hero .j u mpUp press enter hero .j u mpDown press enter hero .j u mpLeft press …" at bounding box center [708, 315] width 250 height 127
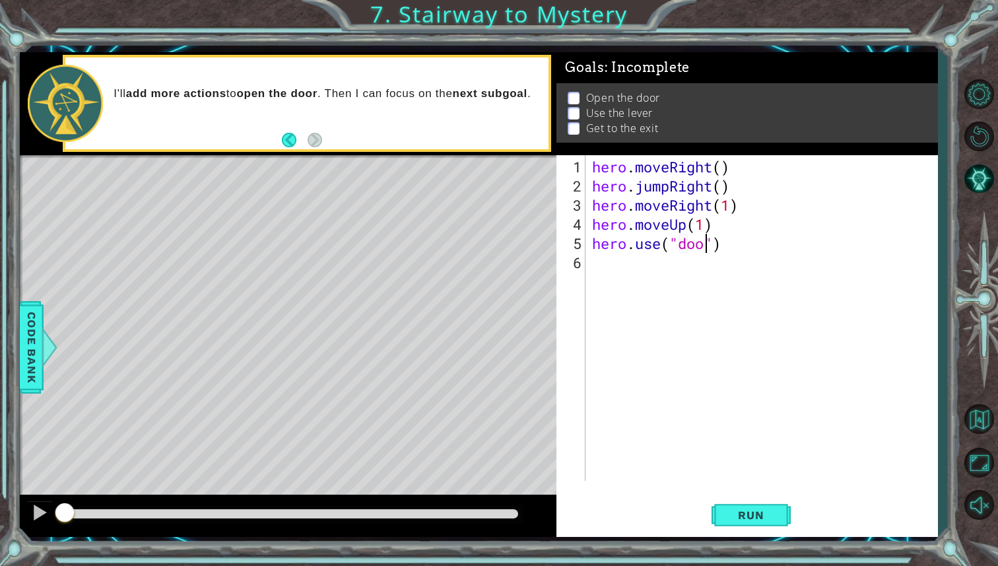
type textarea "hero.use("door")"
click at [673, 267] on div "hero . moveRight ( ) hero . jumpRight ( ) hero . moveRight ( 1 ) hero . moveUp …" at bounding box center [765, 339] width 351 height 364
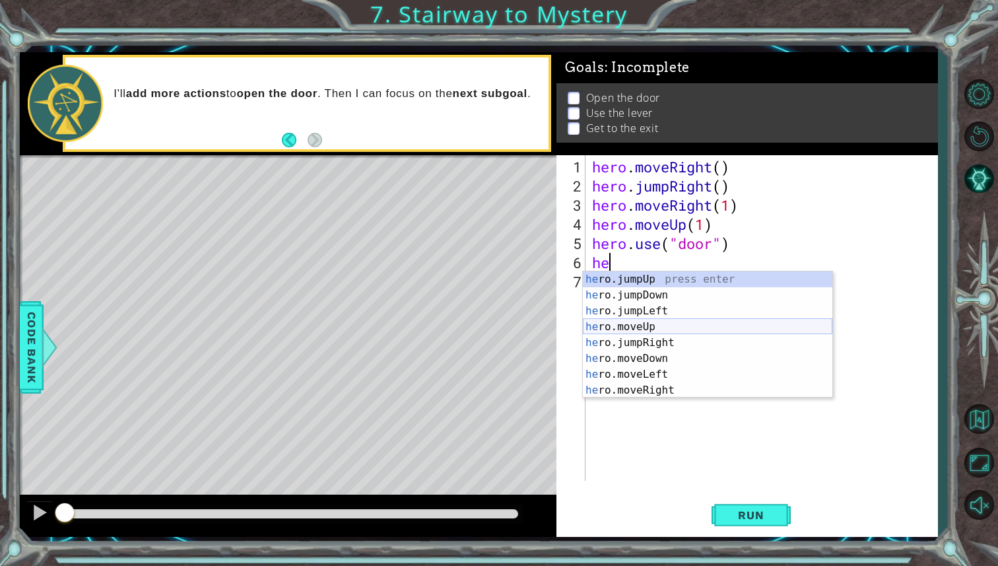
click at [649, 327] on div "he ro.jumpUp press enter he ro.jumpDown press enter he ro.jumpLeft press enter …" at bounding box center [708, 350] width 250 height 158
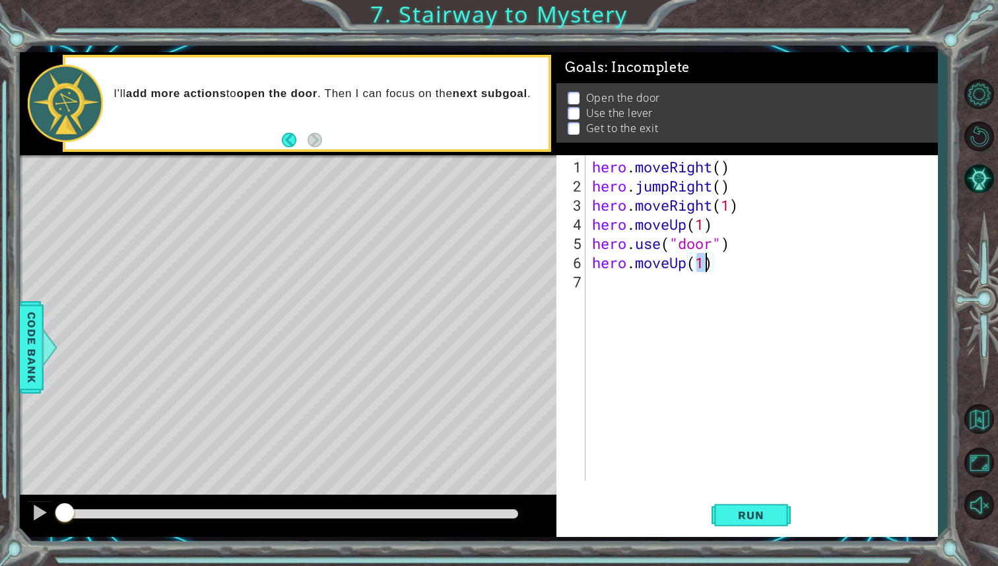
type textarea "hero.moveUp(2)"
click at [650, 284] on div "hero . moveRight ( ) hero . jumpRight ( ) hero . moveRight ( 1 ) hero . moveUp …" at bounding box center [765, 339] width 351 height 364
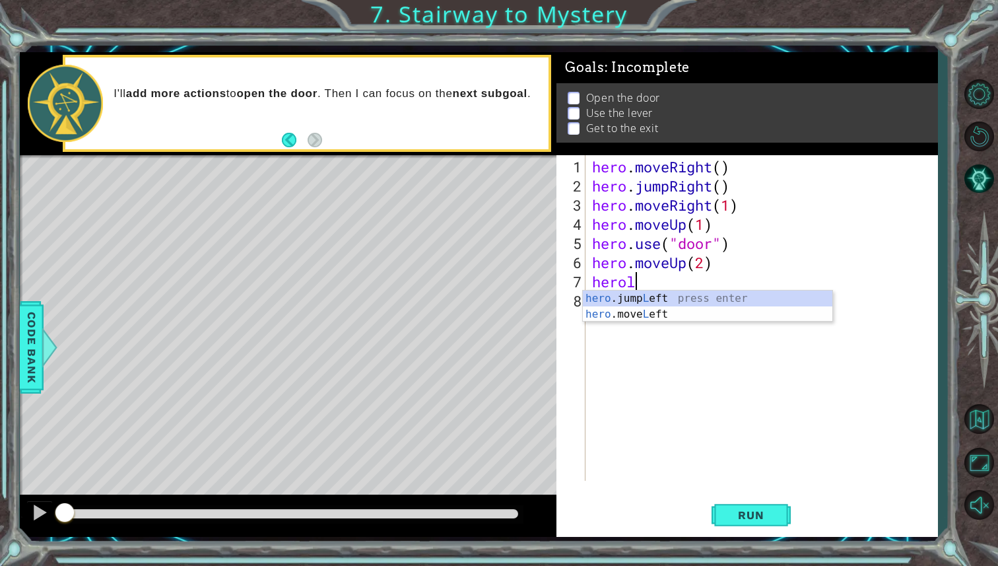
scroll to position [0, 1]
click at [681, 314] on div "hero .jump L eft press enter hero .move L eft press enter" at bounding box center [708, 321] width 250 height 63
type textarea "hero.moveLeft(1)"
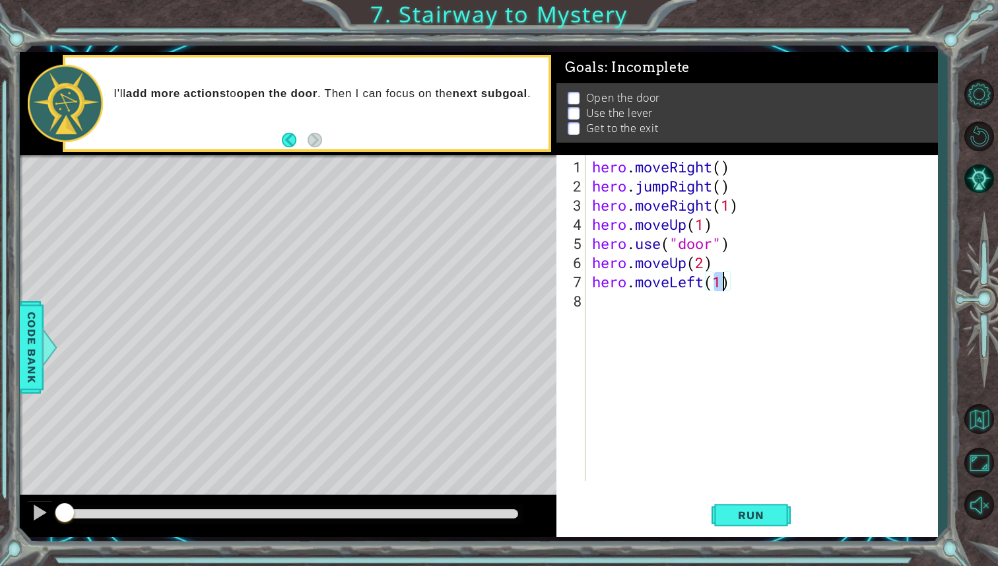
click at [681, 305] on div "hero . moveRight ( ) hero . jumpRight ( ) hero . moveRight ( 1 ) hero . moveUp …" at bounding box center [765, 339] width 351 height 364
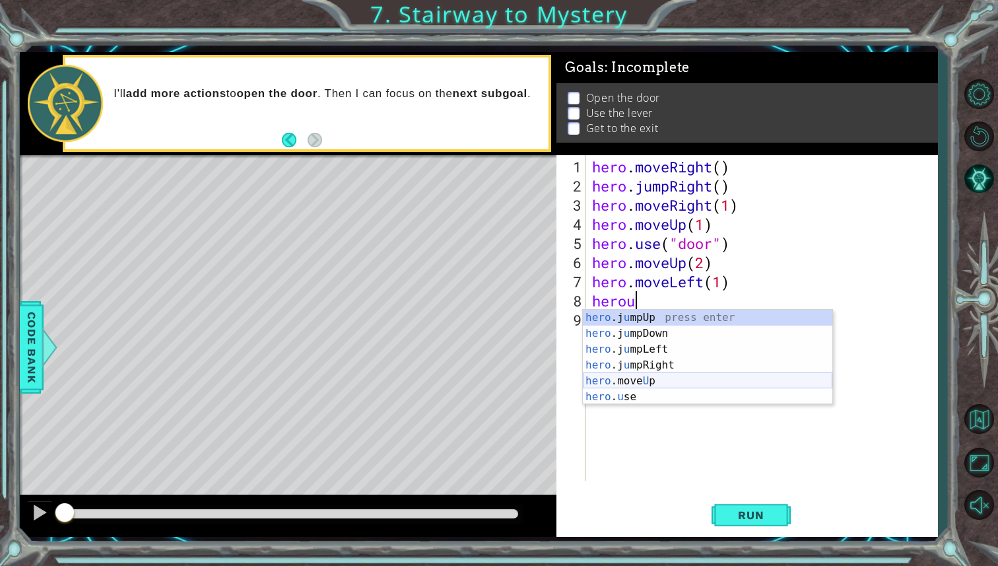
click at [646, 393] on div "hero .j u mpUp press enter hero .j u mpDown press enter hero .j u mpLeft press …" at bounding box center [708, 373] width 250 height 127
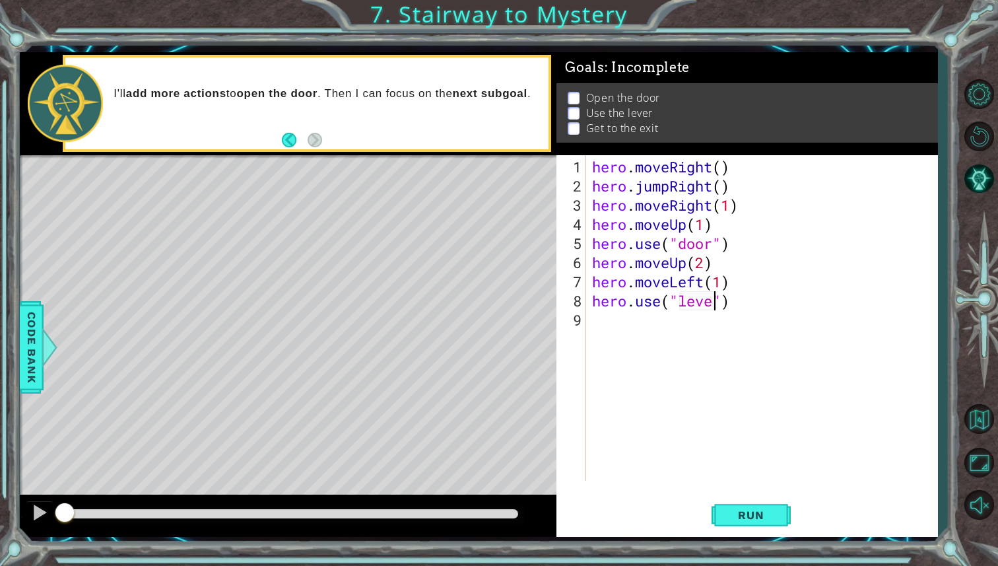
scroll to position [0, 5]
type textarea "hero.use("lever")"
click at [763, 513] on span "Run" at bounding box center [751, 514] width 52 height 13
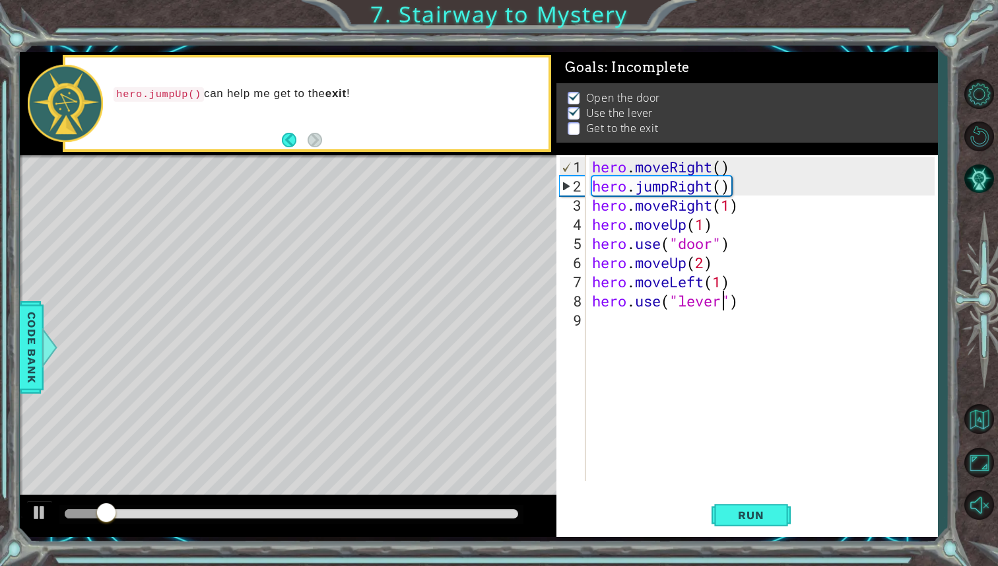
click at [356, 513] on div at bounding box center [292, 513] width 454 height 9
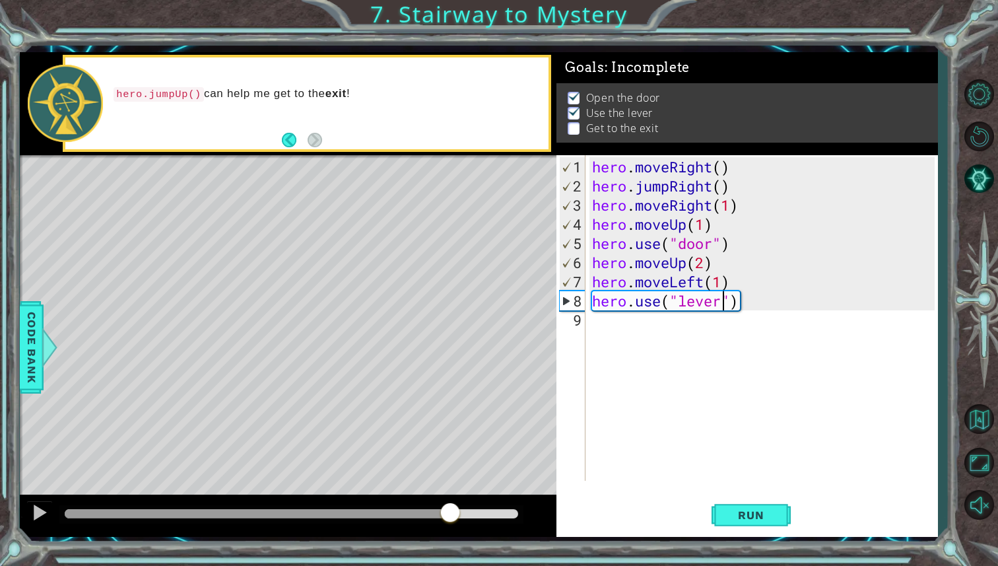
drag, startPoint x: 356, startPoint y: 513, endPoint x: 469, endPoint y: 523, distance: 114.0
click at [462, 523] on div at bounding box center [450, 514] width 24 height 24
click at [40, 517] on div at bounding box center [39, 512] width 17 height 17
click at [626, 325] on div "hero . moveRight ( ) hero . jumpRight ( ) hero . moveRight ( 1 ) hero . moveUp …" at bounding box center [765, 339] width 351 height 364
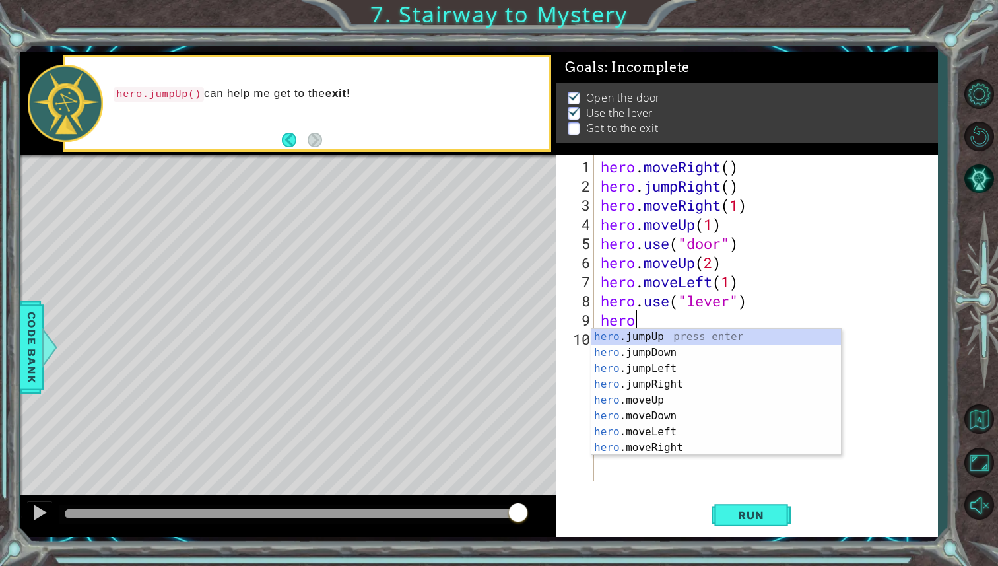
scroll to position [0, 1]
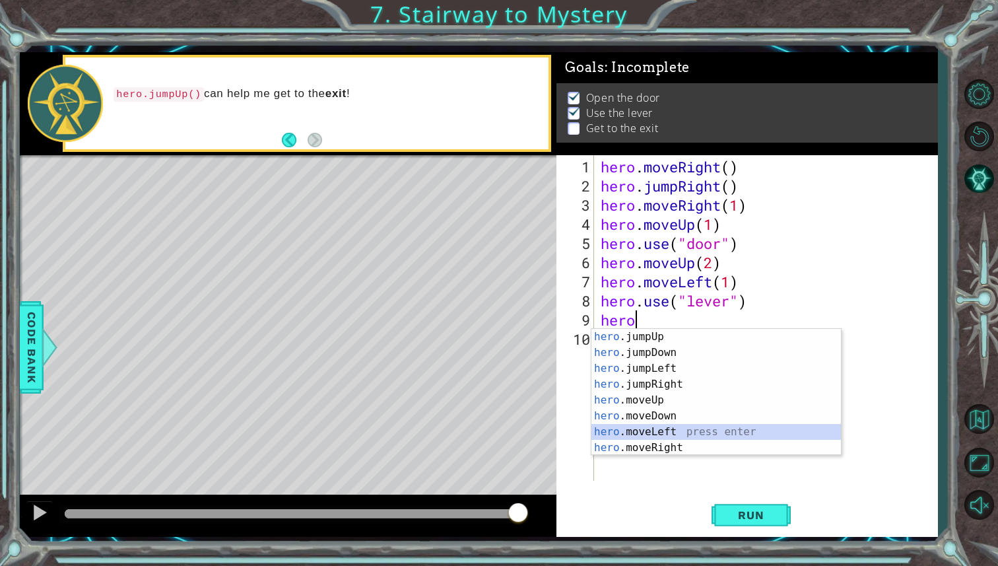
click at [669, 435] on div "hero .jumpUp press enter hero .jumpDown press enter hero .jumpLeft press enter …" at bounding box center [717, 408] width 250 height 158
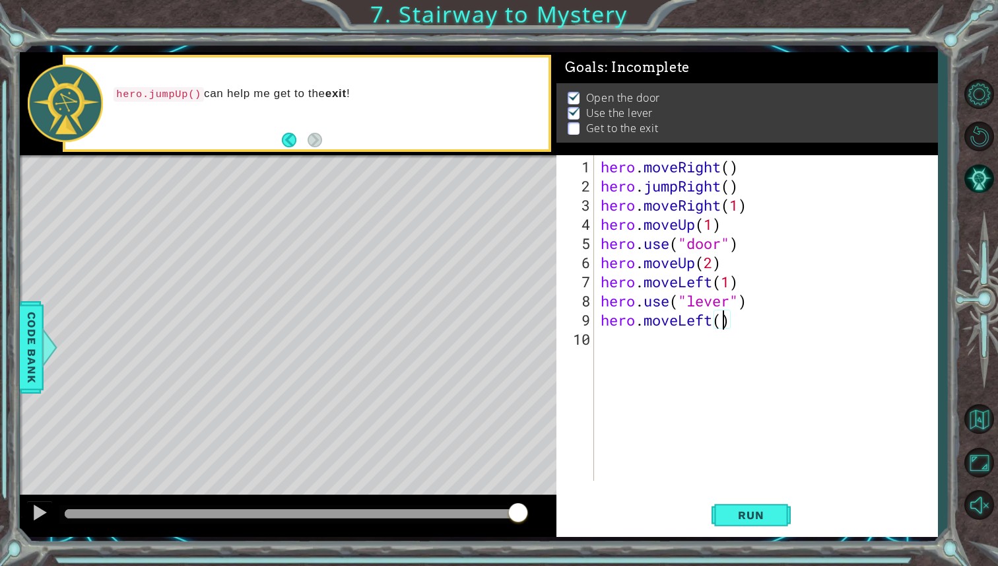
type textarea "hero.moveLeft(2)"
click at [659, 342] on div "hero . moveRight ( ) hero . jumpRight ( ) hero . moveRight ( 1 ) hero . moveUp …" at bounding box center [769, 339] width 343 height 364
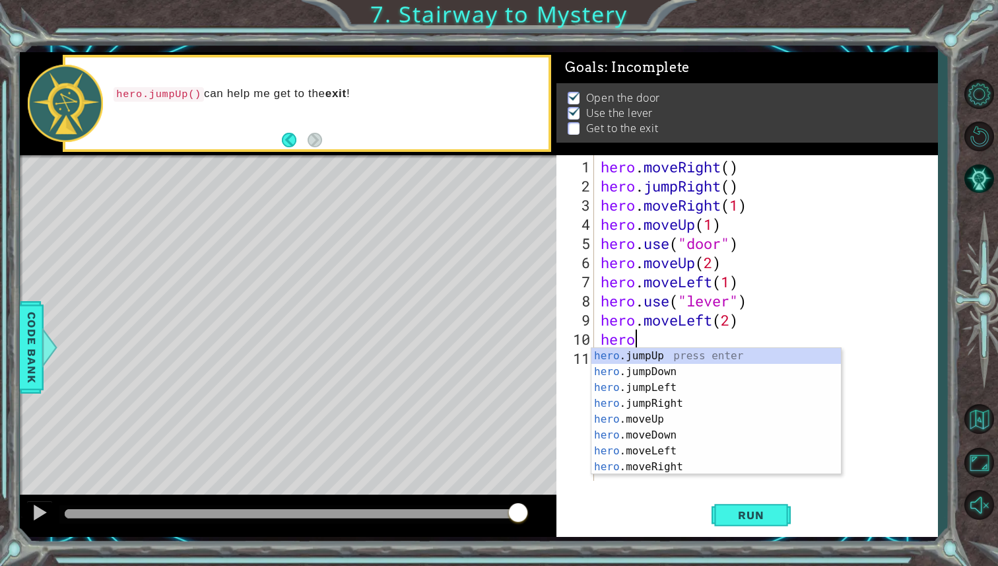
type textarea "heroj"
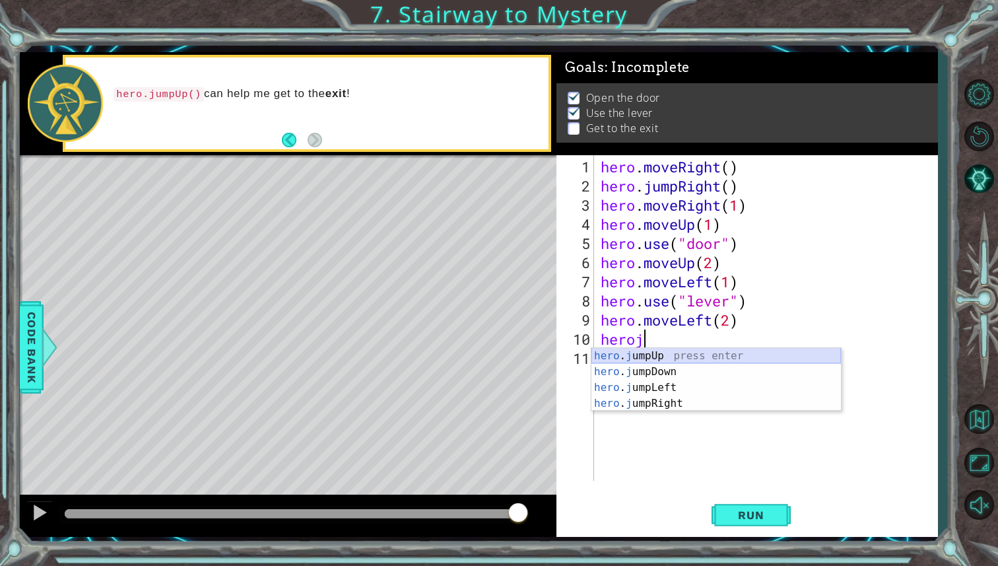
click at [663, 357] on div "hero . j umpUp press enter hero . j umpDown press enter hero . j umpLeft press …" at bounding box center [717, 395] width 250 height 95
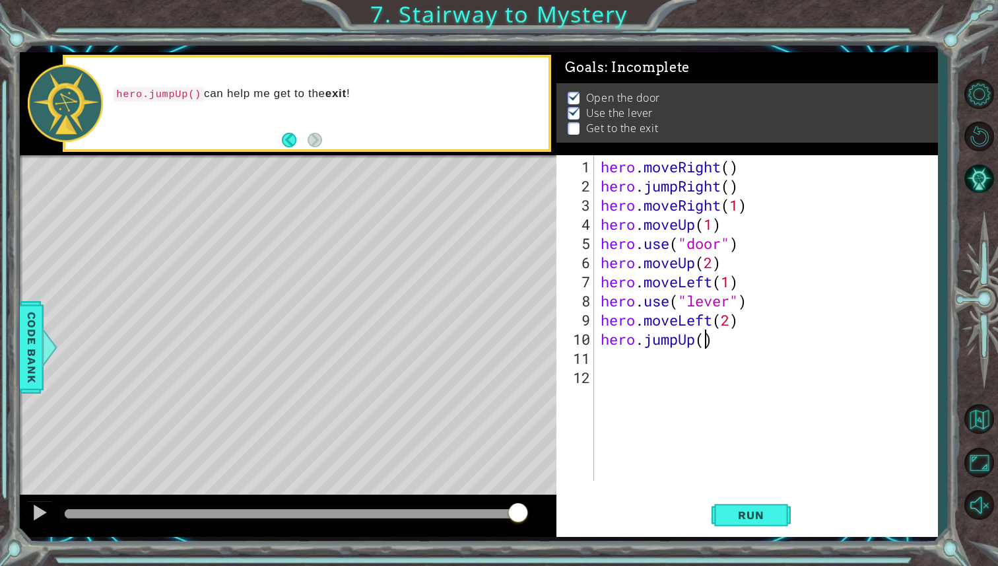
click at [704, 343] on div "hero . moveRight ( ) hero . jumpRight ( ) hero . moveRight ( 1 ) hero . moveUp …" at bounding box center [769, 339] width 343 height 364
type textarea "hero.jumpUp(1)"
click at [646, 362] on div "hero . moveRight ( ) hero . jumpRight ( ) hero . moveRight ( 1 ) hero . moveUp …" at bounding box center [769, 339] width 343 height 364
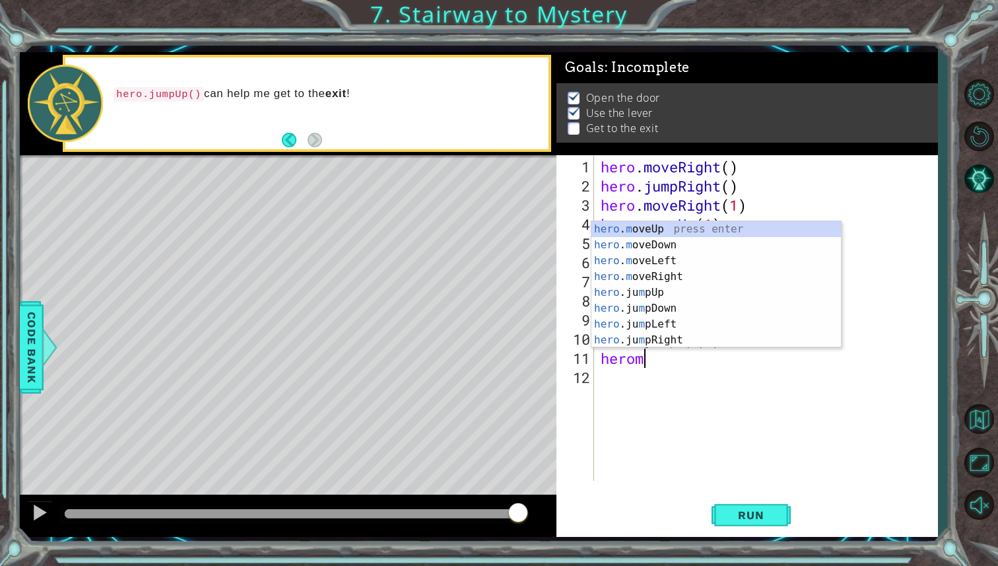
scroll to position [0, 1]
click at [678, 274] on div "hero . m oveUp press enter hero . m oveDown press enter hero . m oveLeft press …" at bounding box center [717, 300] width 250 height 158
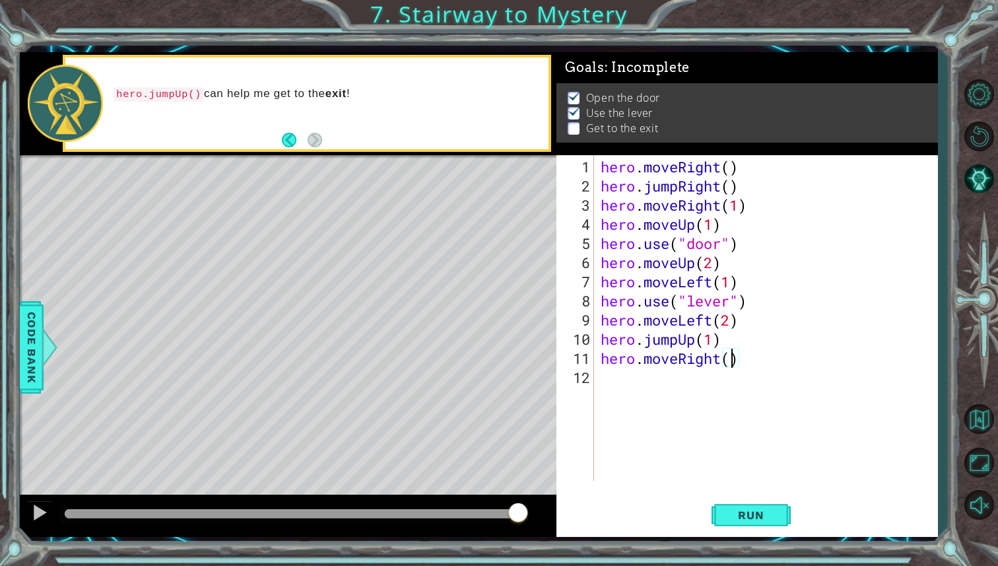
type textarea "hero.moveRight(2)"
click at [700, 382] on div "hero . moveRight ( ) hero . jumpRight ( ) hero . moveRight ( 1 ) hero . moveUp …" at bounding box center [769, 339] width 343 height 364
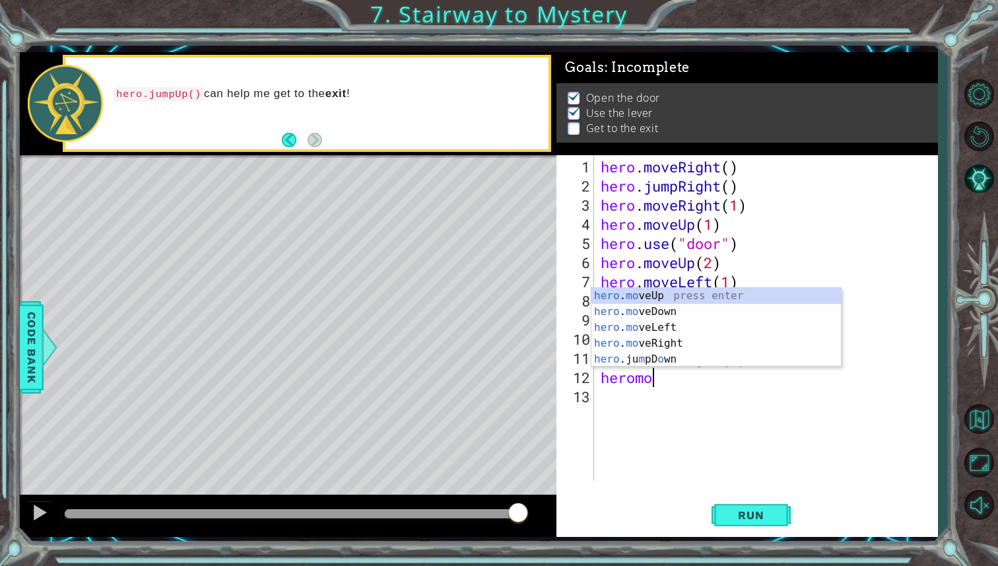
scroll to position [0, 2]
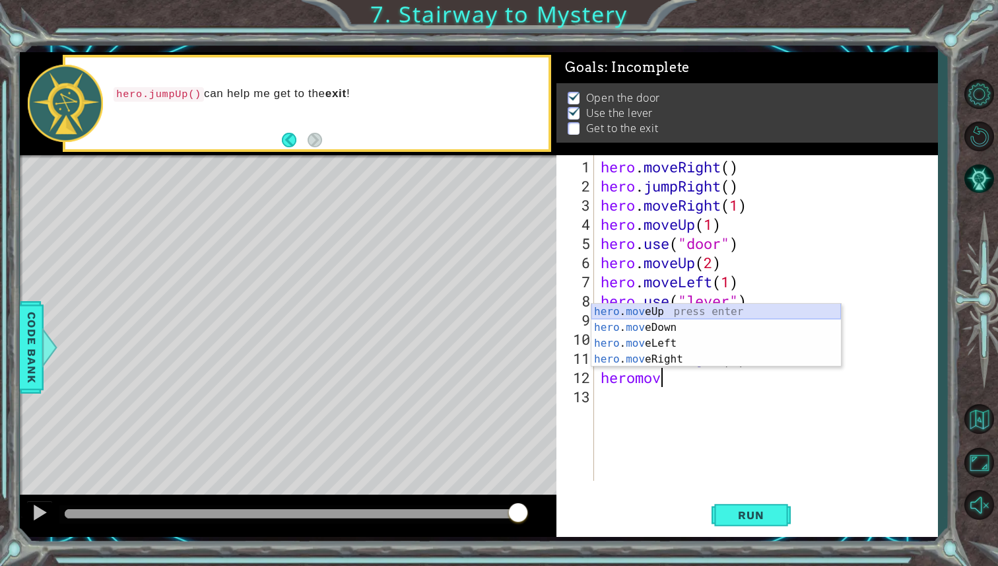
click at [670, 307] on div "hero . mov eUp press enter hero . mov eDown press enter hero . mov eLeft press …" at bounding box center [717, 351] width 250 height 95
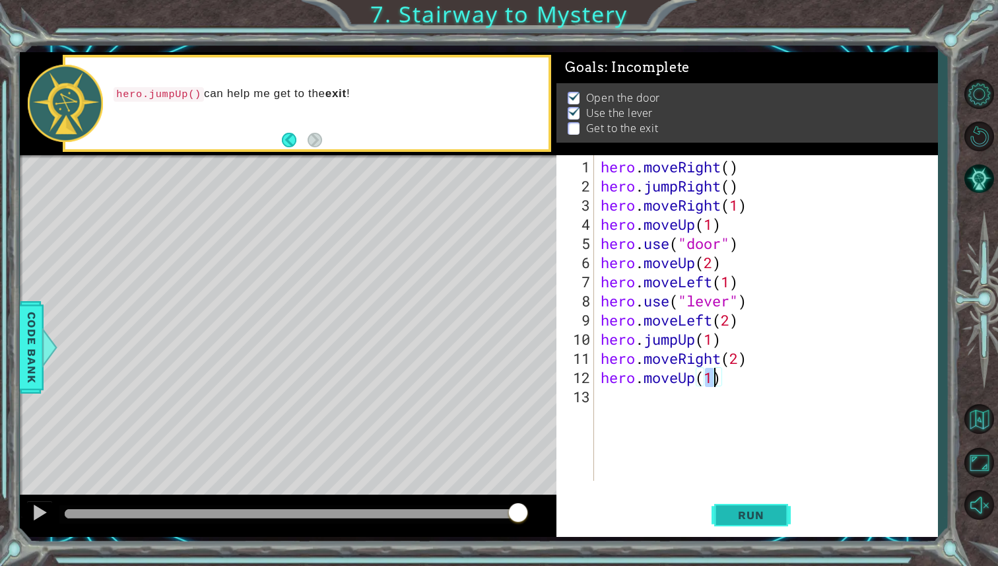
type textarea "hero.moveUp(1)"
click at [745, 511] on span "Run" at bounding box center [751, 514] width 52 height 13
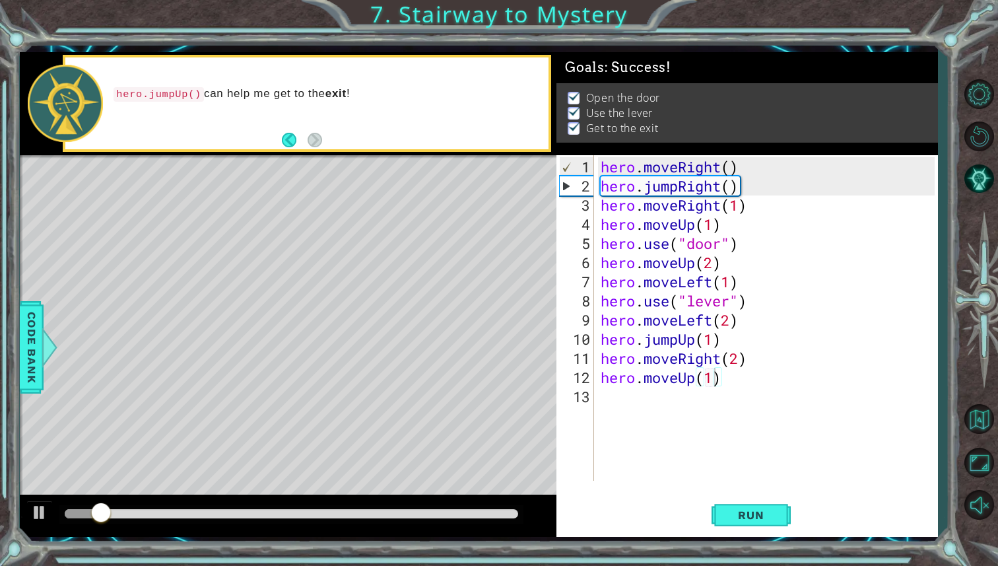
drag, startPoint x: 355, startPoint y: 522, endPoint x: 388, endPoint y: 520, distance: 33.1
click at [390, 520] on div at bounding box center [291, 514] width 464 height 18
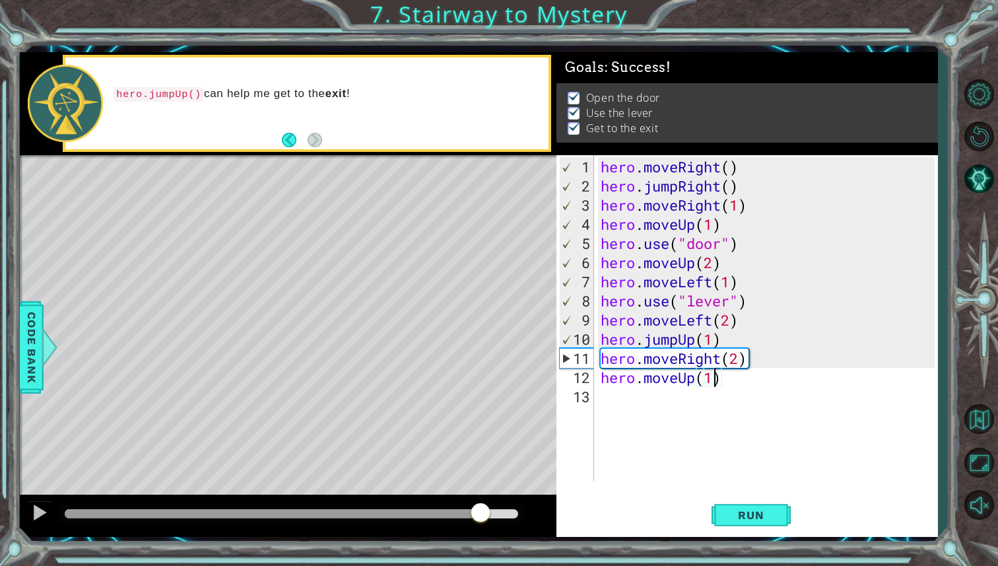
drag, startPoint x: 119, startPoint y: 504, endPoint x: 480, endPoint y: 510, distance: 361.2
click at [480, 510] on div at bounding box center [481, 514] width 24 height 24
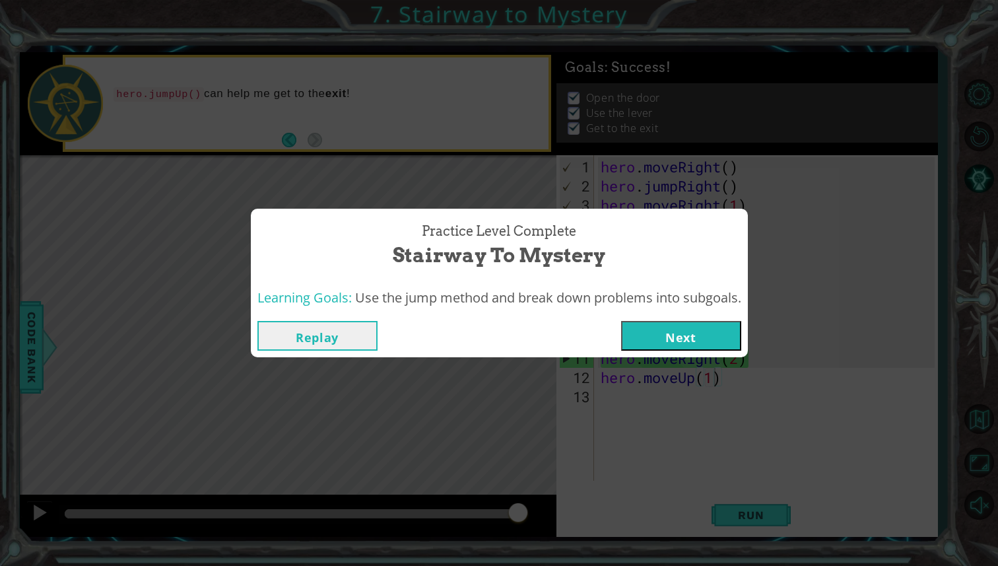
click at [676, 333] on button "Next" at bounding box center [681, 336] width 120 height 30
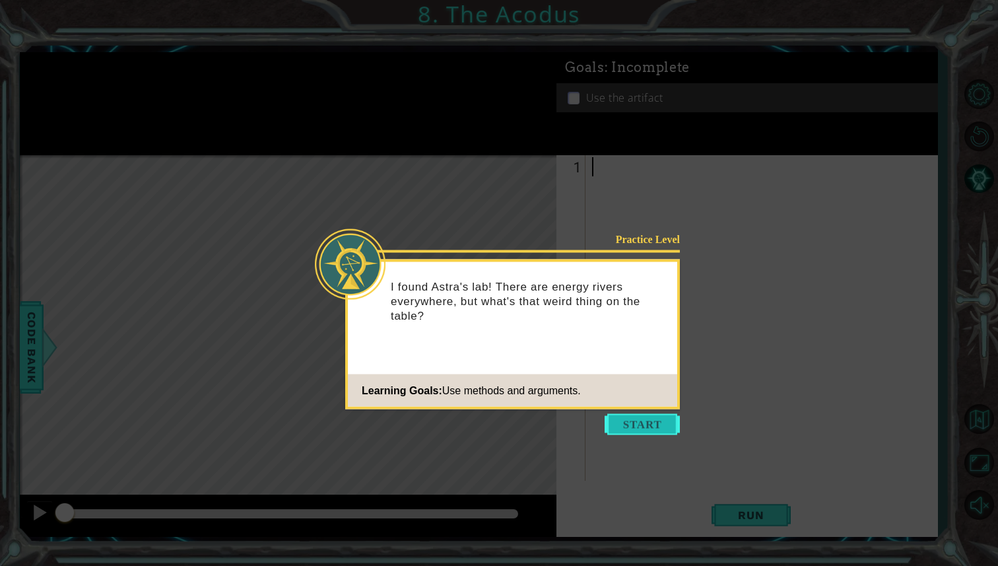
click at [643, 423] on button "Start" at bounding box center [642, 424] width 75 height 21
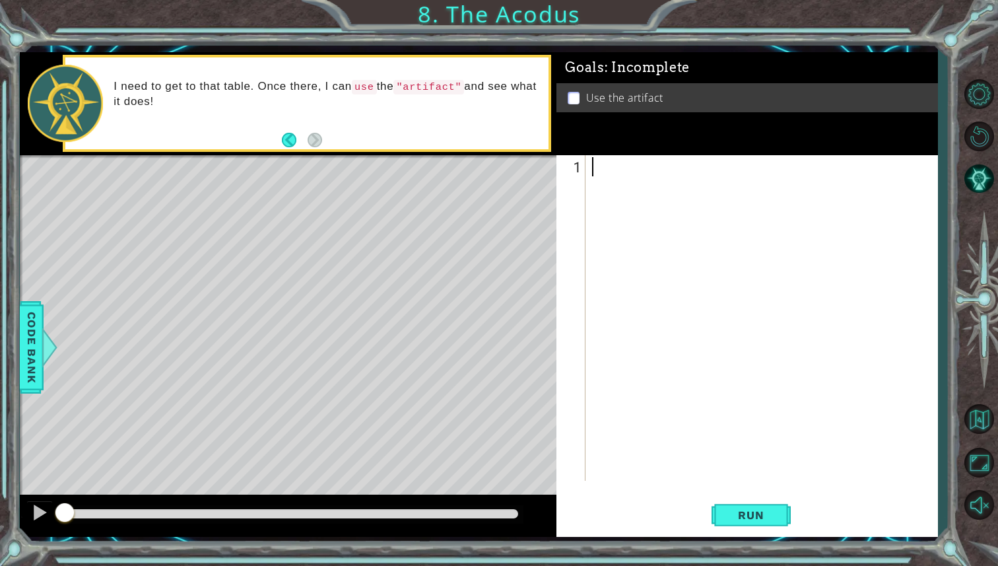
click at [388, 113] on div "I need to get to that table. Once there, I can use the "artifact" and see what …" at bounding box center [326, 104] width 444 height 62
click at [623, 170] on div at bounding box center [765, 339] width 351 height 364
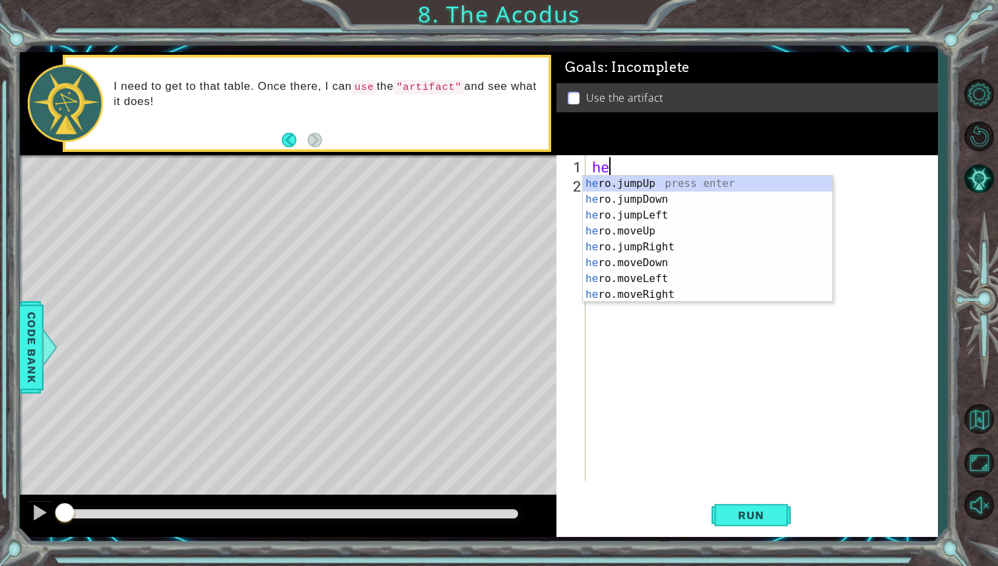
scroll to position [0, 1]
click at [669, 246] on div "hero .jumpUp press enter hero .jumpDown press enter hero .jumpLeft press enter …" at bounding box center [708, 255] width 250 height 158
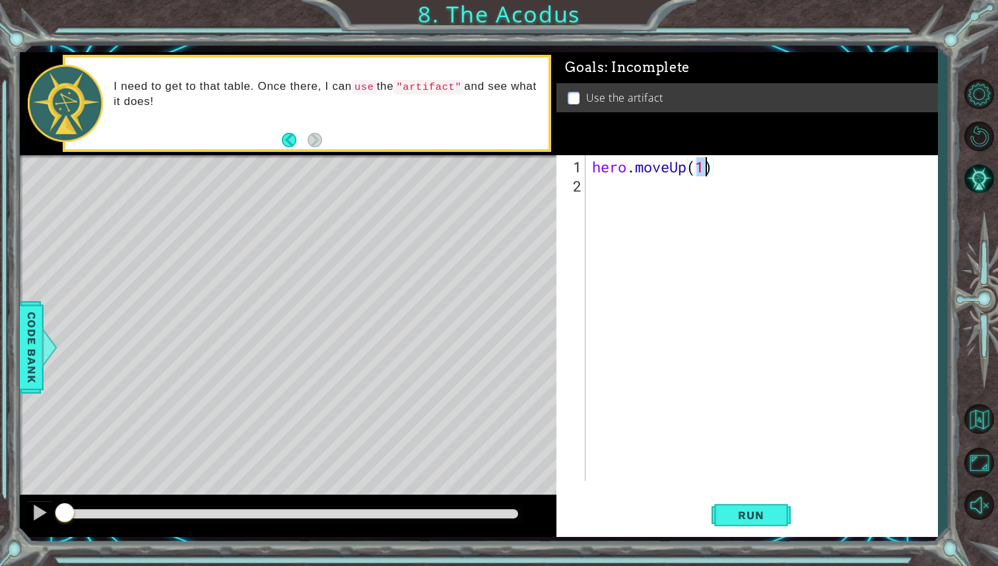
type textarea "hero.moveUp(2)"
click at [681, 195] on div "hero . moveUp ( 2 )" at bounding box center [765, 339] width 351 height 364
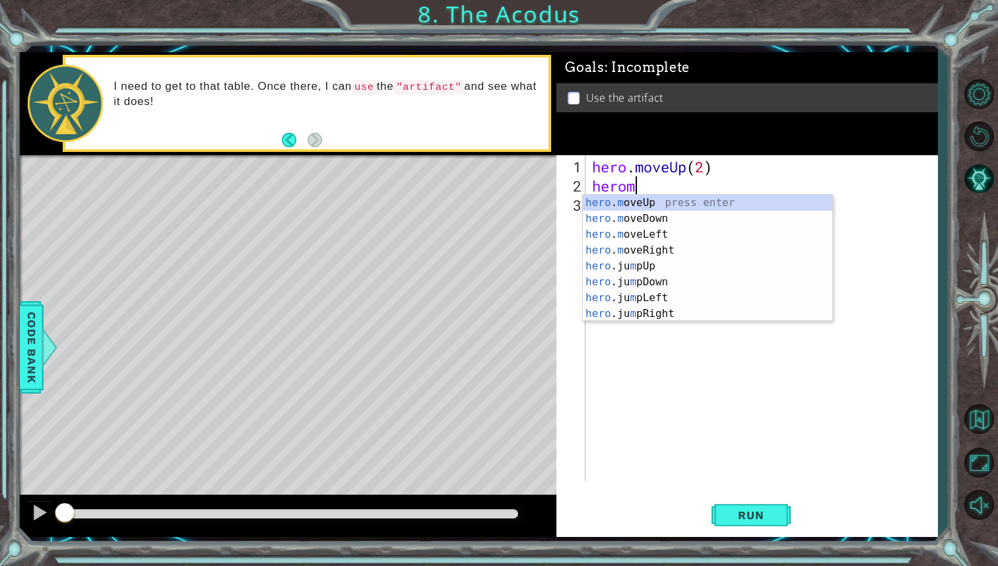
scroll to position [0, 1]
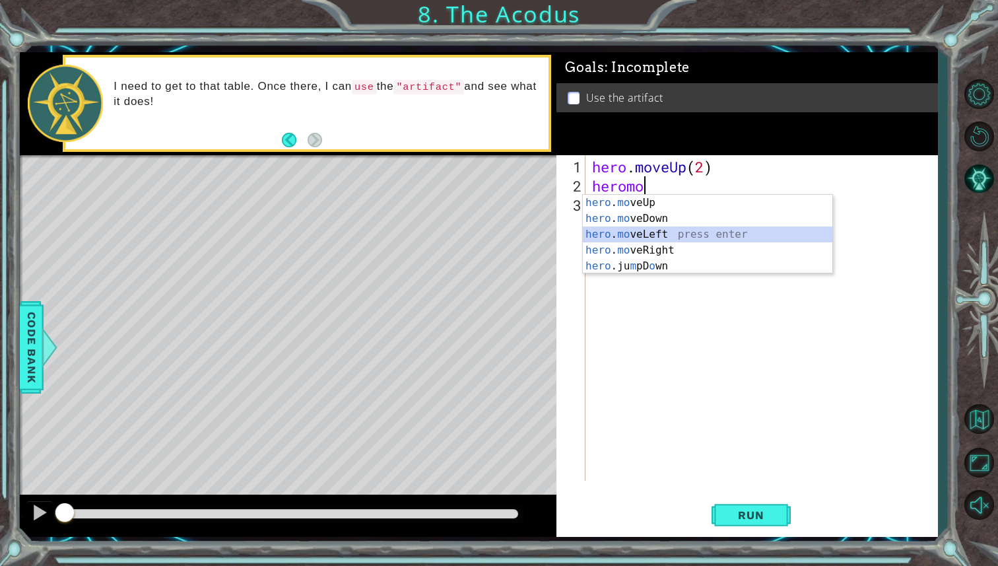
click at [632, 232] on div "hero . mo veUp press enter hero . mo veDown press enter hero . mo veLeft press …" at bounding box center [708, 250] width 250 height 111
type textarea "hero.moveLeft(1)"
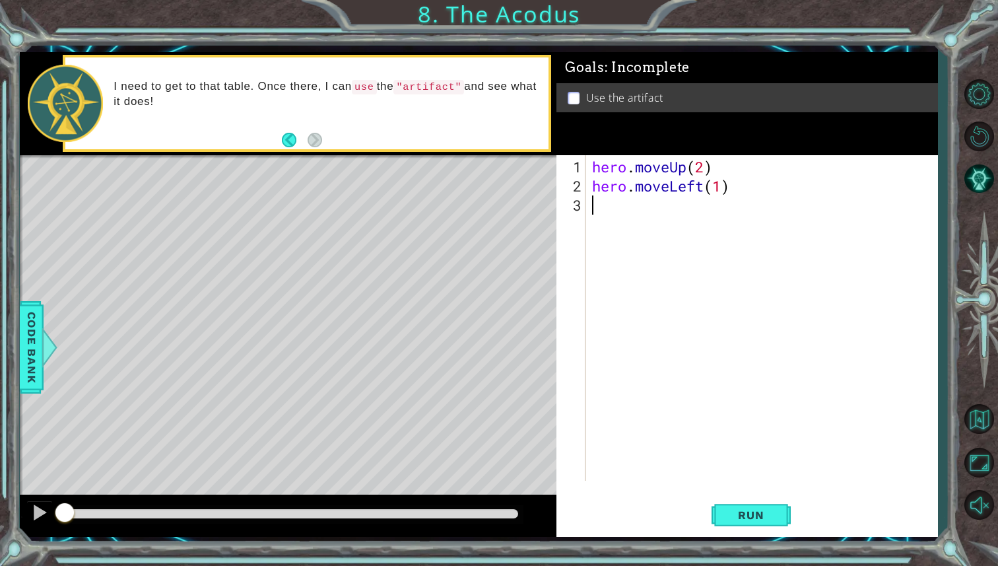
click at [617, 212] on div "hero . moveUp ( 2 ) hero . moveLeft ( 1 )" at bounding box center [765, 339] width 351 height 364
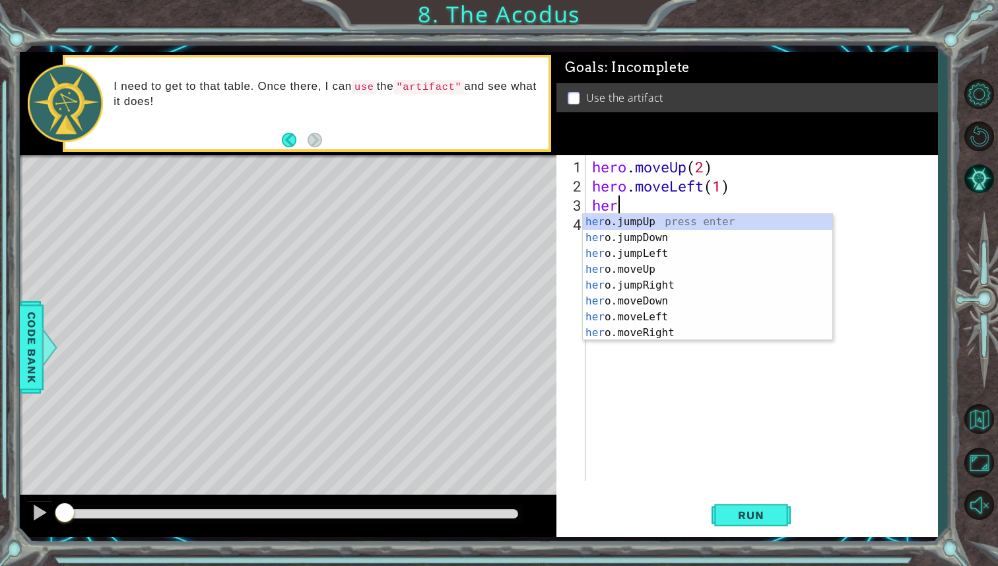
scroll to position [0, 1]
type textarea "hero"
click at [649, 241] on div "hero .jumpUp press enter hero .jumpDown press enter hero .jumpLeft press enter …" at bounding box center [708, 293] width 250 height 158
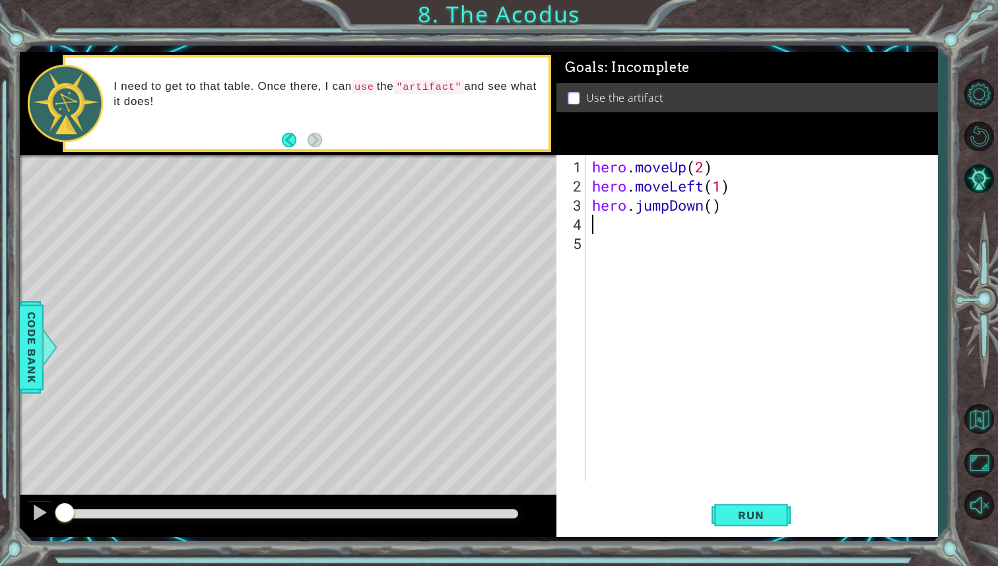
click at [713, 208] on div "hero . moveUp ( 2 ) hero . moveLeft ( 1 ) hero . jumpDown ( )" at bounding box center [765, 339] width 351 height 364
type textarea "hero.jumpDown(2)"
click at [606, 222] on div "hero . moveUp ( 2 ) hero . moveLeft ( 1 ) hero . jumpDown ( 2 )" at bounding box center [765, 339] width 351 height 364
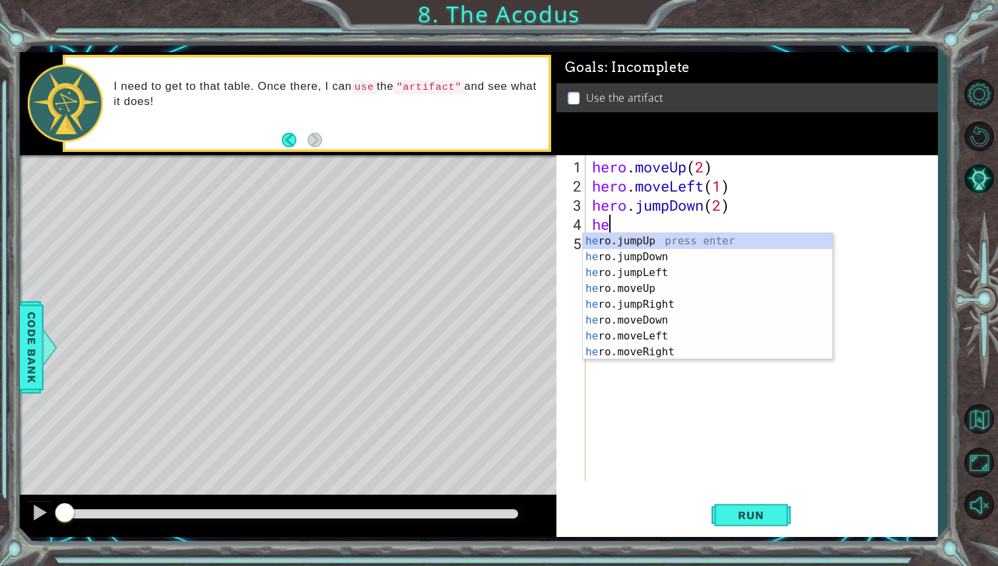
scroll to position [0, 1]
type textarea "hero"
click at [655, 272] on div "hero .jumpUp press enter hero .jumpDown press enter hero .jumpLeft press enter …" at bounding box center [708, 312] width 250 height 158
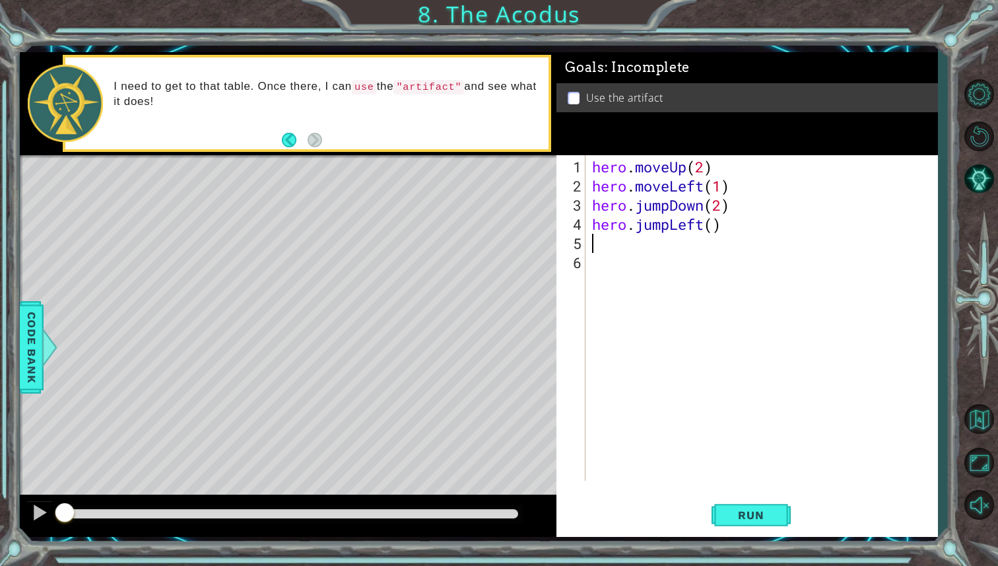
scroll to position [0, 0]
click at [714, 227] on div "hero . moveUp ( 2 ) hero . moveLeft ( 1 ) hero . jumpDown ( 2 ) hero . jumpLeft…" at bounding box center [765, 339] width 351 height 364
type textarea "hero.jumpLeft(1)"
click at [602, 241] on div "hero . moveUp ( 2 ) hero . moveLeft ( 1 ) hero . jumpDown ( 2 ) hero . jumpLeft…" at bounding box center [765, 339] width 351 height 364
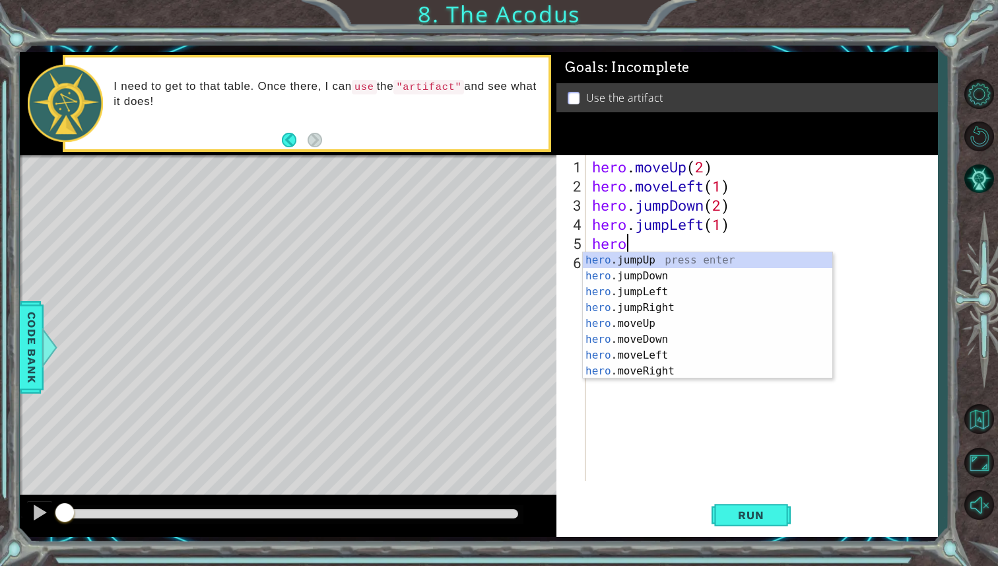
scroll to position [0, 1]
click at [625, 265] on div "hero . m oveUp press enter hero . m oveDown press enter hero . m oveLeft press …" at bounding box center [708, 331] width 250 height 158
type textarea "hero.moveUp(2)"
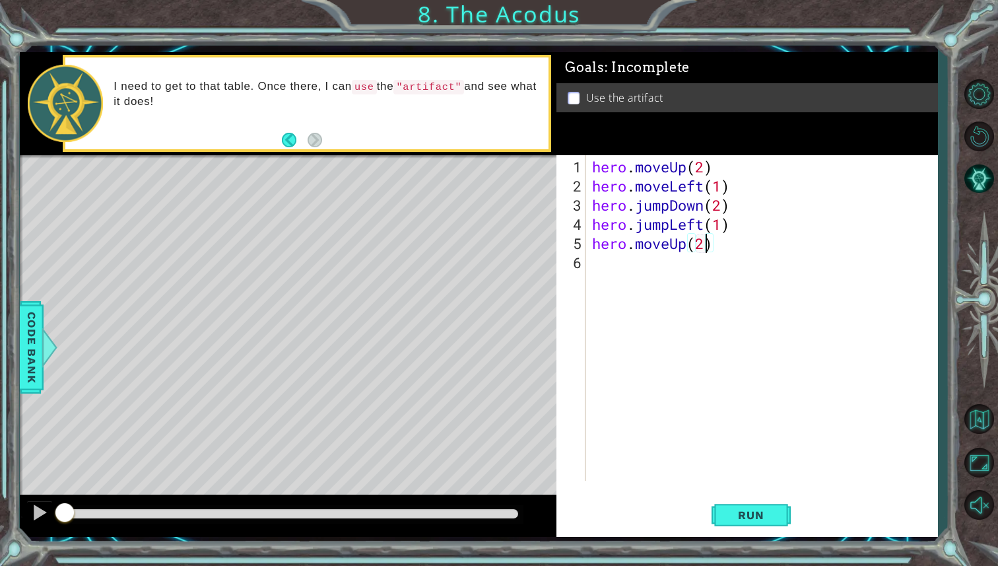
click at [599, 268] on div "hero . moveUp ( 2 ) hero . moveLeft ( 1 ) hero . jumpDown ( 2 ) hero . jumpLeft…" at bounding box center [765, 339] width 351 height 364
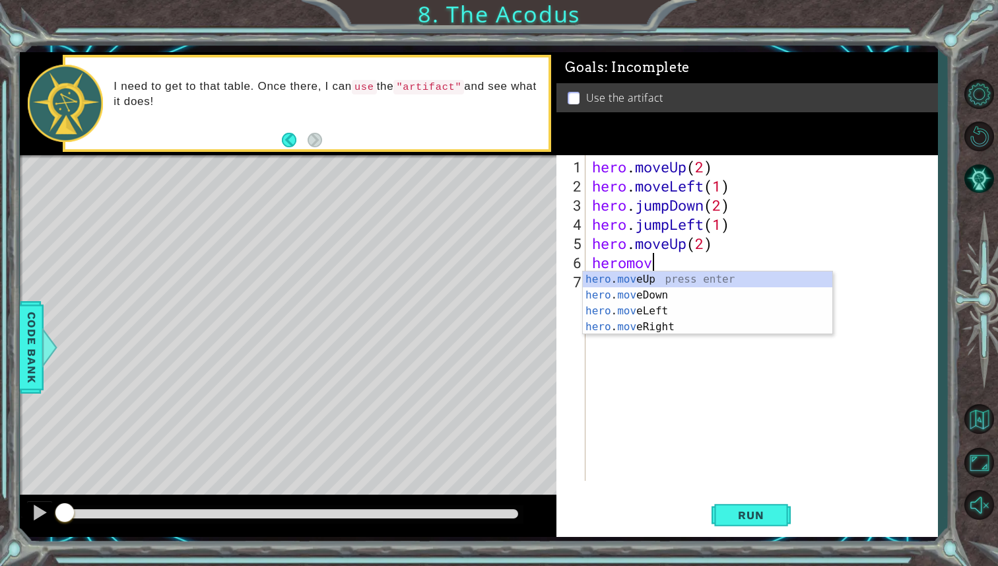
scroll to position [0, 2]
click at [642, 331] on div "hero . move Up press enter hero . move Down press enter hero . move Left press …" at bounding box center [708, 318] width 250 height 95
type textarea "hero.moveRight(1)"
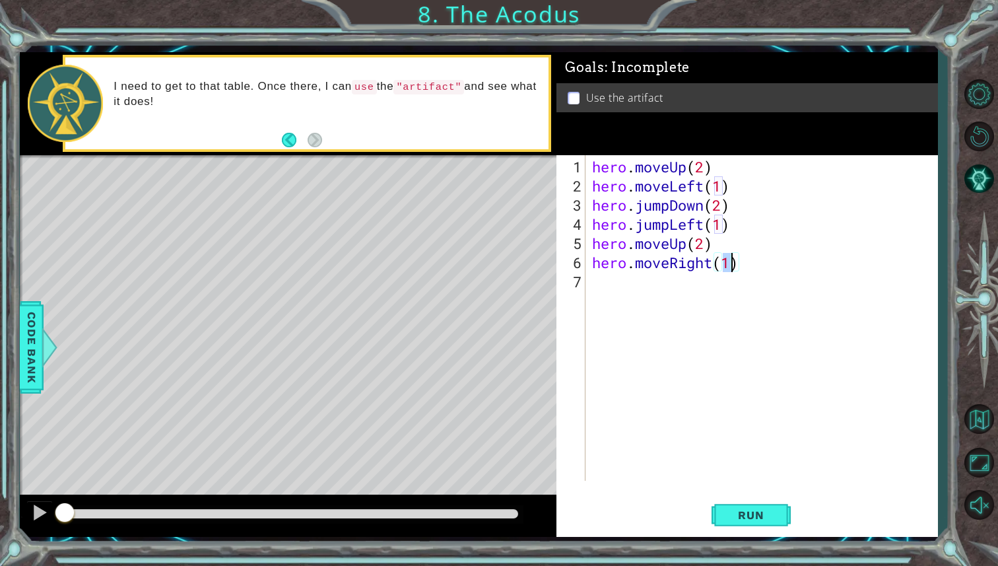
click at [627, 276] on div "hero . moveUp ( 2 ) hero . moveLeft ( 1 ) hero . jumpDown ( 2 ) hero . jumpLeft…" at bounding box center [765, 339] width 351 height 364
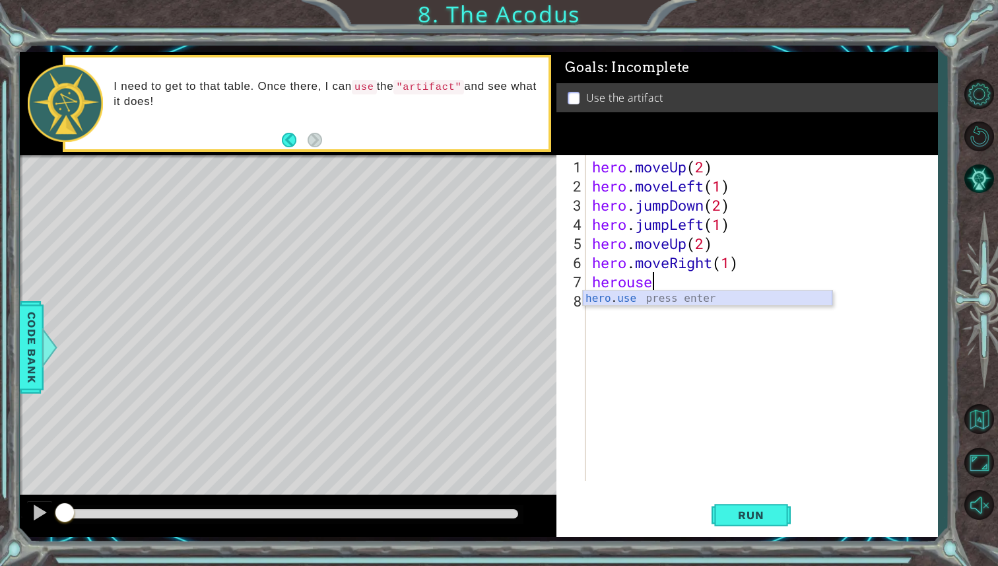
click at [640, 298] on div "hero . use press enter" at bounding box center [708, 314] width 250 height 48
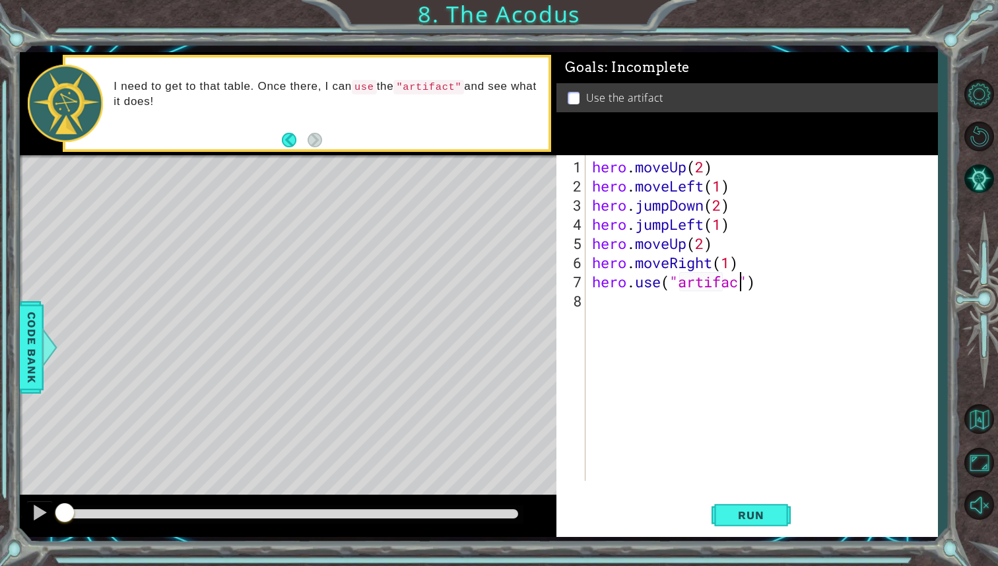
scroll to position [0, 7]
type textarea "hero.use("artifact")"
click at [745, 520] on span "Run" at bounding box center [751, 514] width 52 height 13
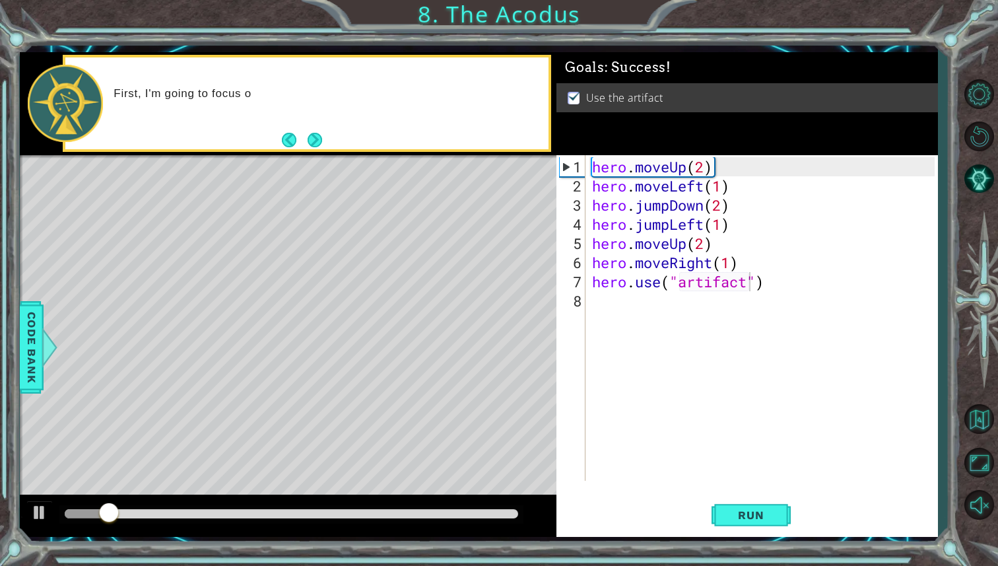
drag, startPoint x: 332, startPoint y: 520, endPoint x: 360, endPoint y: 520, distance: 28.4
click at [360, 520] on div at bounding box center [291, 514] width 464 height 18
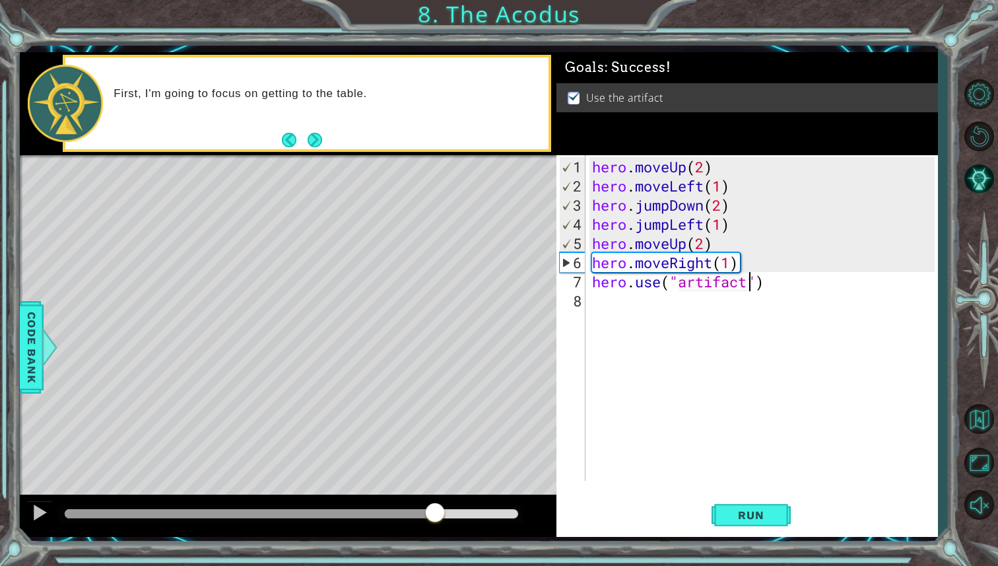
drag, startPoint x: 312, startPoint y: 515, endPoint x: 435, endPoint y: 516, distance: 123.5
click at [435, 516] on div at bounding box center [292, 513] width 454 height 9
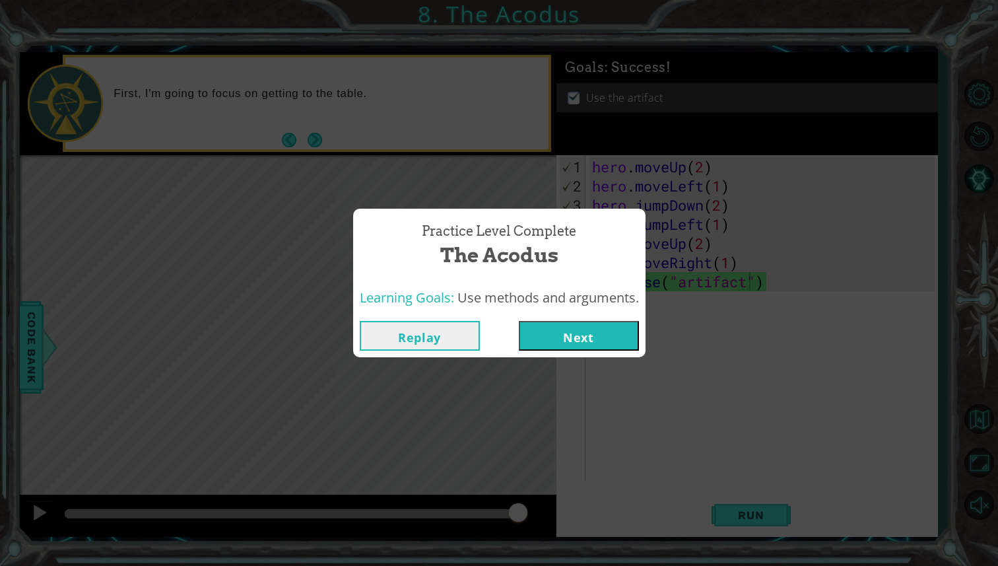
click at [558, 340] on button "Next" at bounding box center [579, 336] width 120 height 30
